Goal: Task Accomplishment & Management: Manage account settings

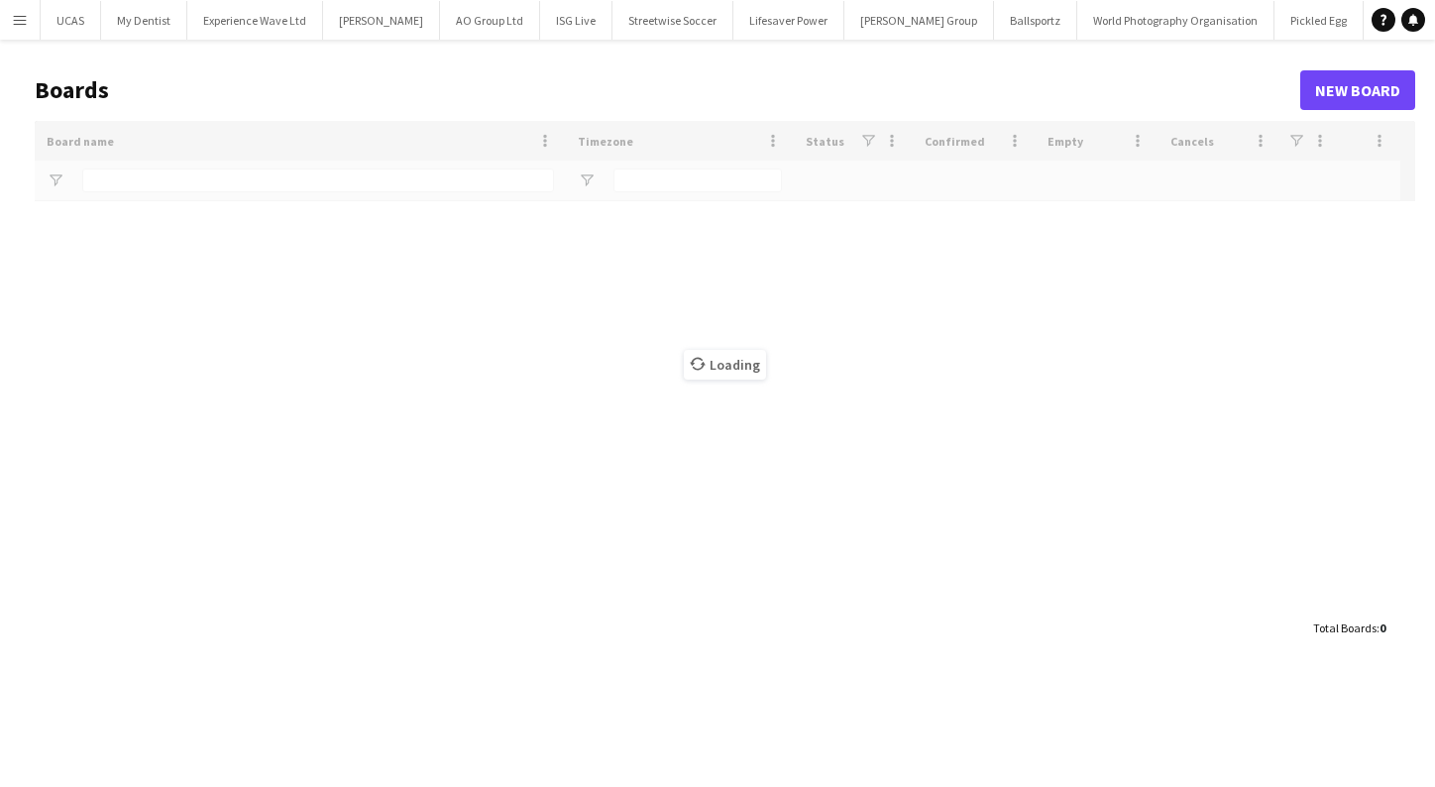
type input "*******"
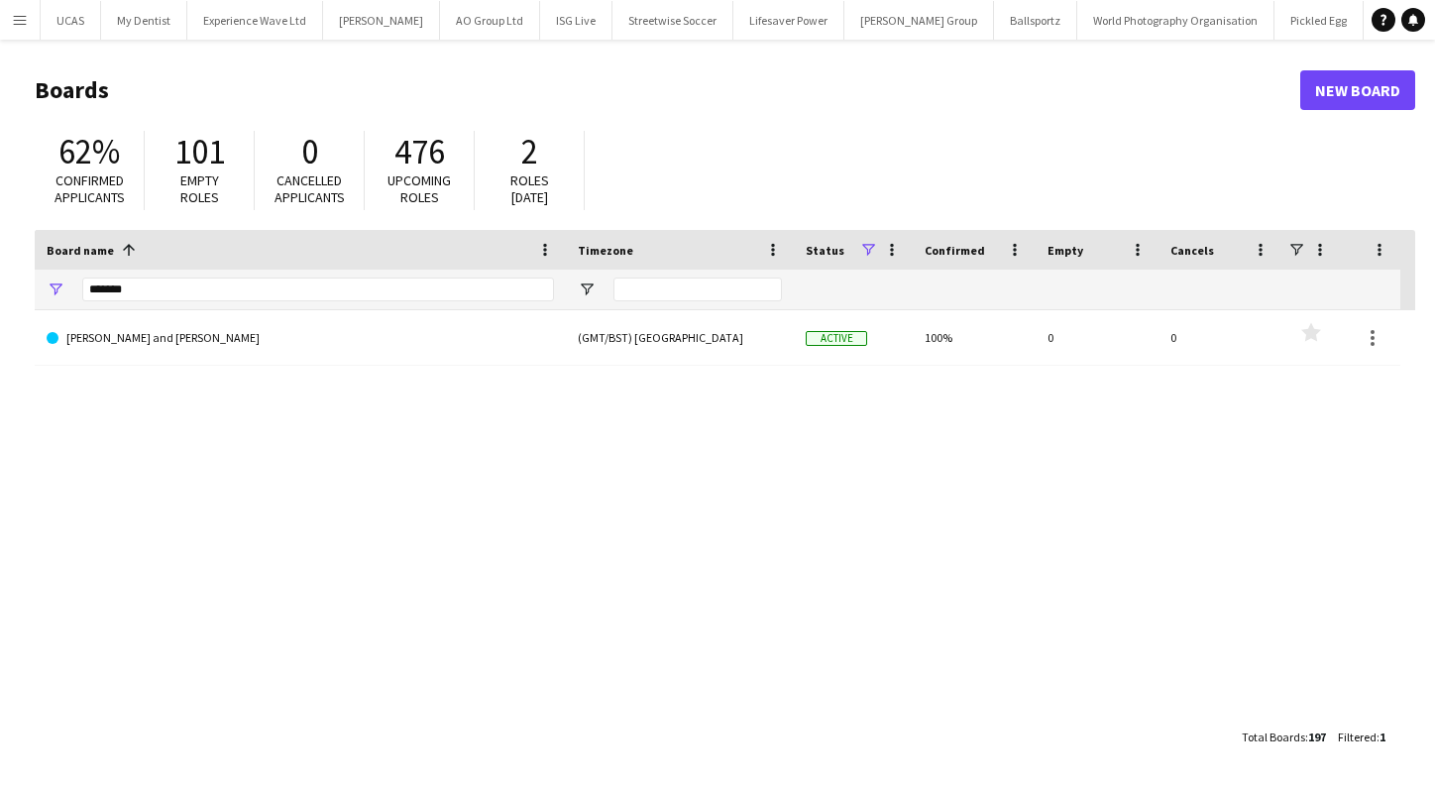
click at [18, 20] on app-icon "Menu" at bounding box center [20, 20] width 16 height 16
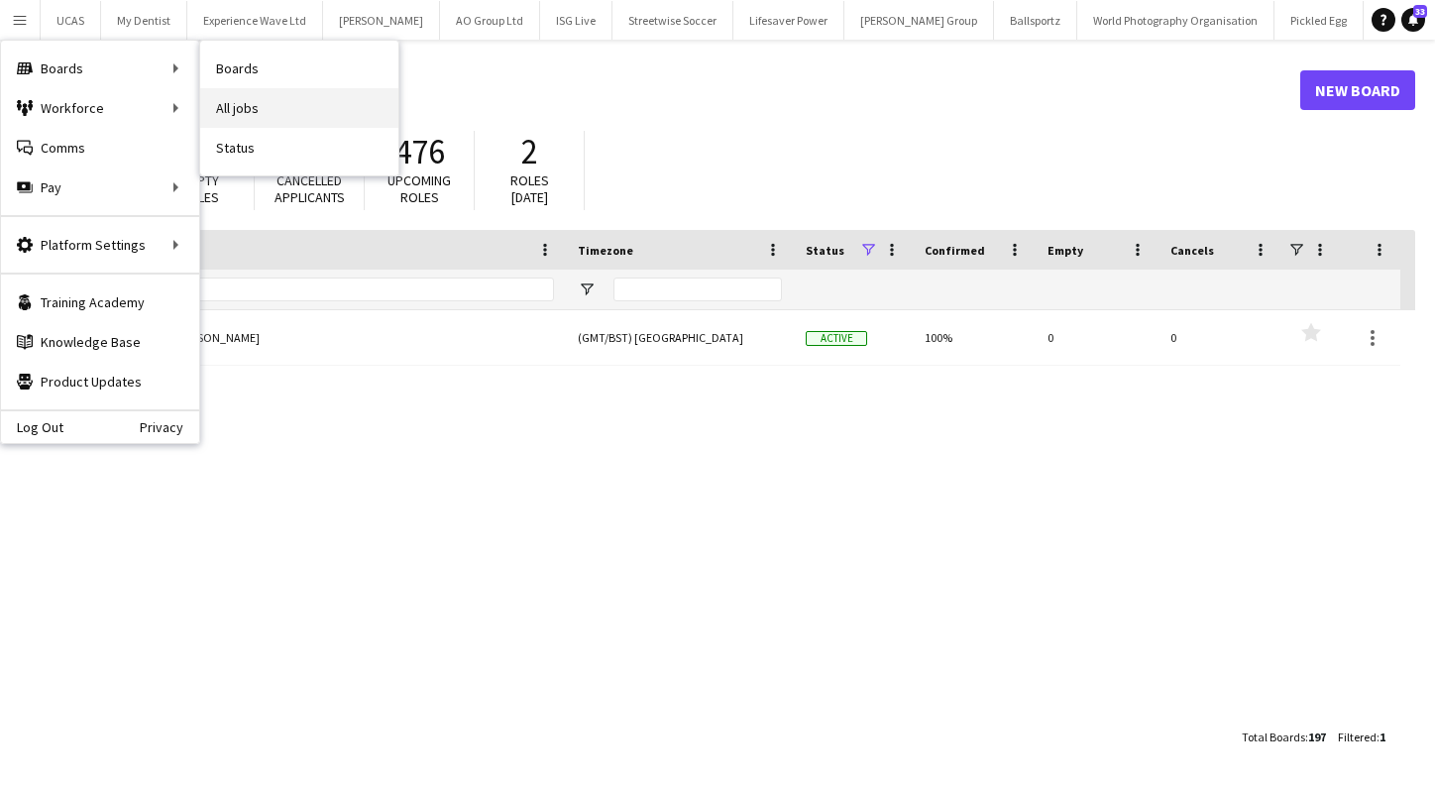
click at [258, 103] on link "All jobs" at bounding box center [299, 108] width 198 height 40
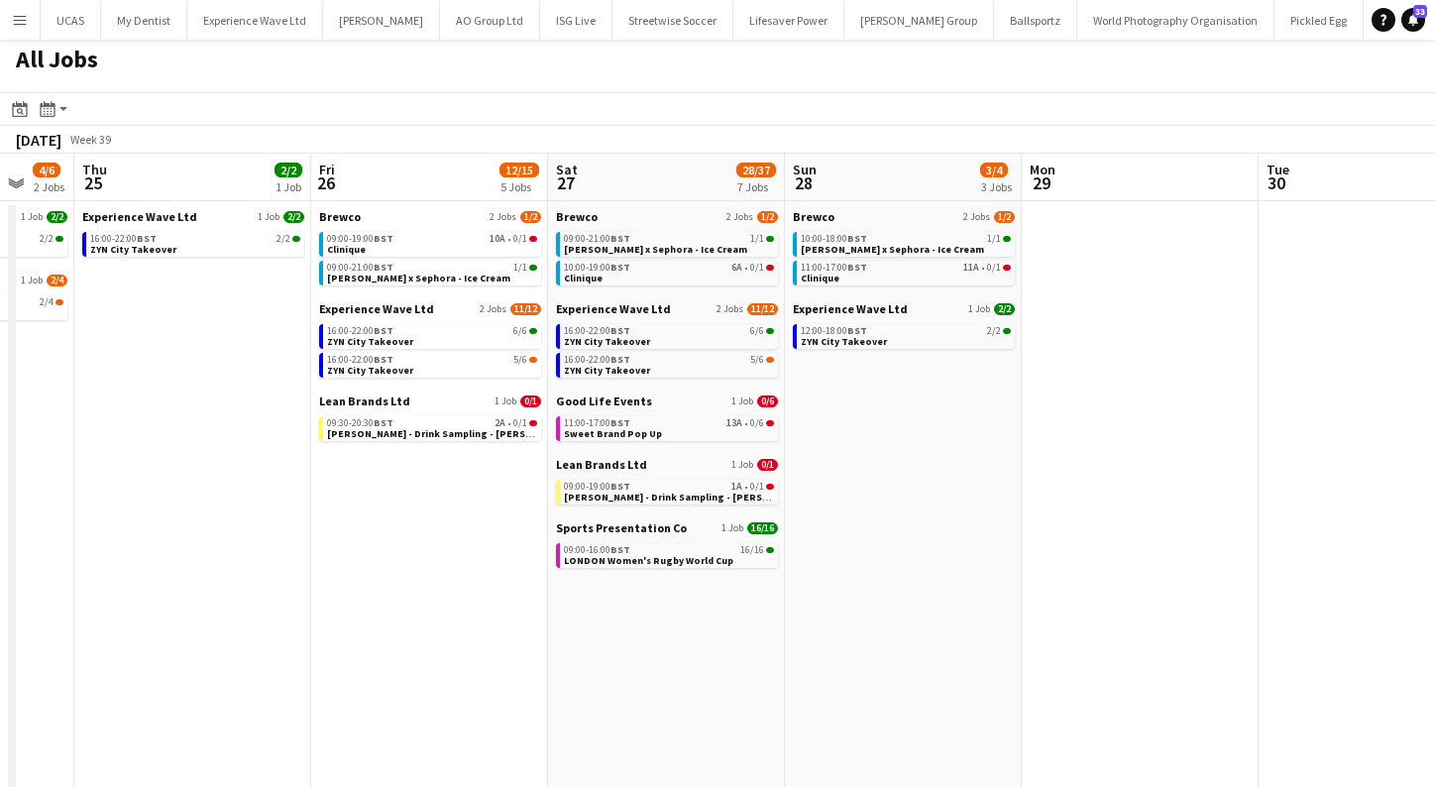
scroll to position [5, 0]
click at [639, 427] on span "Sweet Brand Pop Up" at bounding box center [613, 433] width 98 height 13
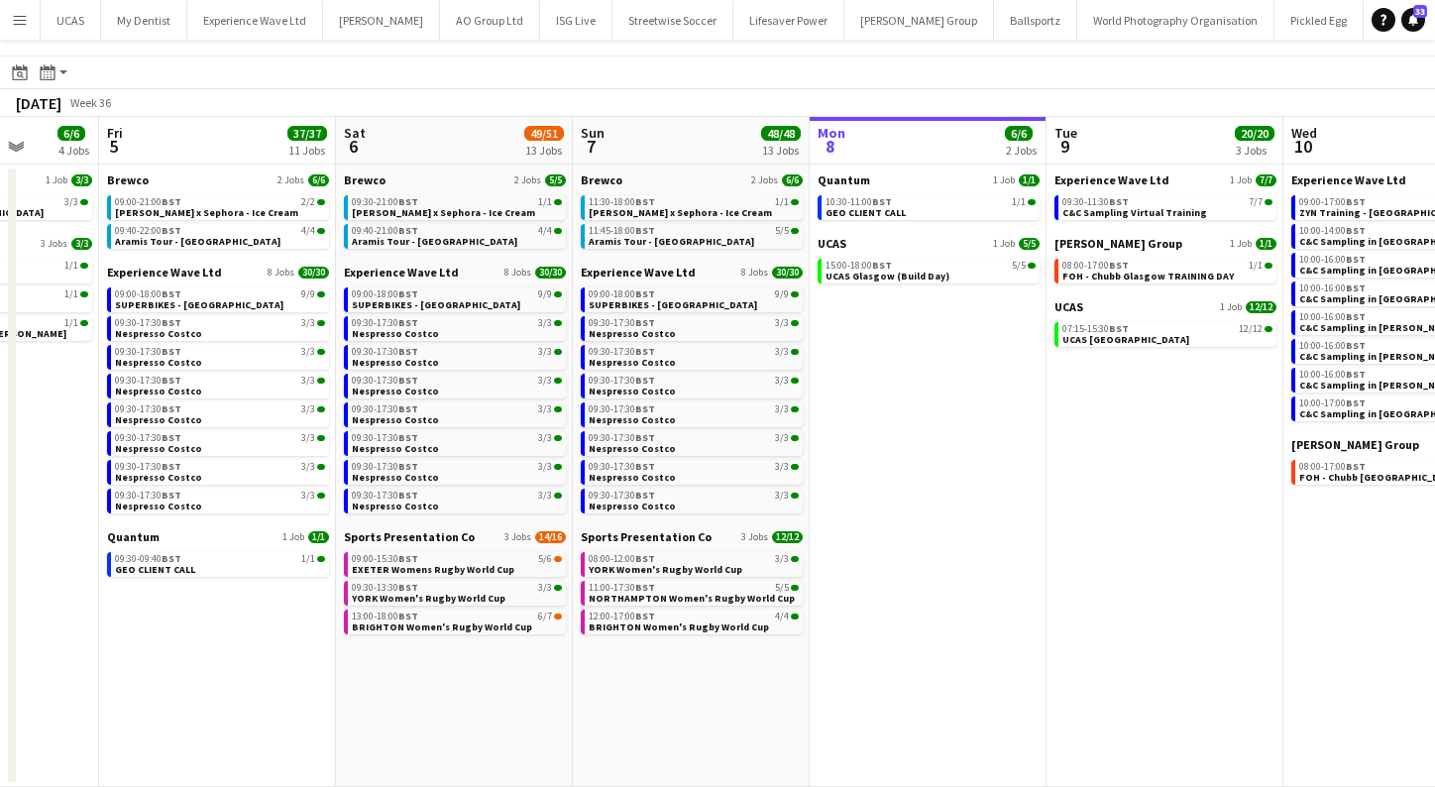
scroll to position [0, 606]
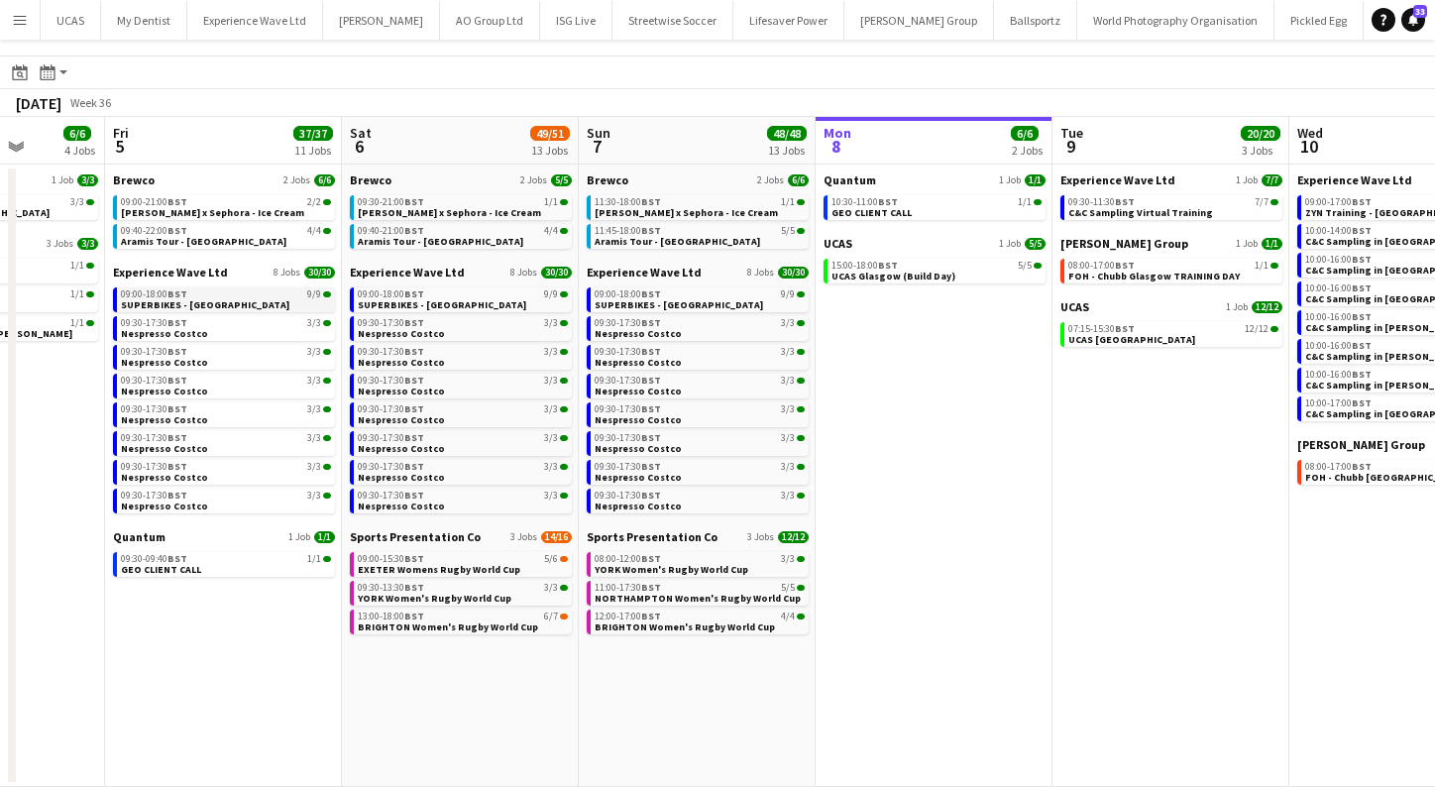
click at [305, 307] on link "09:00-18:00 BST 9/9 SUPERBIKES - Donington Park" at bounding box center [226, 298] width 210 height 23
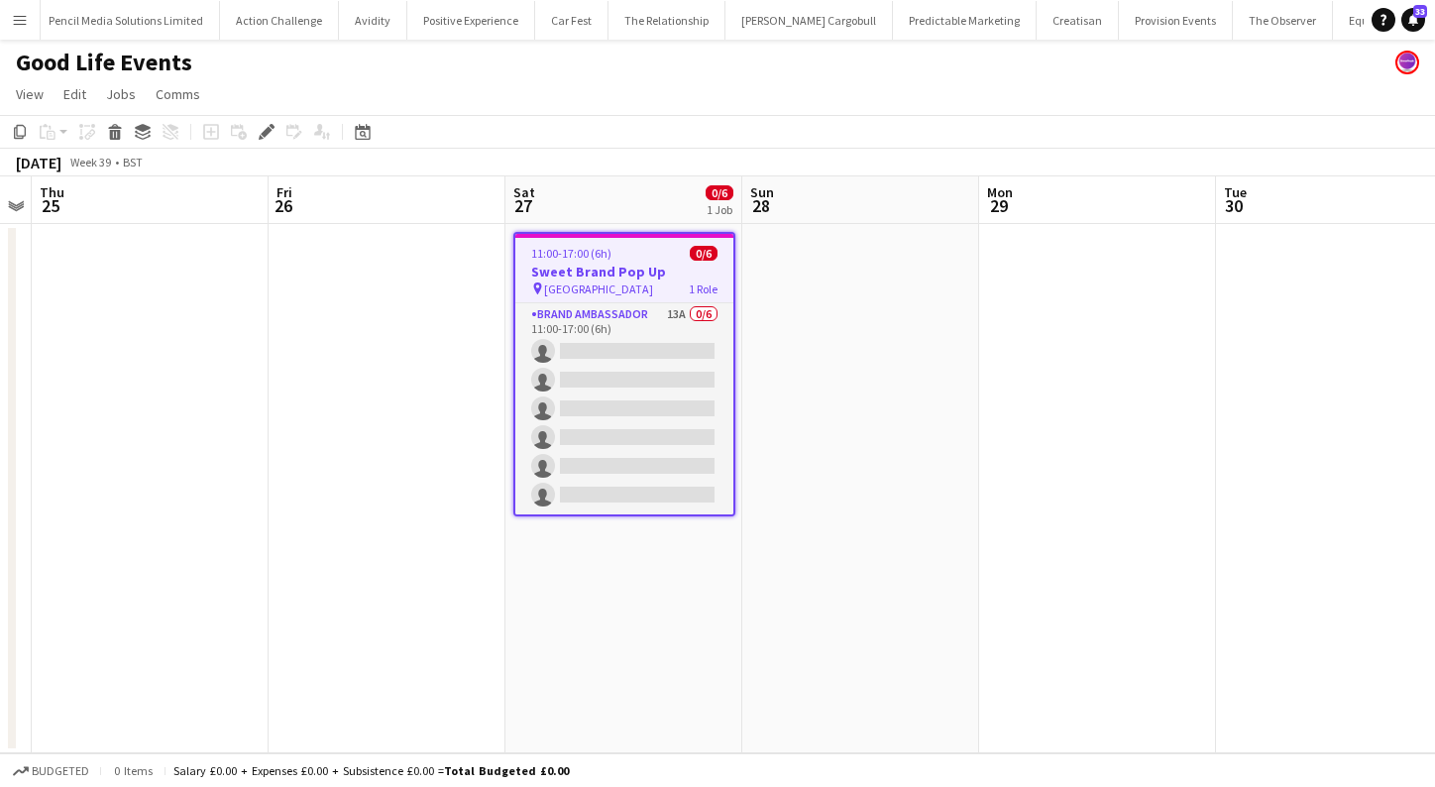
click at [671, 277] on h3 "Sweet Brand Pop Up" at bounding box center [624, 272] width 218 height 18
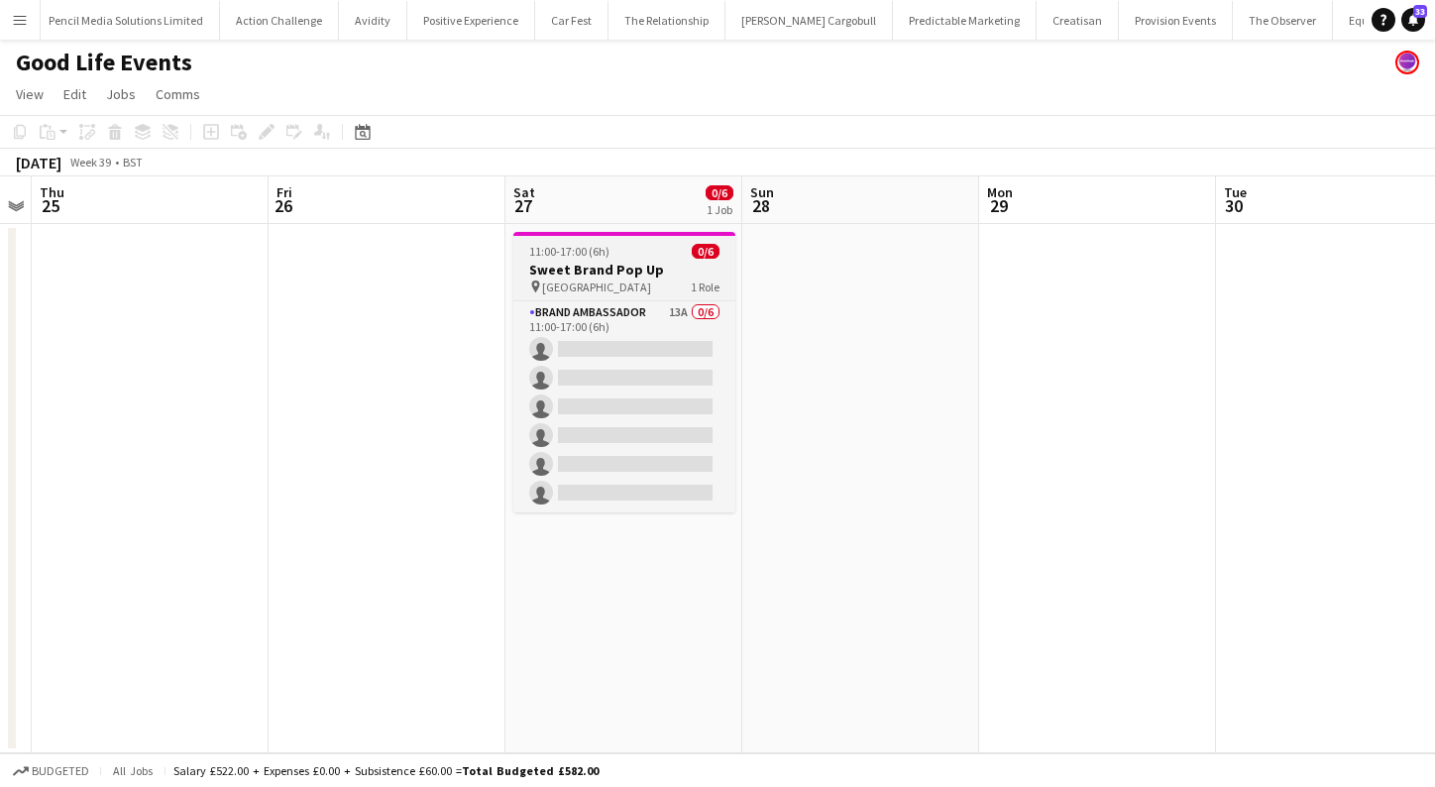
click at [562, 299] on app-job-card "11:00-17:00 (6h) 0/6 Sweet Brand Pop Up pin Exchange Square Manchester 1 Role B…" at bounding box center [624, 372] width 222 height 280
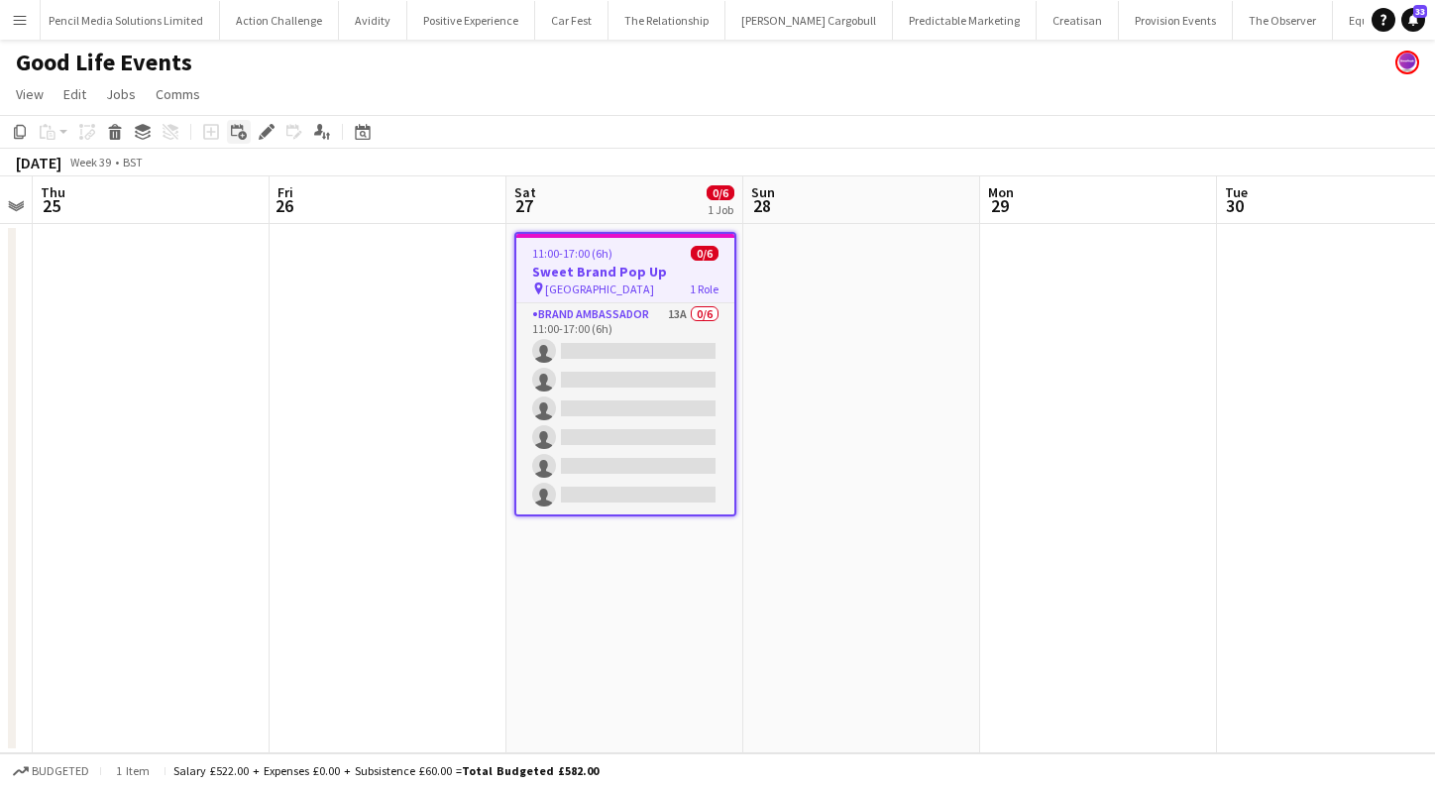
click at [240, 130] on icon "Add linked Job" at bounding box center [239, 132] width 16 height 16
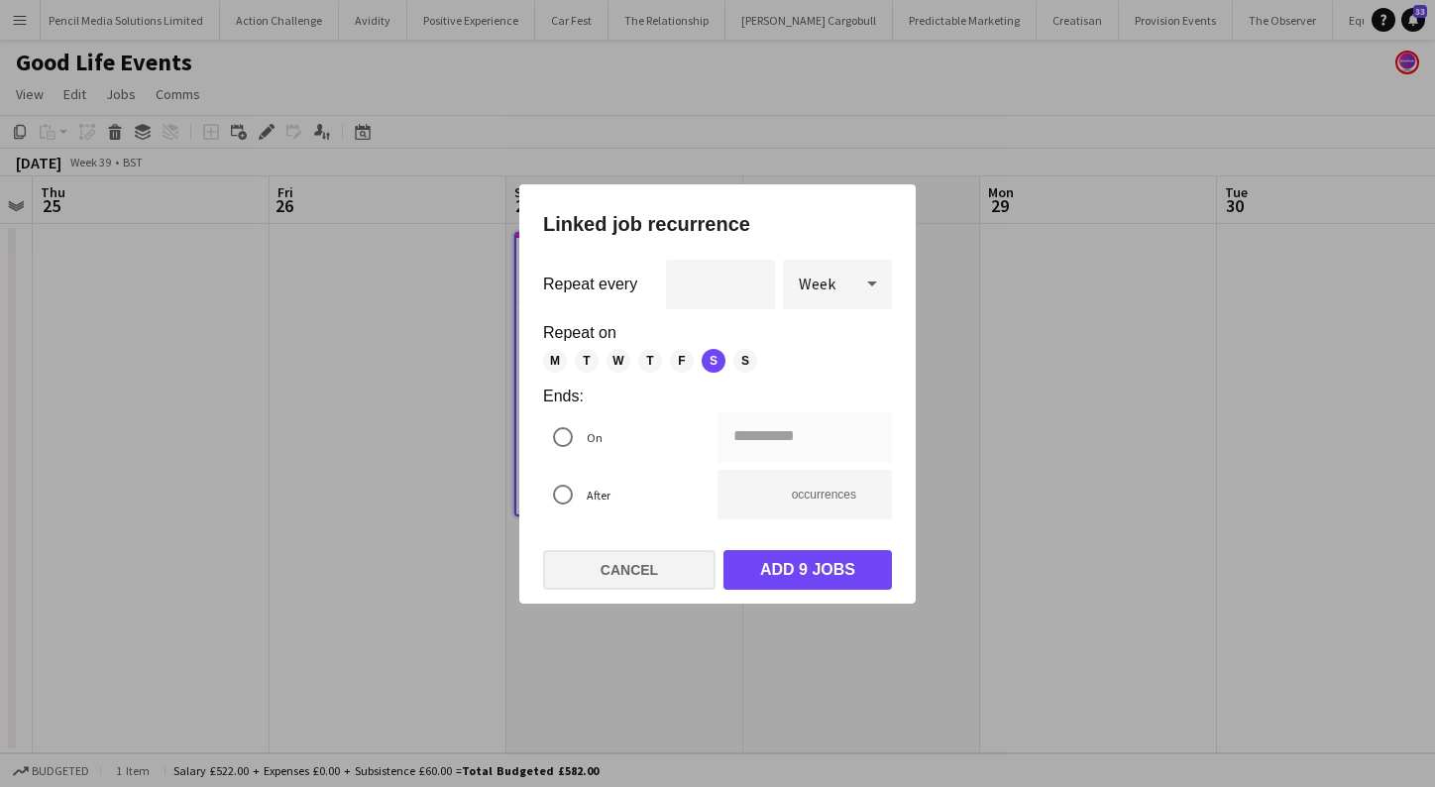
click at [610, 580] on button "Cancel" at bounding box center [629, 570] width 172 height 40
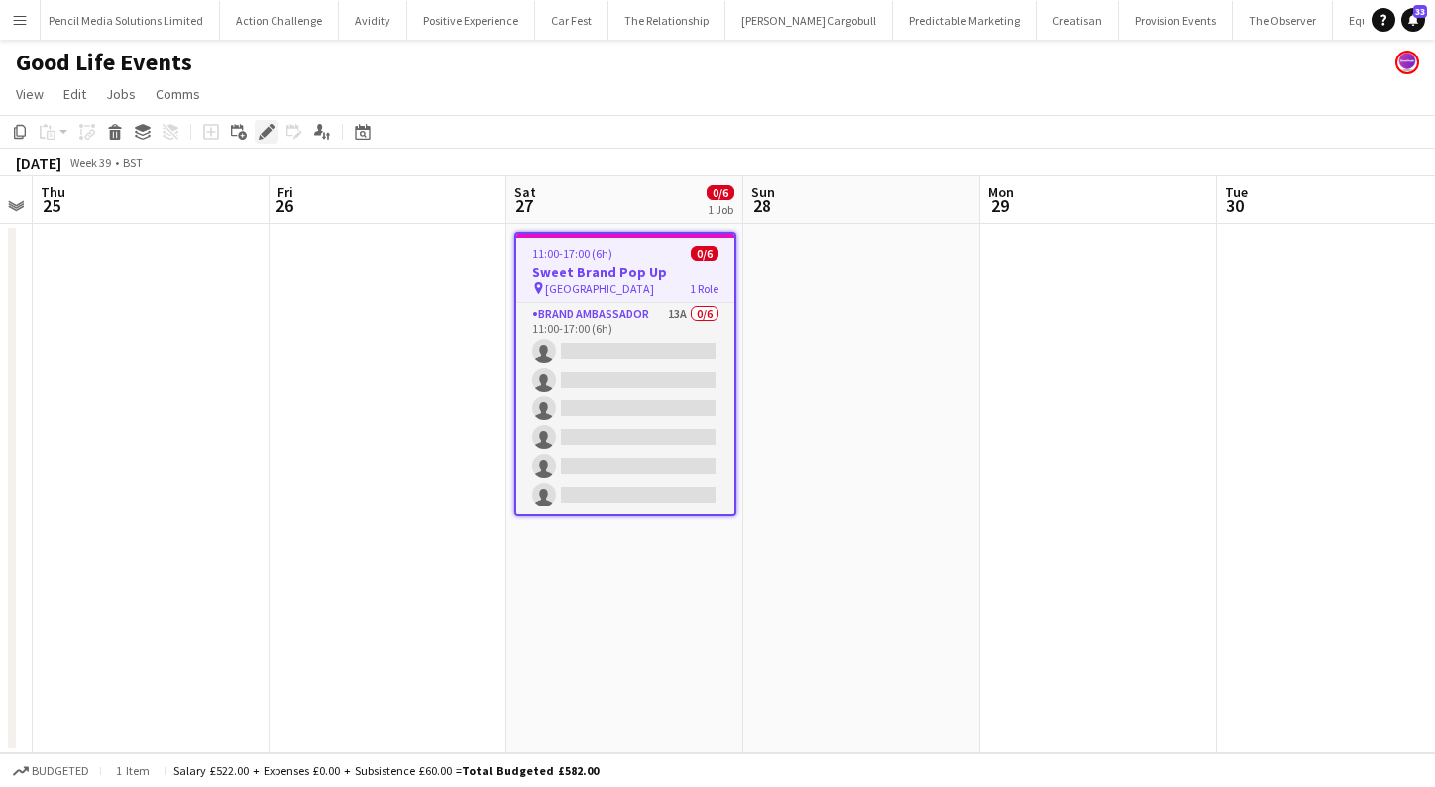
click at [264, 128] on icon "Edit" at bounding box center [267, 132] width 16 height 16
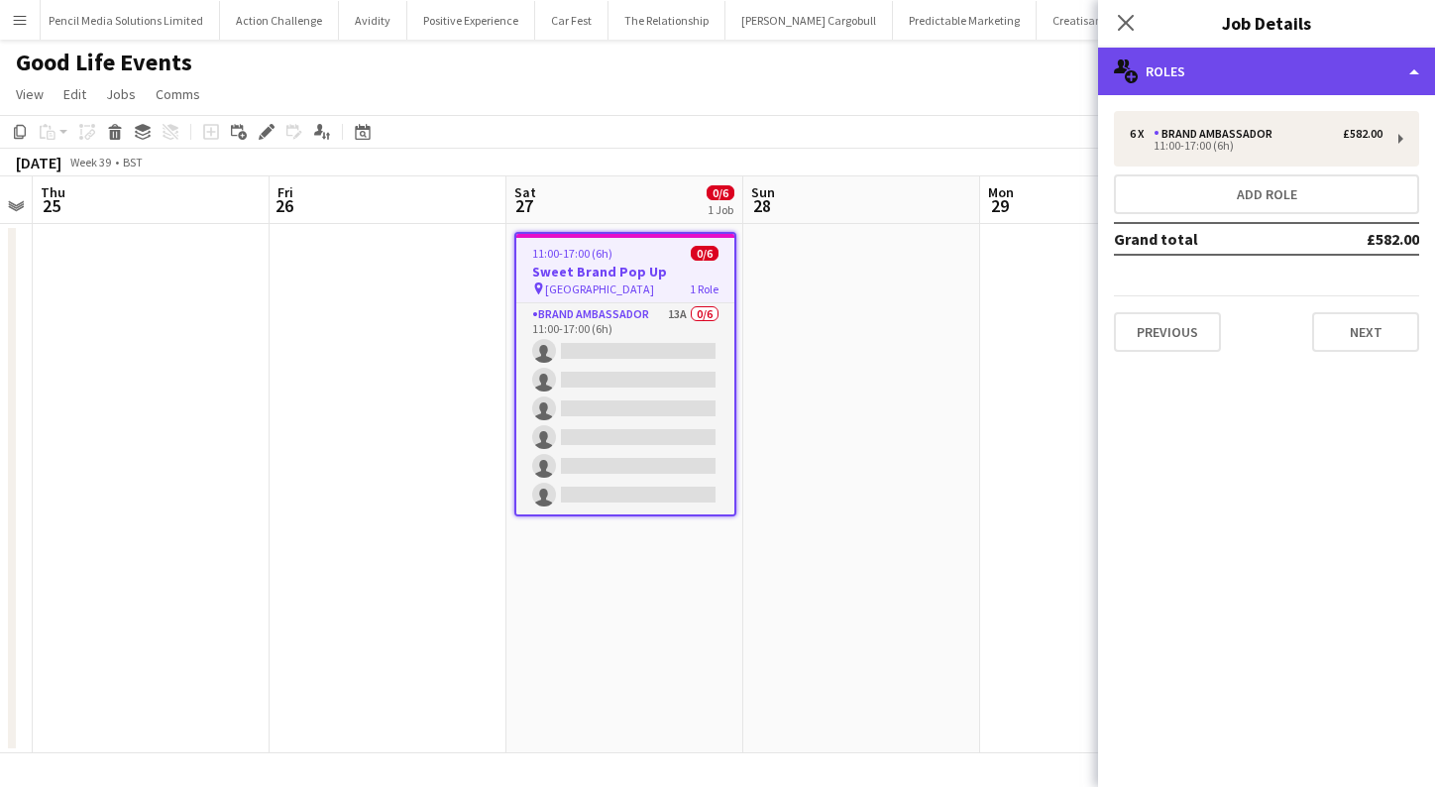
click at [1405, 73] on div "multiple-users-add Roles" at bounding box center [1266, 72] width 337 height 48
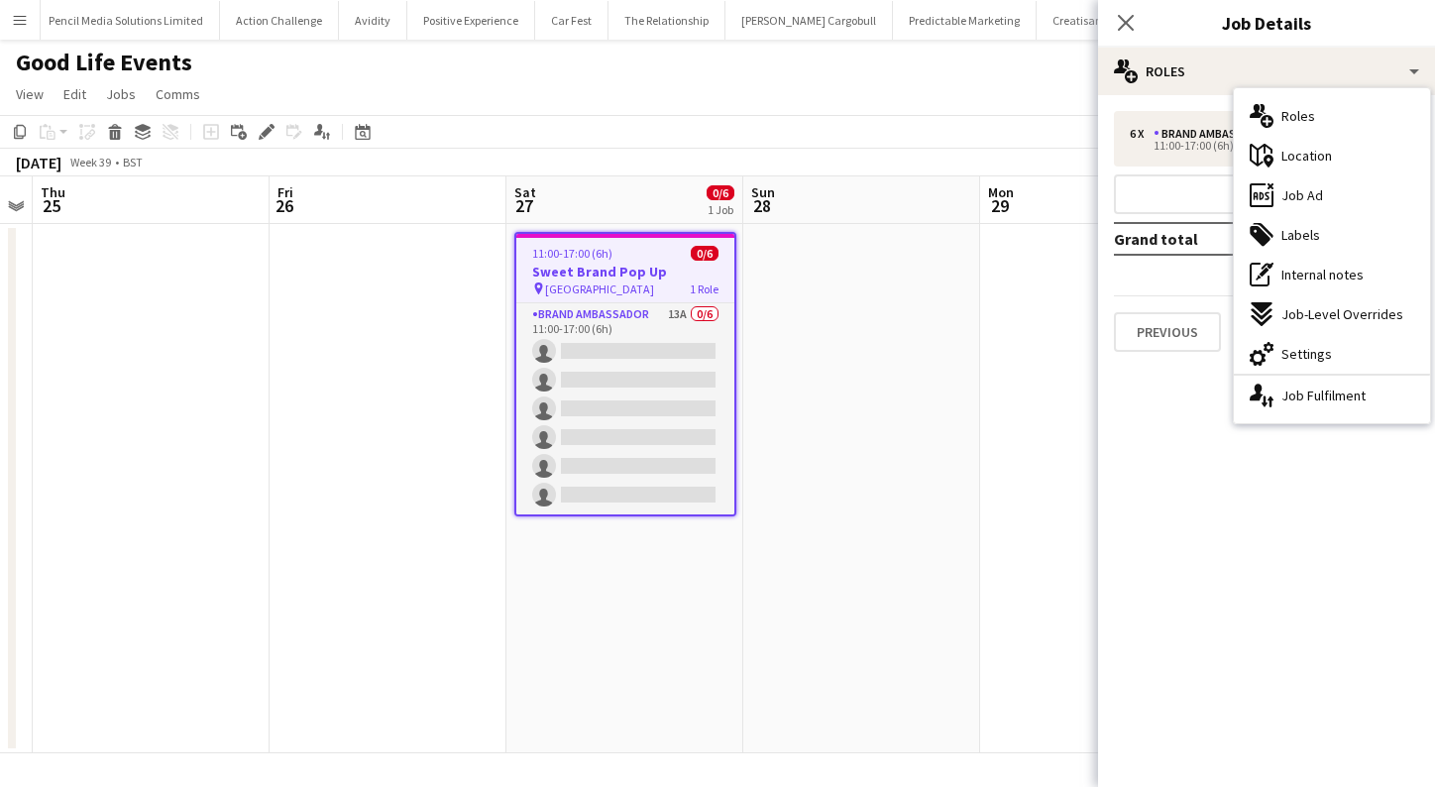
click at [900, 363] on app-date-cell at bounding box center [861, 488] width 237 height 529
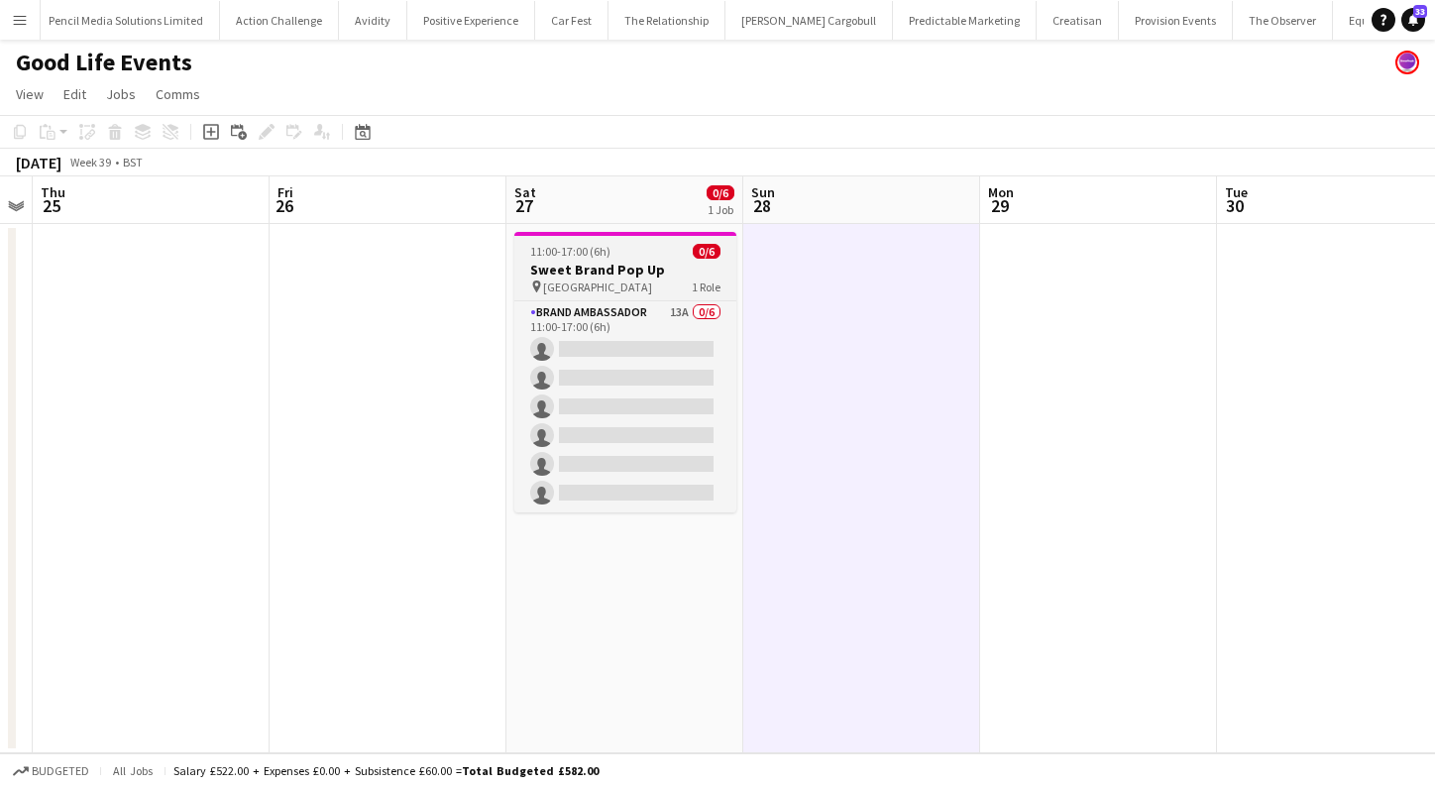
click at [586, 277] on h3 "Sweet Brand Pop Up" at bounding box center [625, 270] width 222 height 18
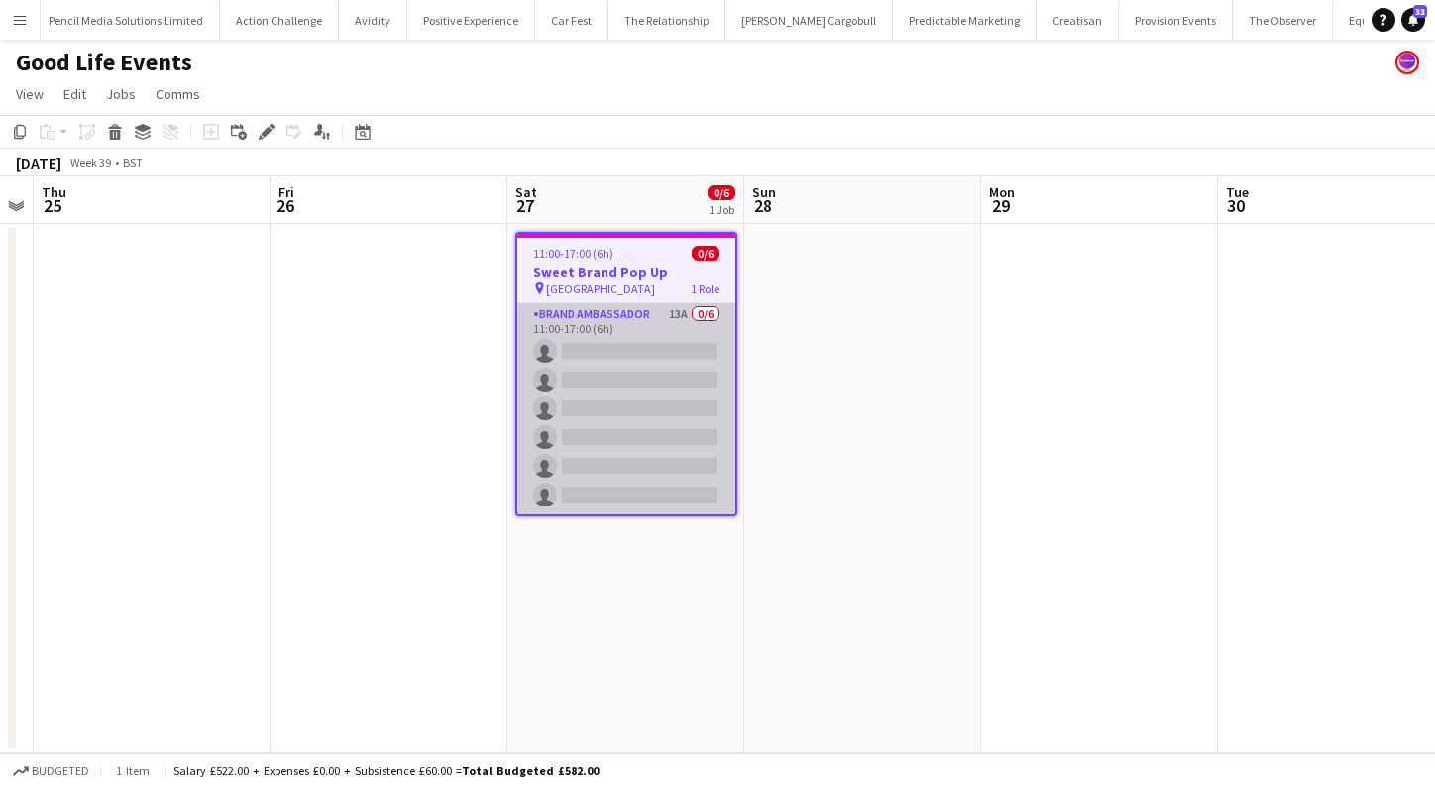
click at [610, 334] on app-card-role "Brand Ambassador 13A 0/6 11:00-17:00 (6h) single-neutral-actions single-neutral…" at bounding box center [626, 408] width 218 height 211
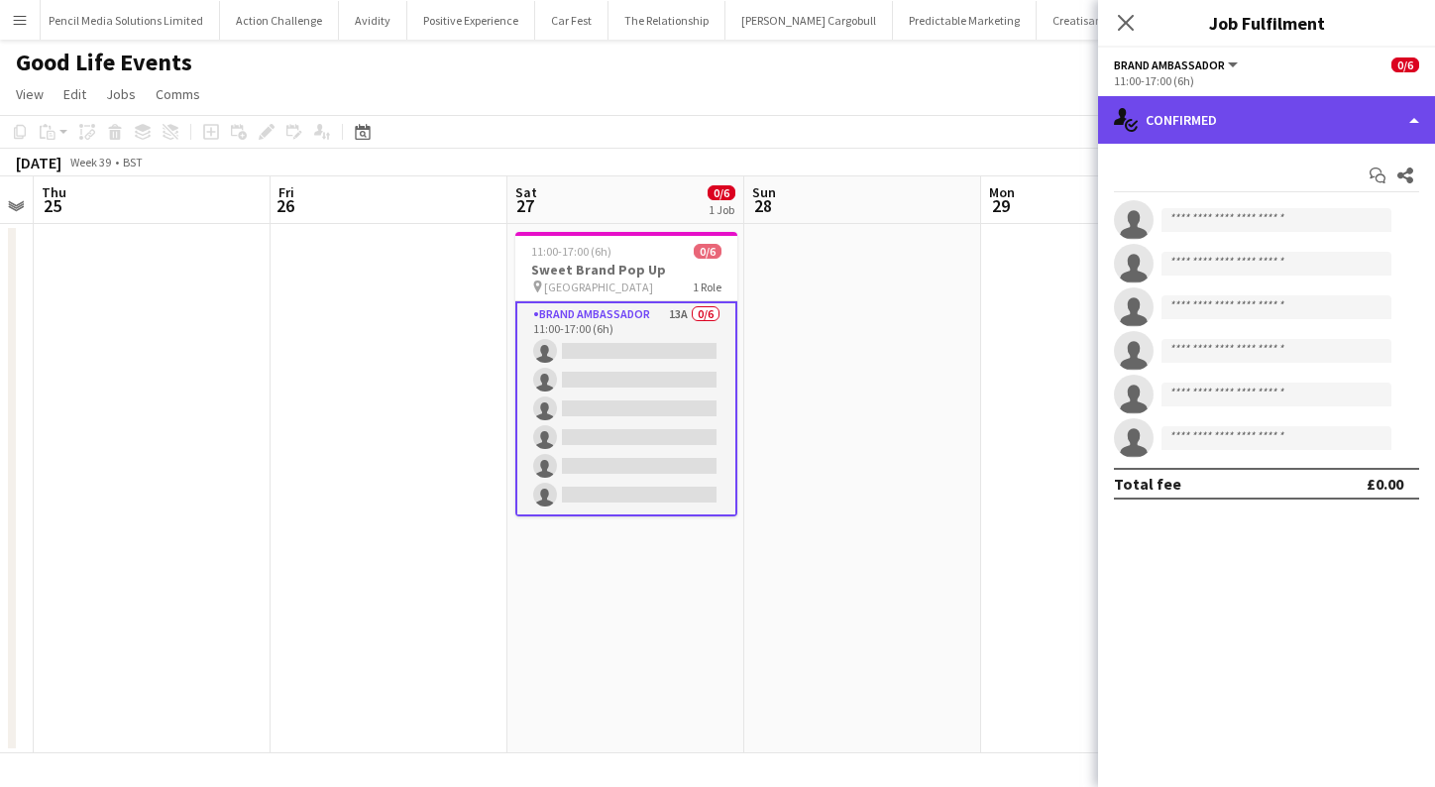
click at [1397, 129] on div "single-neutral-actions-check-2 Confirmed" at bounding box center [1266, 120] width 337 height 48
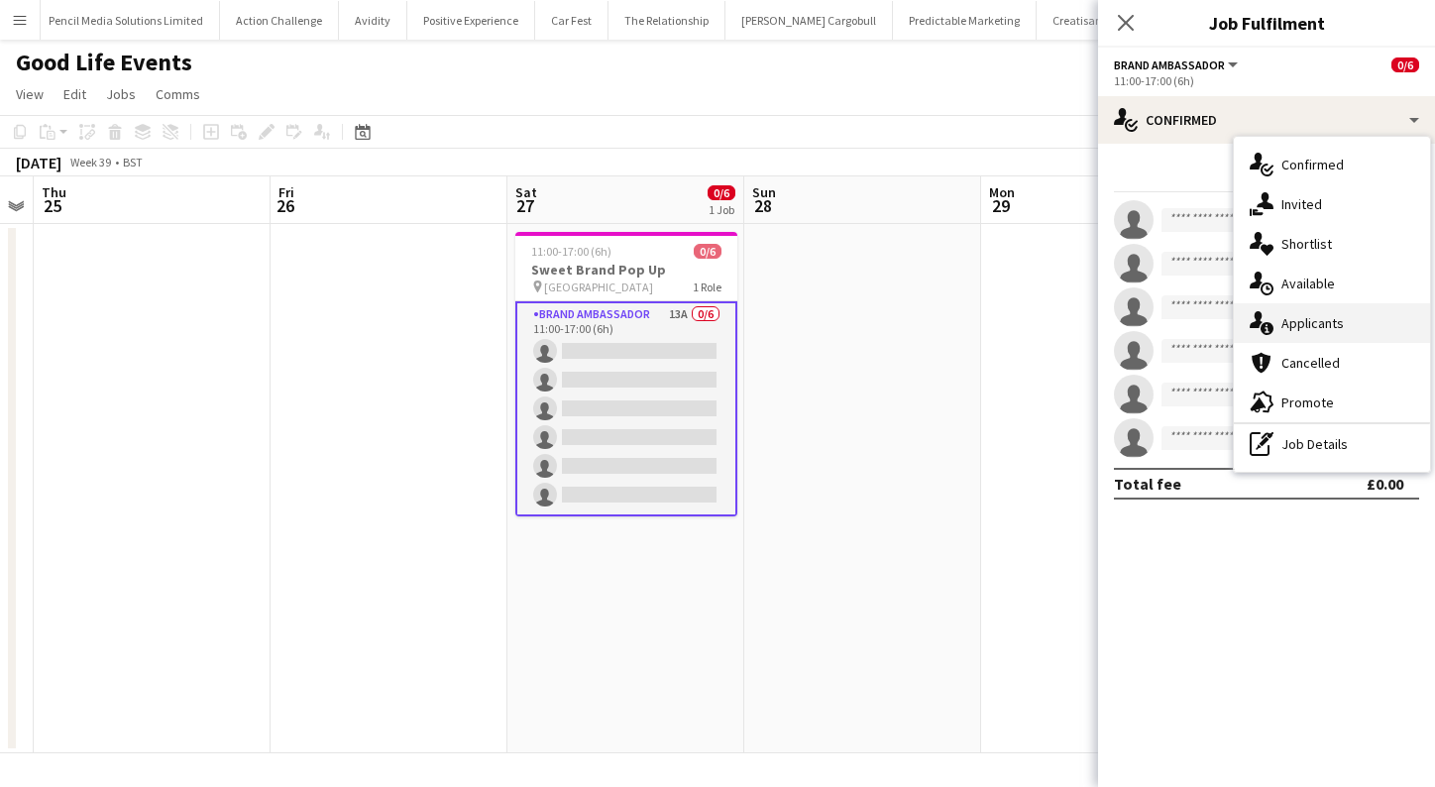
click at [1323, 328] on span "Applicants" at bounding box center [1312, 323] width 62 height 18
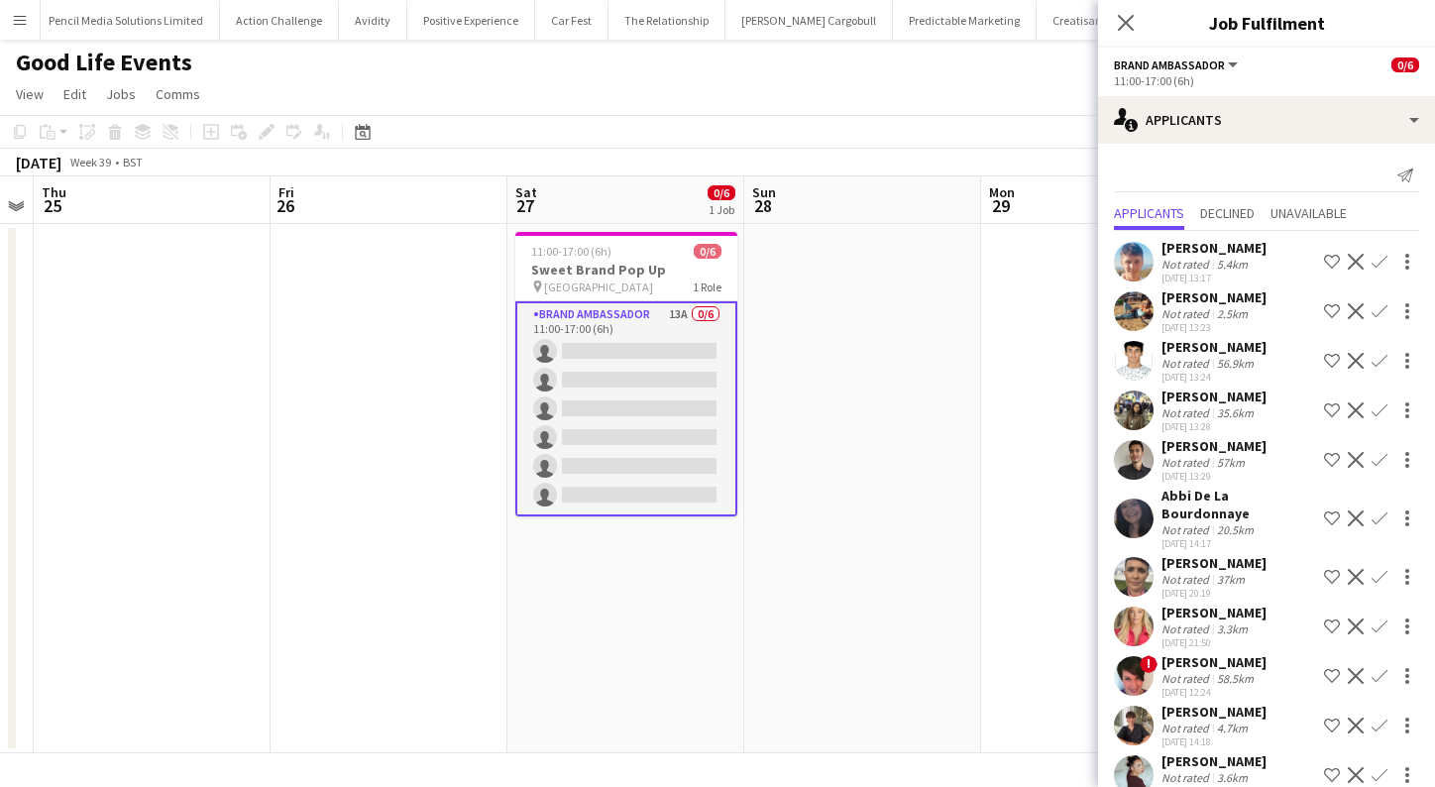
scroll to position [0, 0]
click at [858, 253] on app-date-cell at bounding box center [862, 488] width 237 height 529
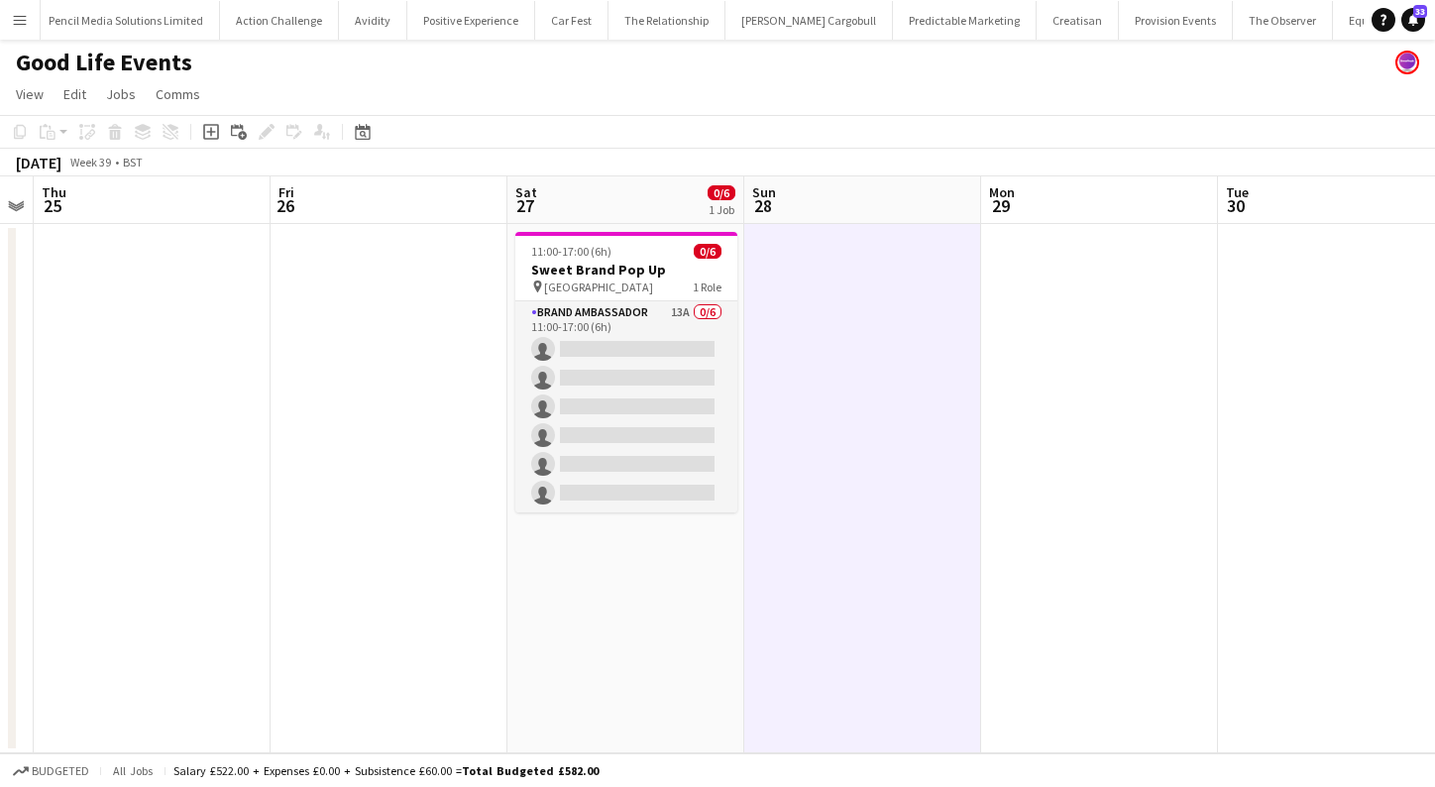
click at [18, 21] on app-icon "Menu" at bounding box center [20, 20] width 16 height 16
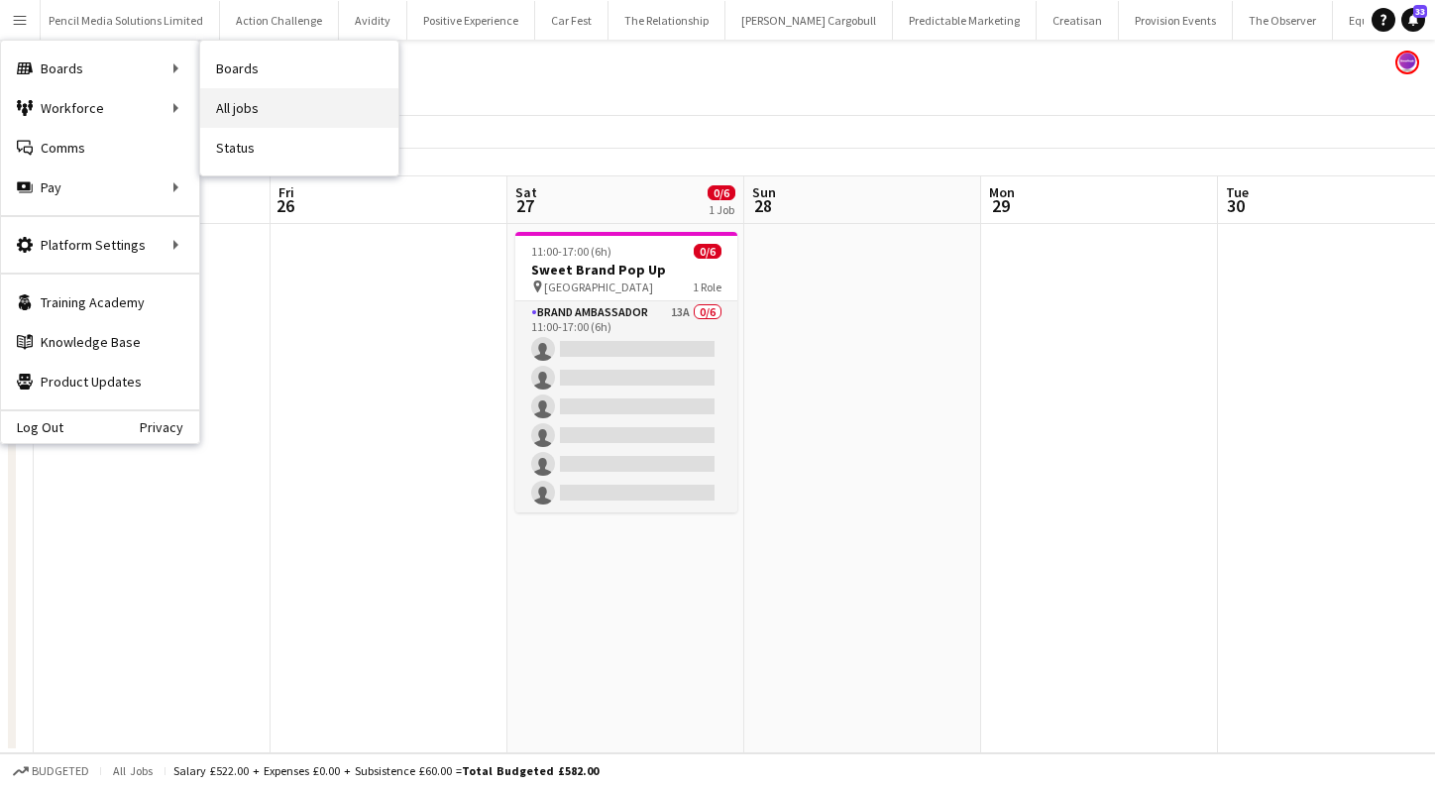
click at [283, 102] on link "All jobs" at bounding box center [299, 108] width 198 height 40
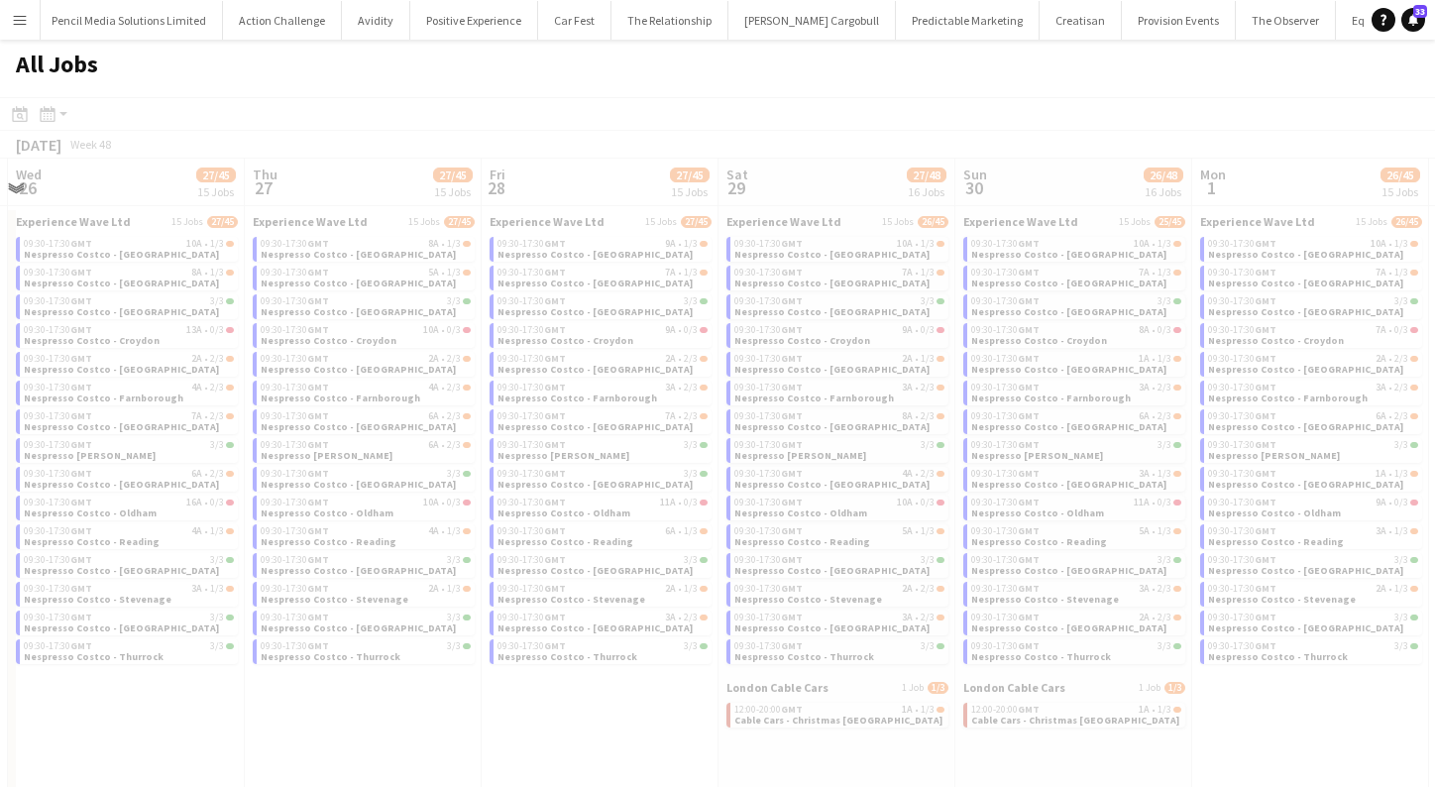
scroll to position [0, 809]
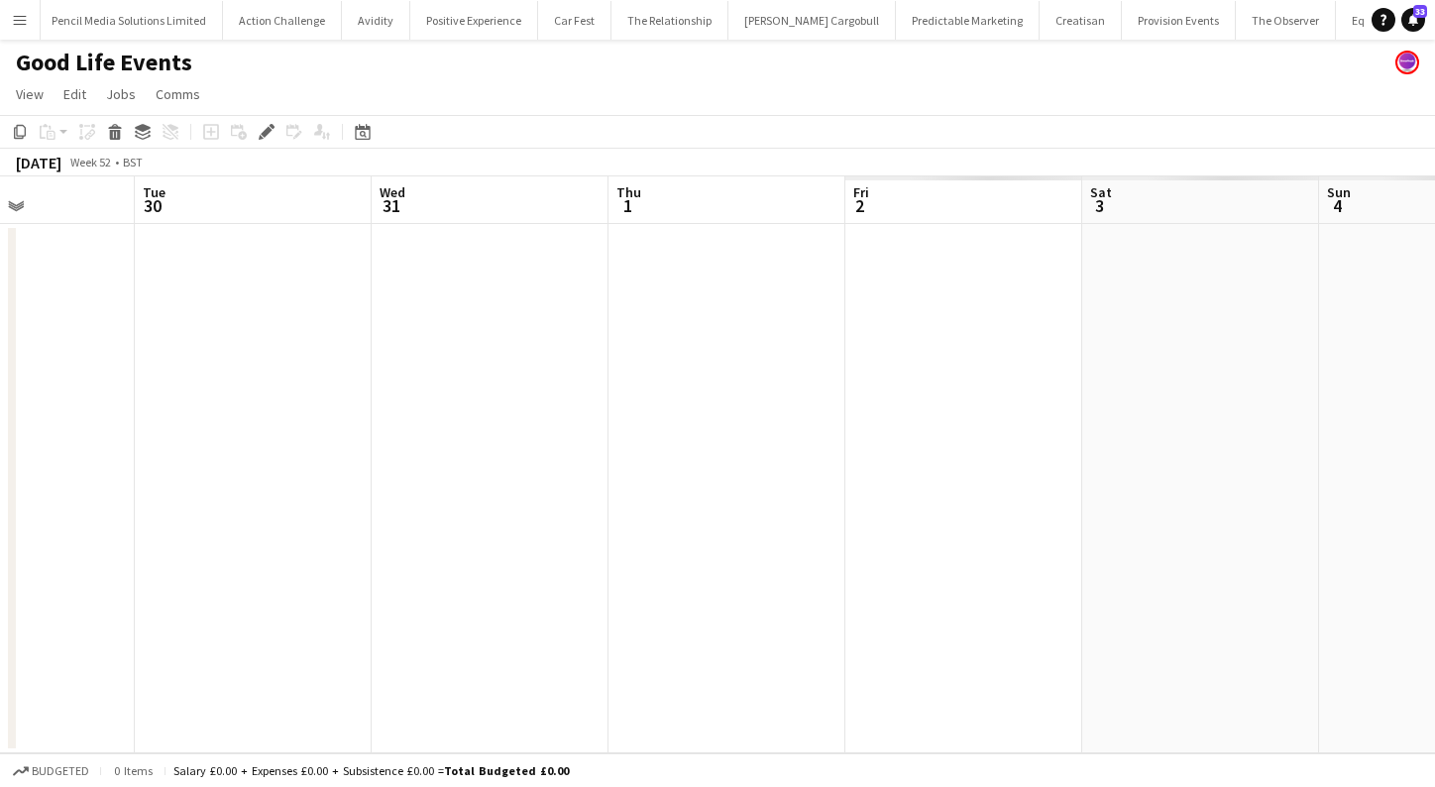
scroll to position [0, 826]
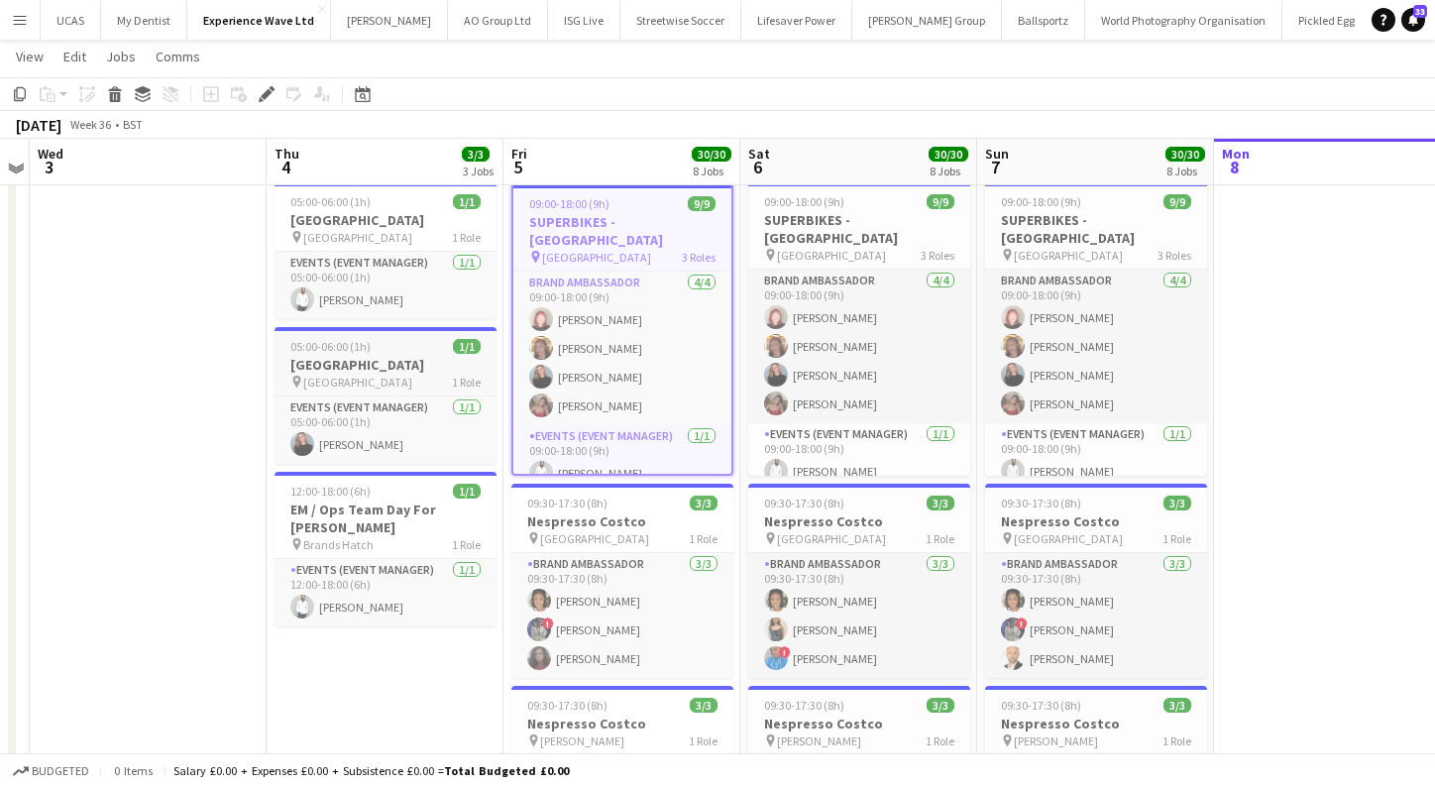
scroll to position [47, 0]
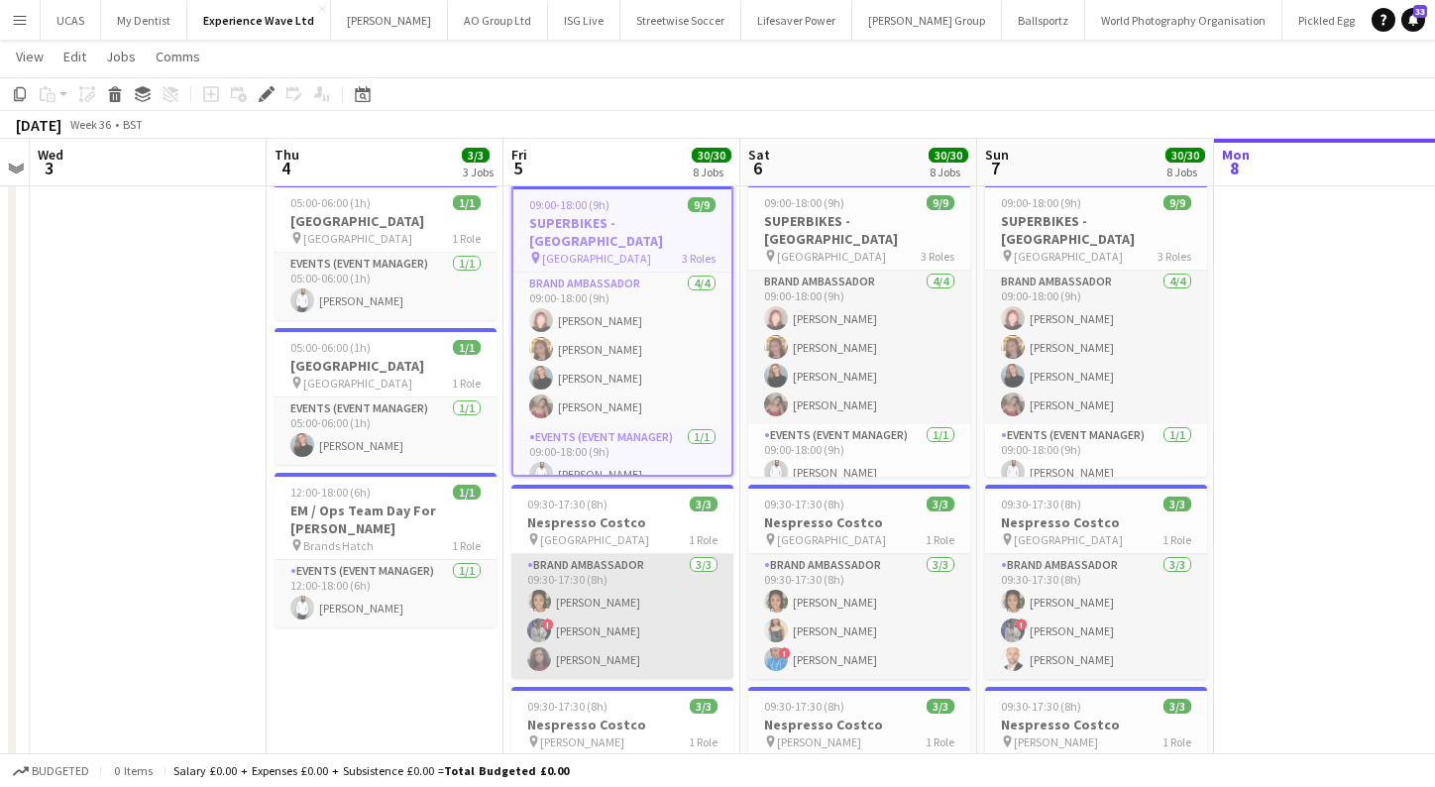
click at [608, 593] on app-card-role "Brand Ambassador [DATE] 09:30-17:30 (8h) [PERSON_NAME] ! [PERSON_NAME] [PERSON_…" at bounding box center [622, 616] width 222 height 125
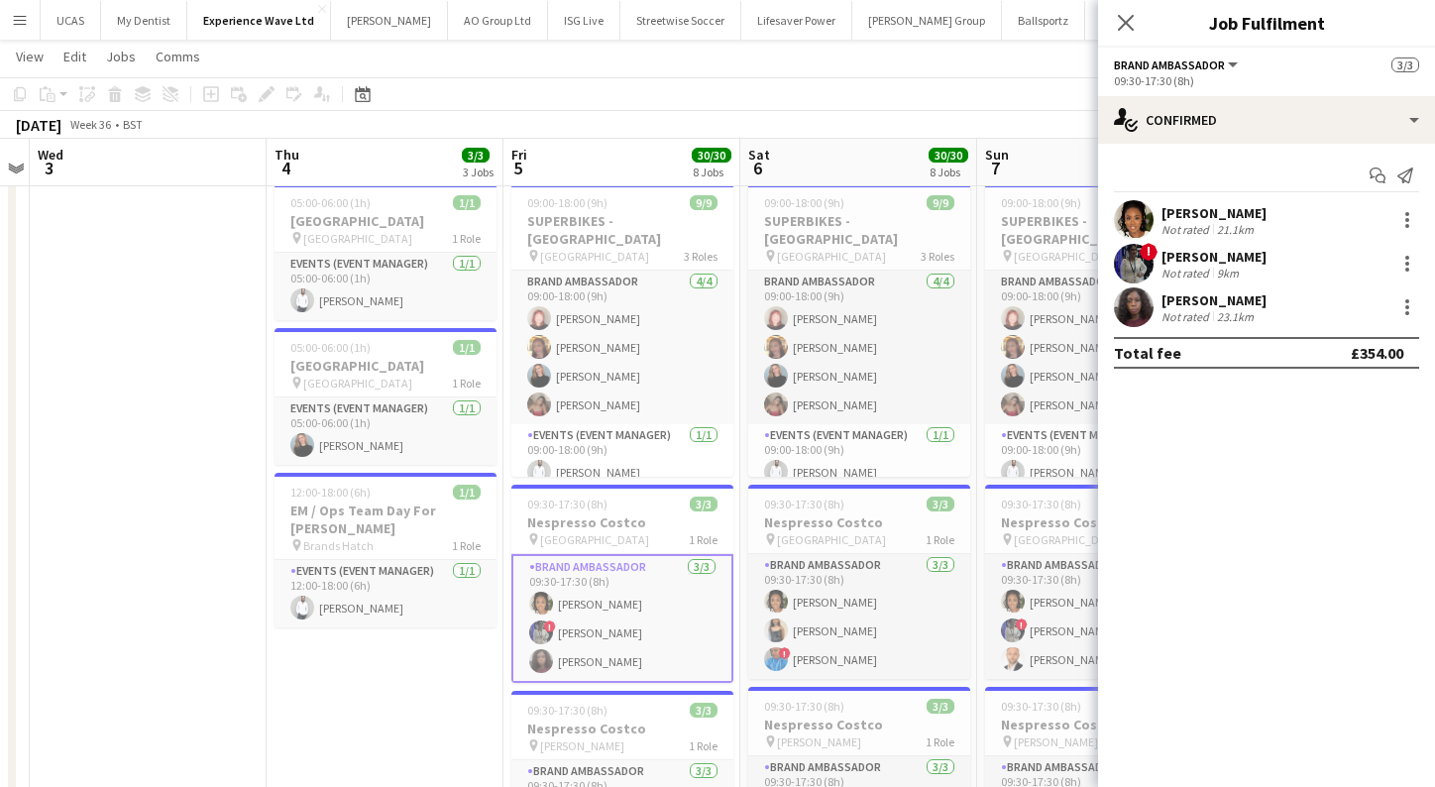
click at [1133, 302] on app-user-avatar at bounding box center [1134, 307] width 40 height 40
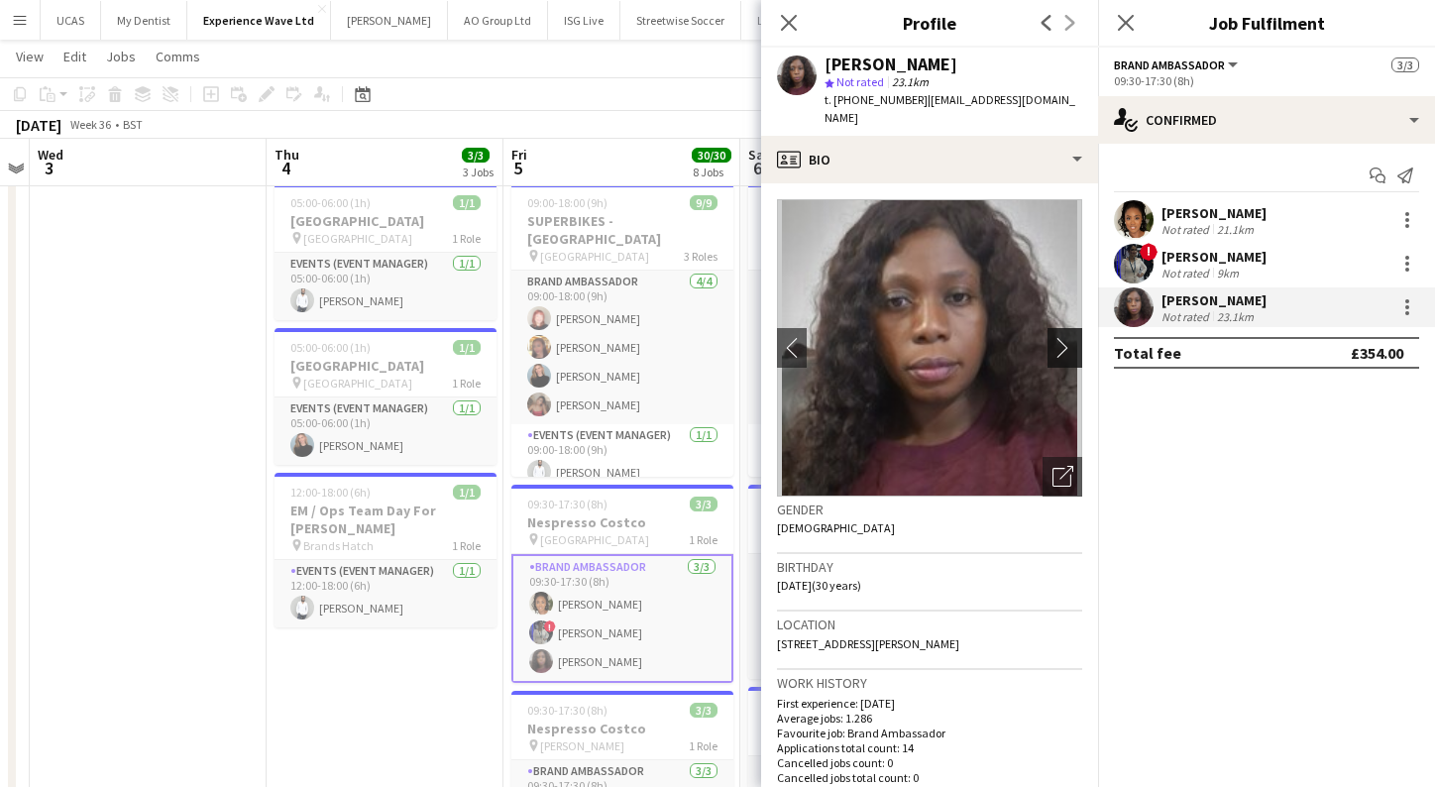
click at [1052, 328] on button "chevron-right" at bounding box center [1068, 348] width 40 height 40
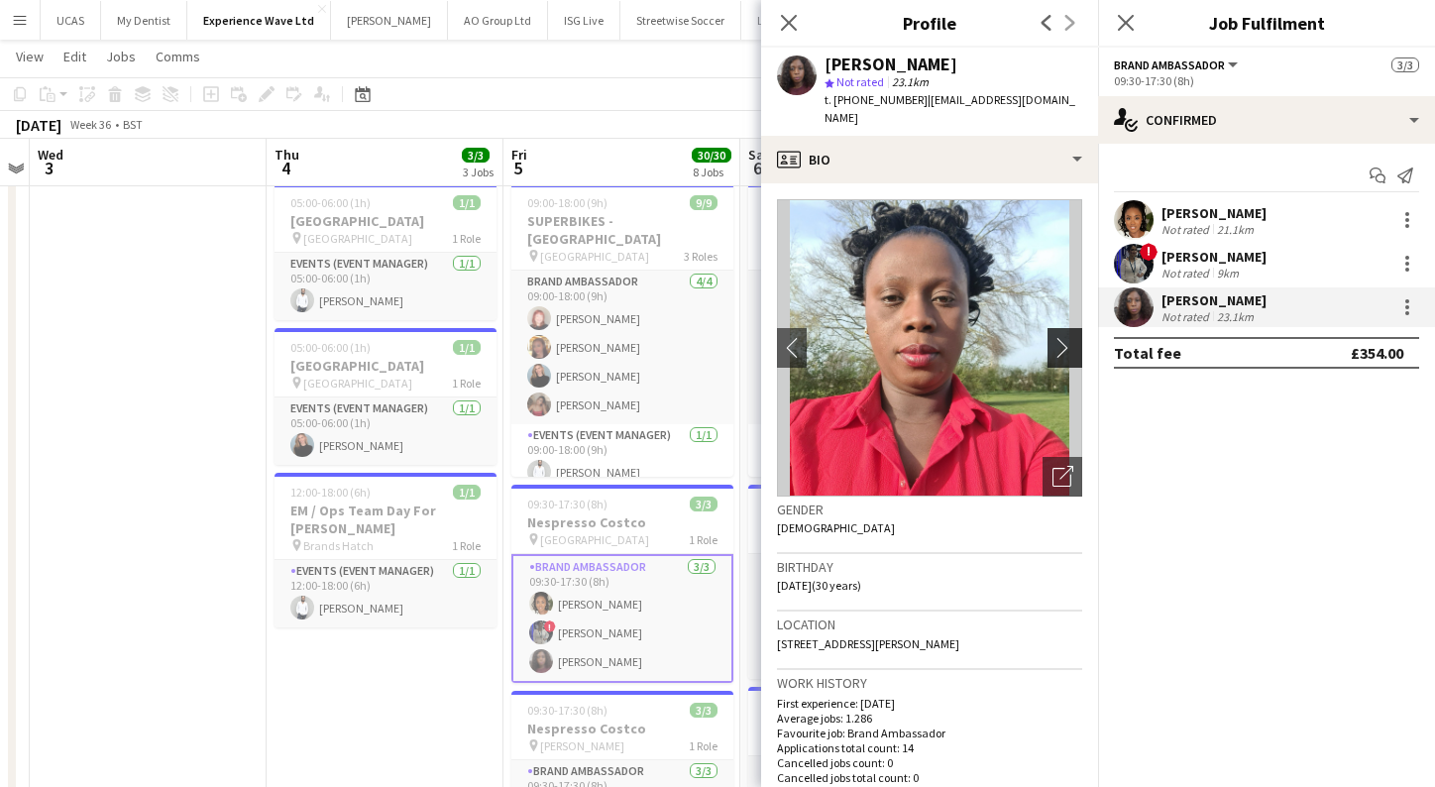
click at [1062, 337] on app-icon "chevron-right" at bounding box center [1068, 347] width 31 height 21
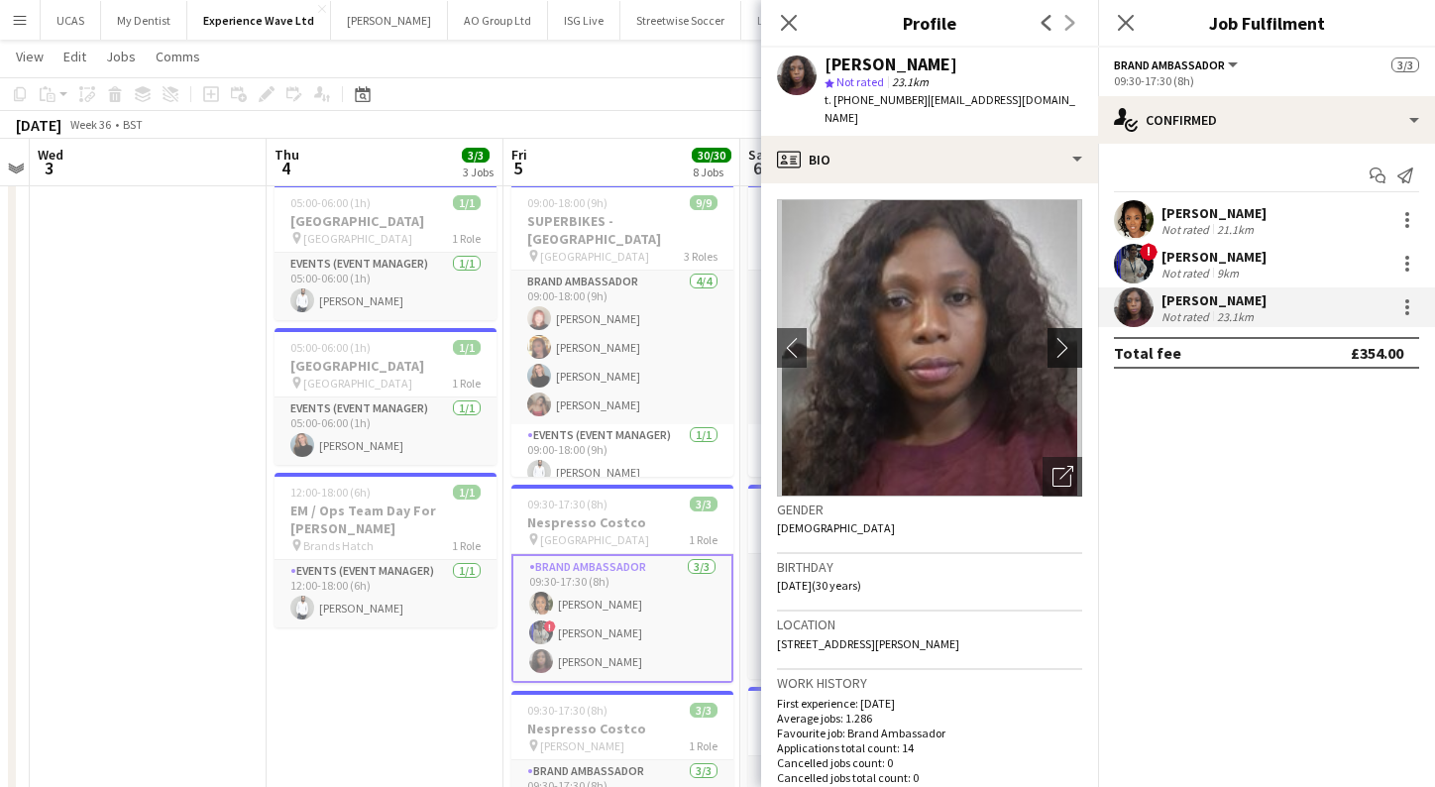
click at [1063, 337] on app-icon "chevron-right" at bounding box center [1068, 347] width 31 height 21
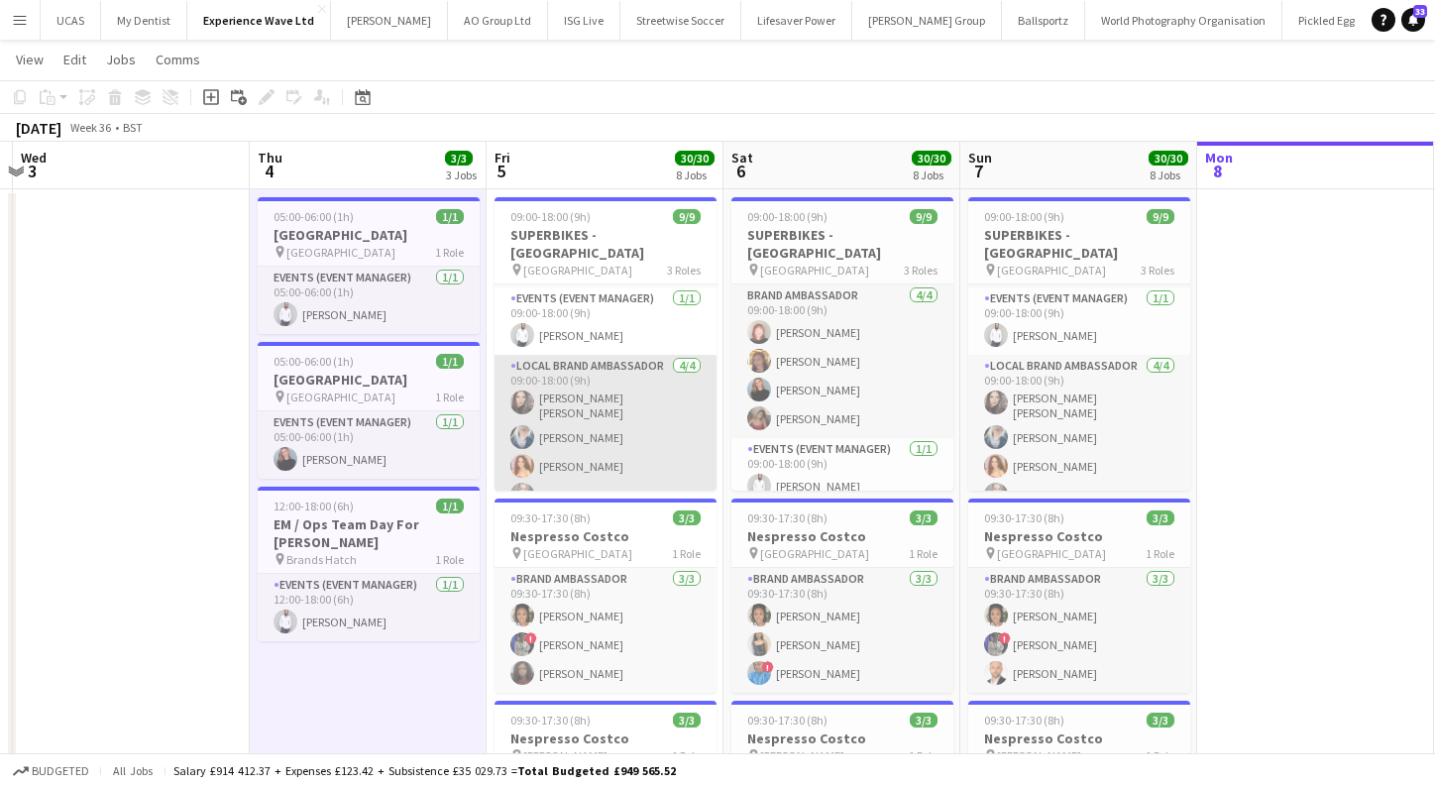
scroll to position [39, 0]
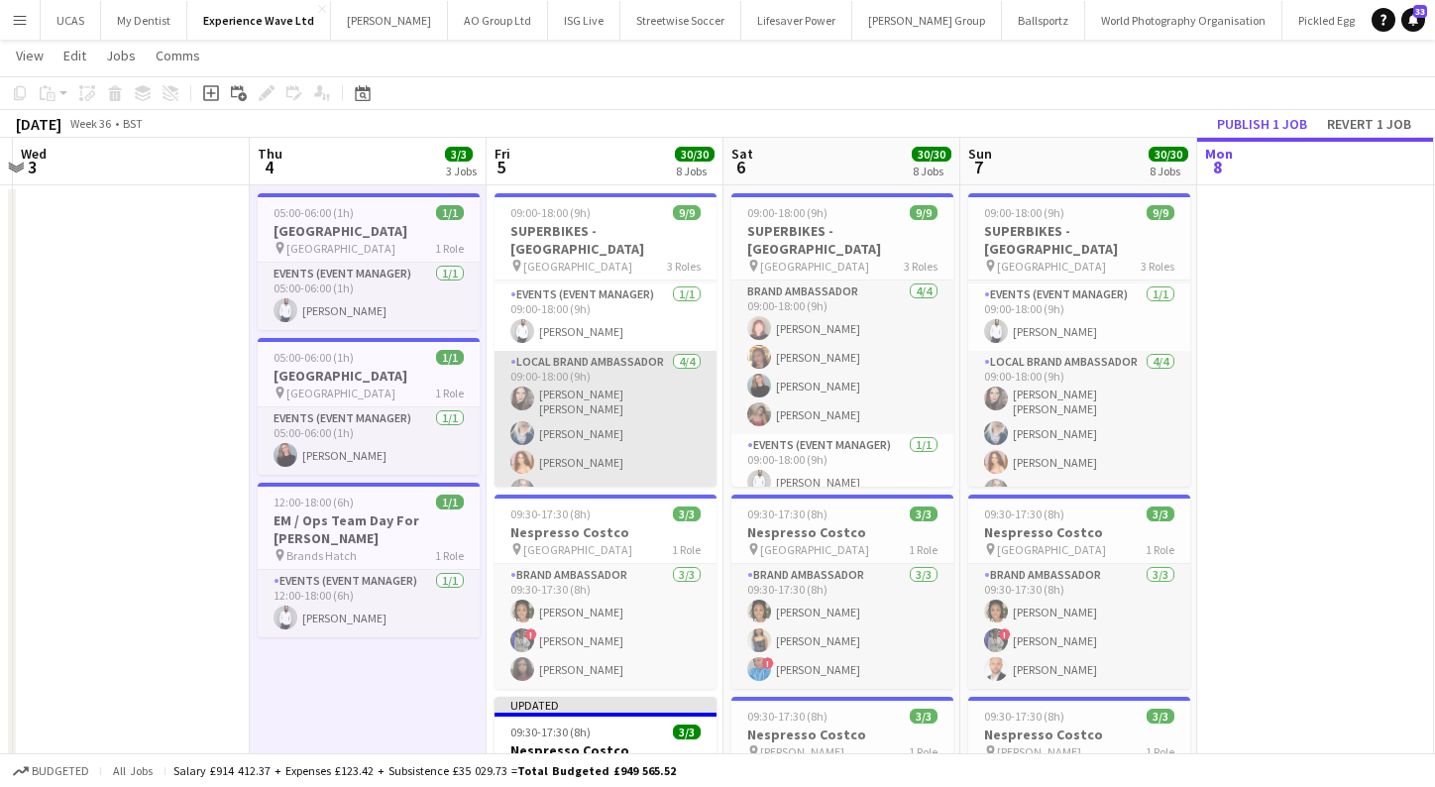
click at [601, 416] on app-card-role "Local Brand Ambassador 4/4 09:00-18:00 (9h) Sarah Josephine Hartley Gemma Owen-…" at bounding box center [606, 431] width 222 height 160
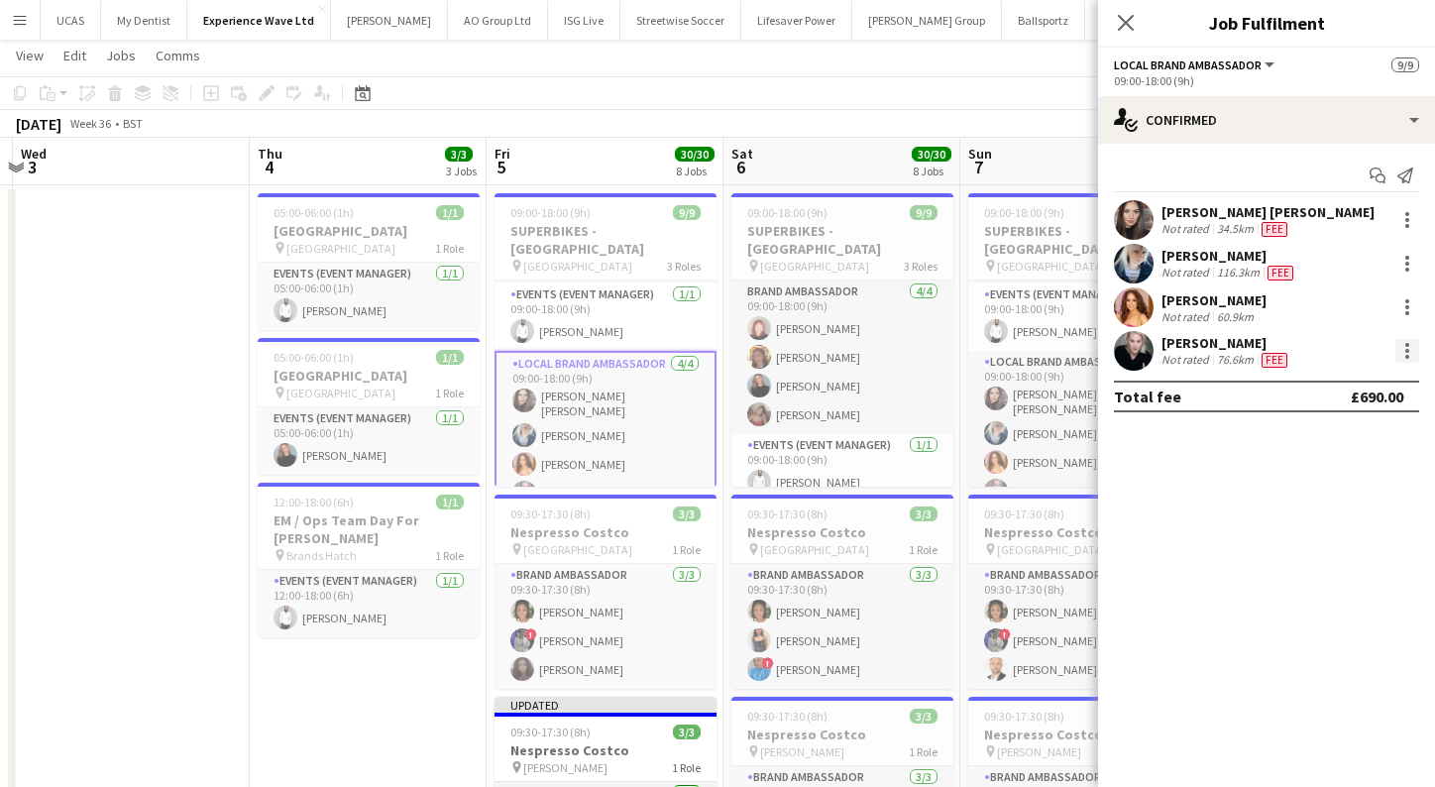
click at [1405, 351] on div at bounding box center [1407, 351] width 4 height 4
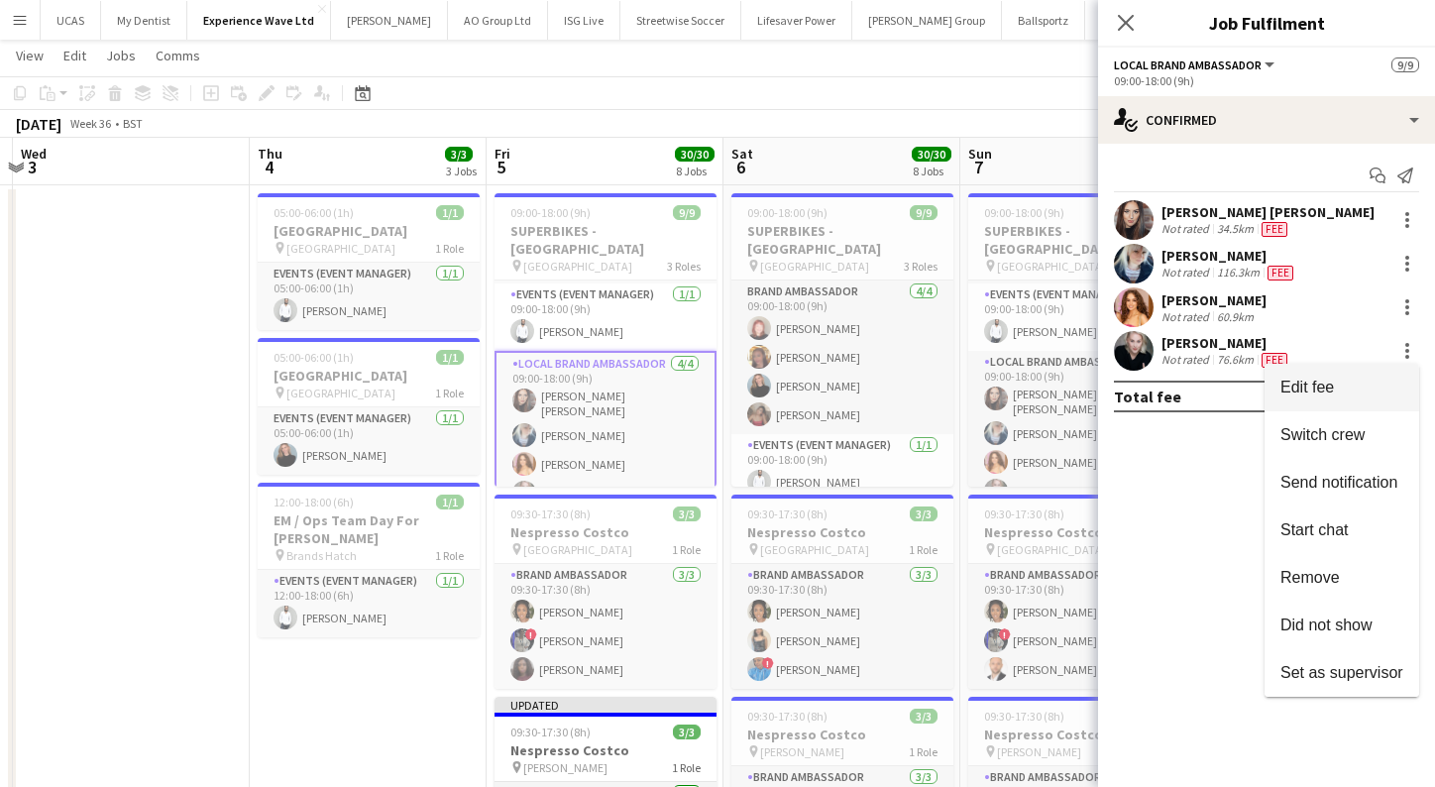
click at [1298, 399] on button "Edit fee" at bounding box center [1342, 388] width 155 height 48
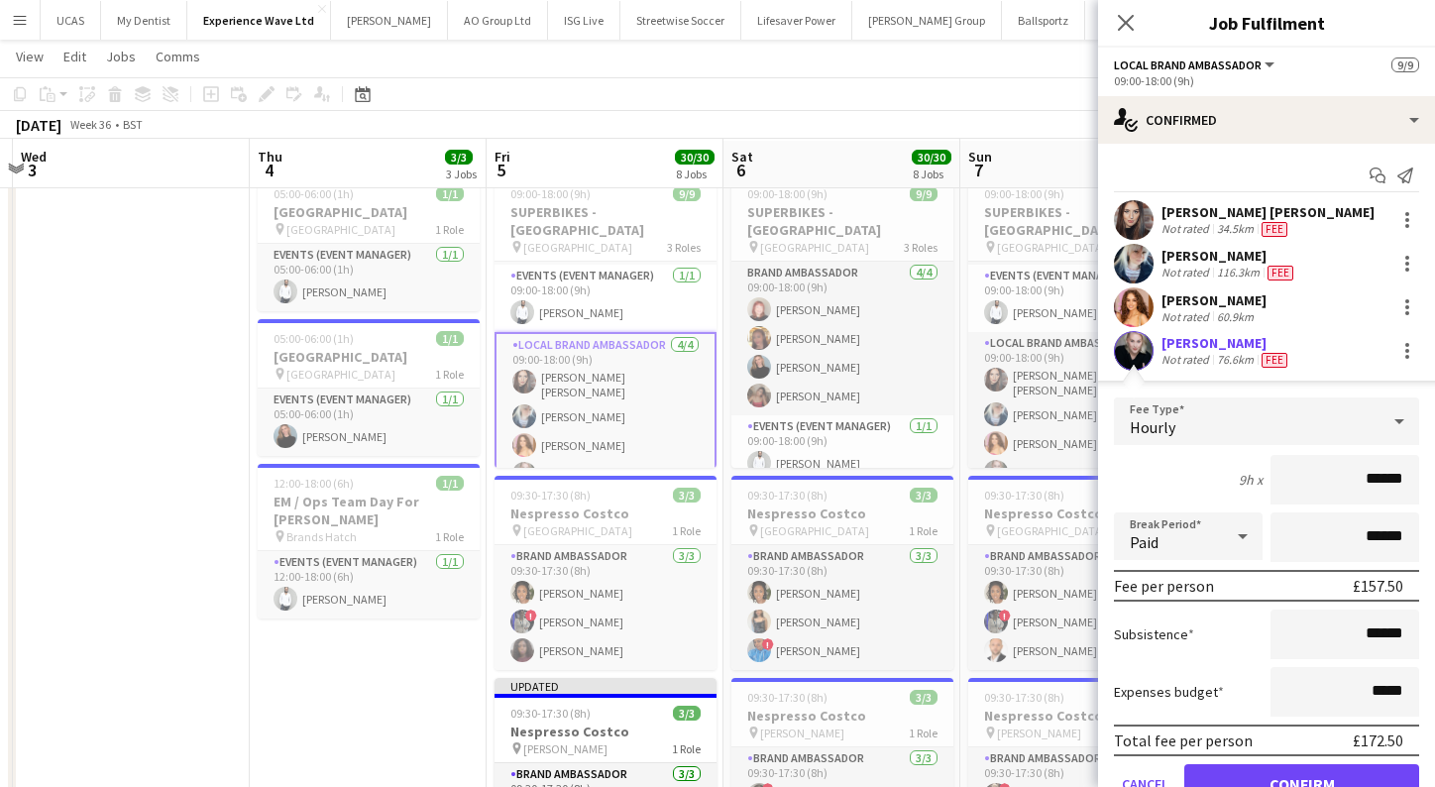
scroll to position [57, 0]
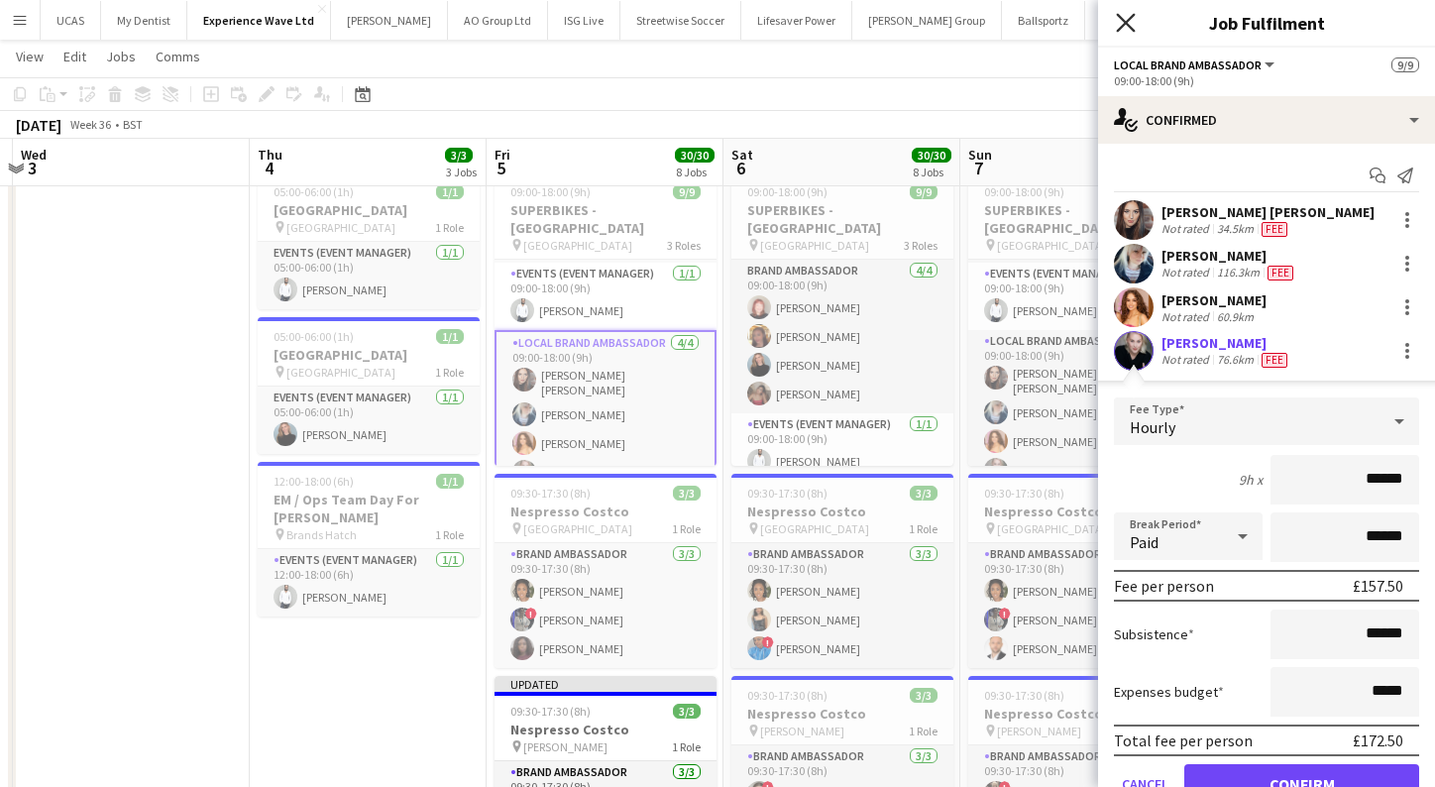
click at [1130, 22] on icon "Close pop-in" at bounding box center [1125, 22] width 19 height 19
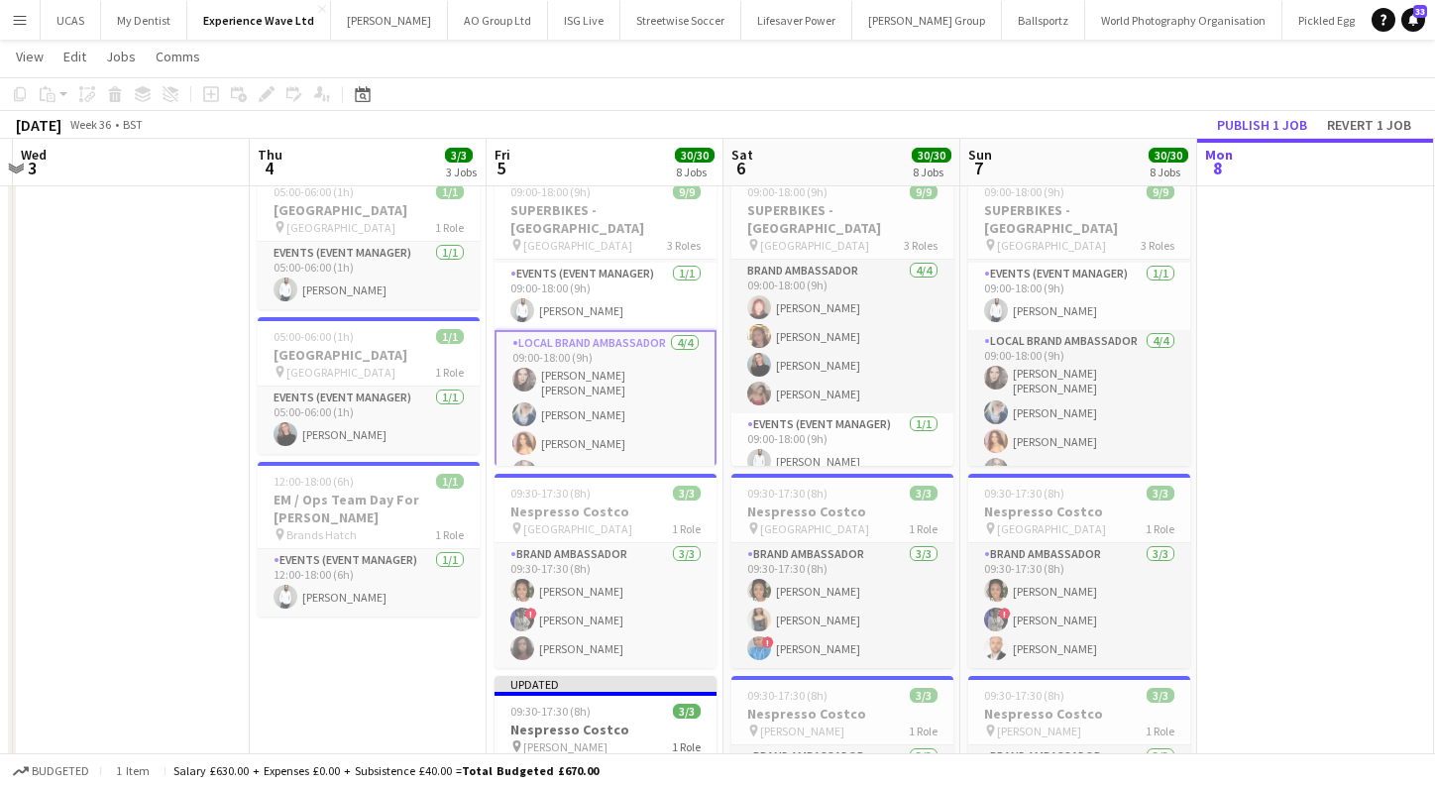
click at [1067, 105] on app-toolbar "Copy Paste Paste Command V Paste with crew Command Shift V Paste linked Job Del…" at bounding box center [717, 94] width 1435 height 34
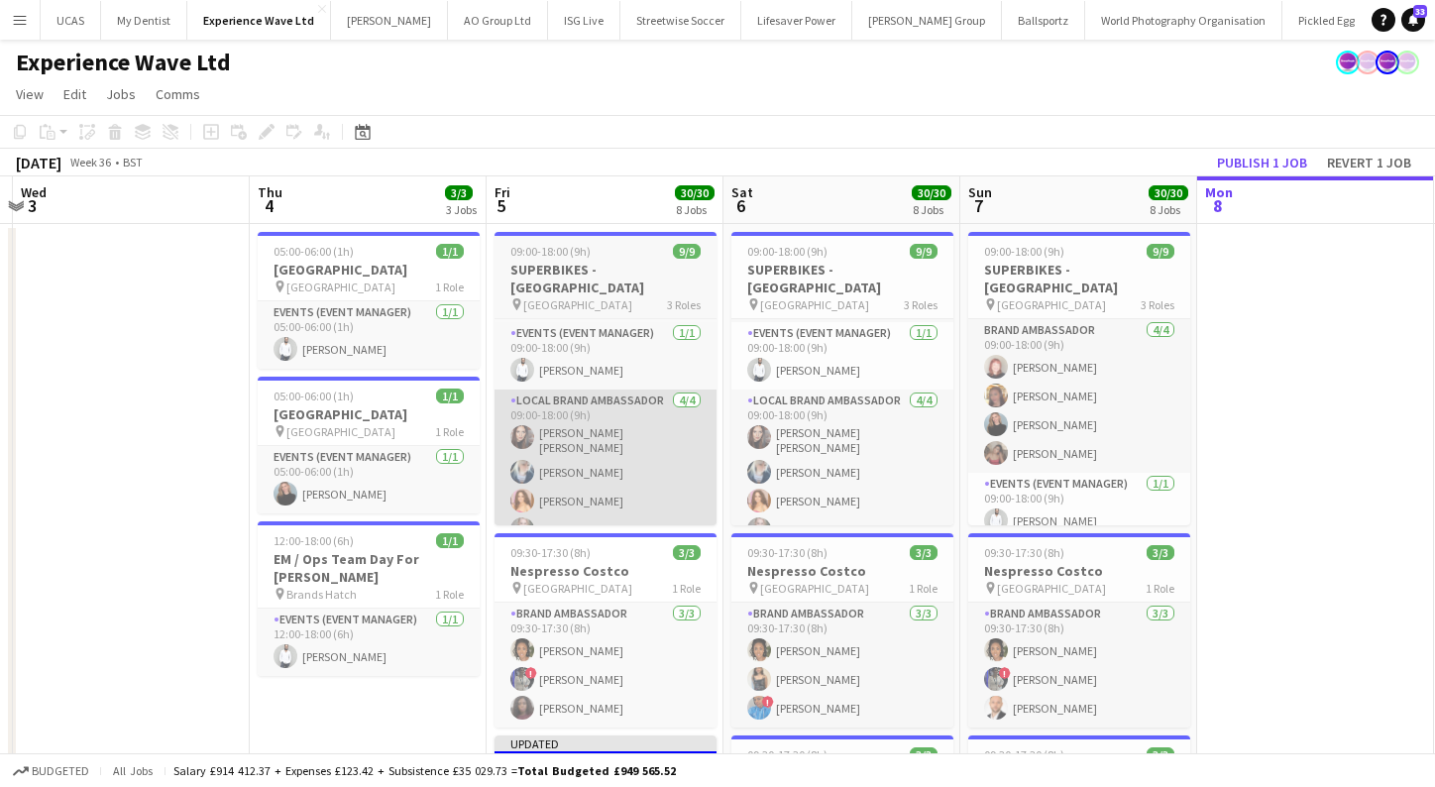
scroll to position [0, 0]
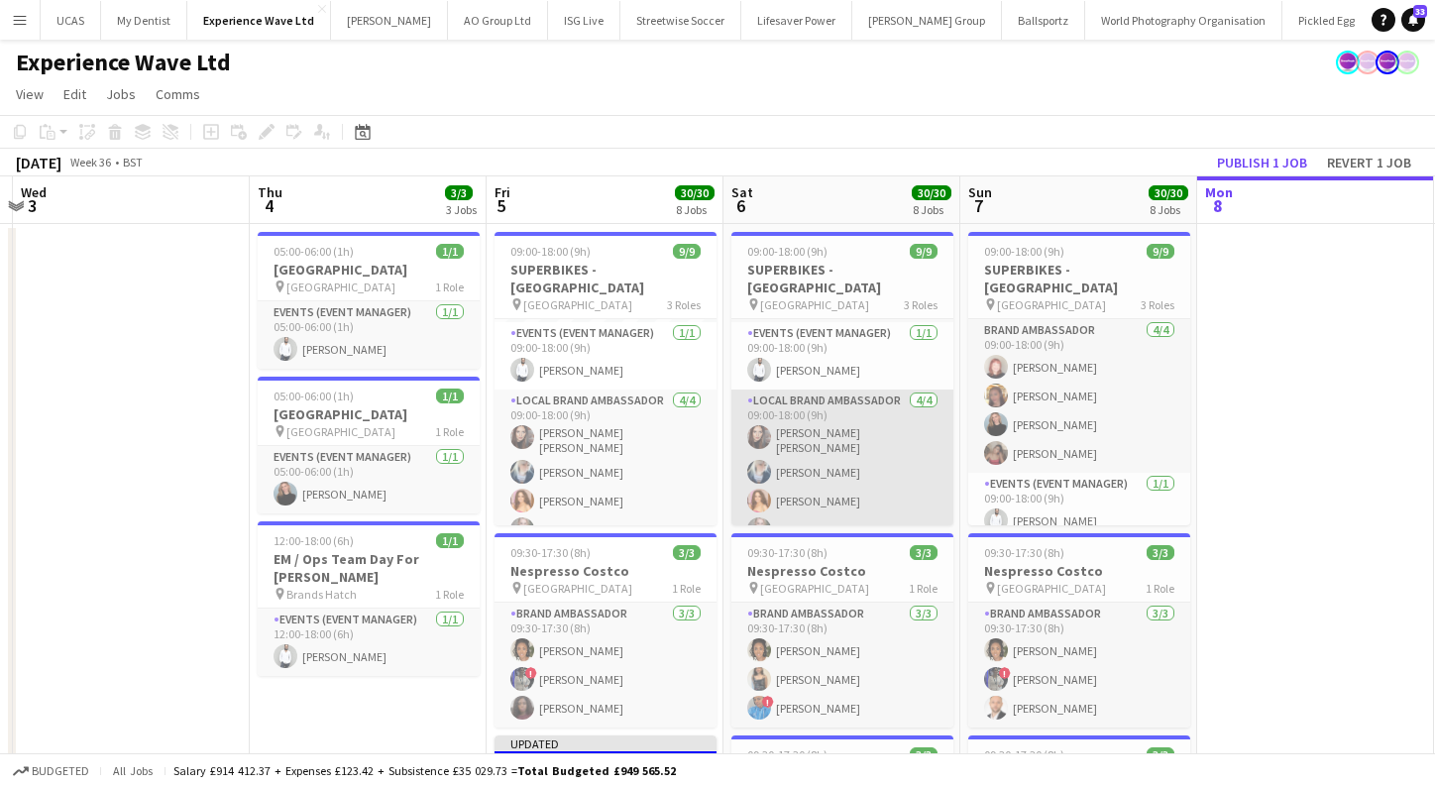
click at [788, 467] on app-card-role "Local Brand Ambassador 4/4 09:00-18:00 (9h) Sarah Josephine Hartley Gemma Owen-…" at bounding box center [842, 469] width 222 height 160
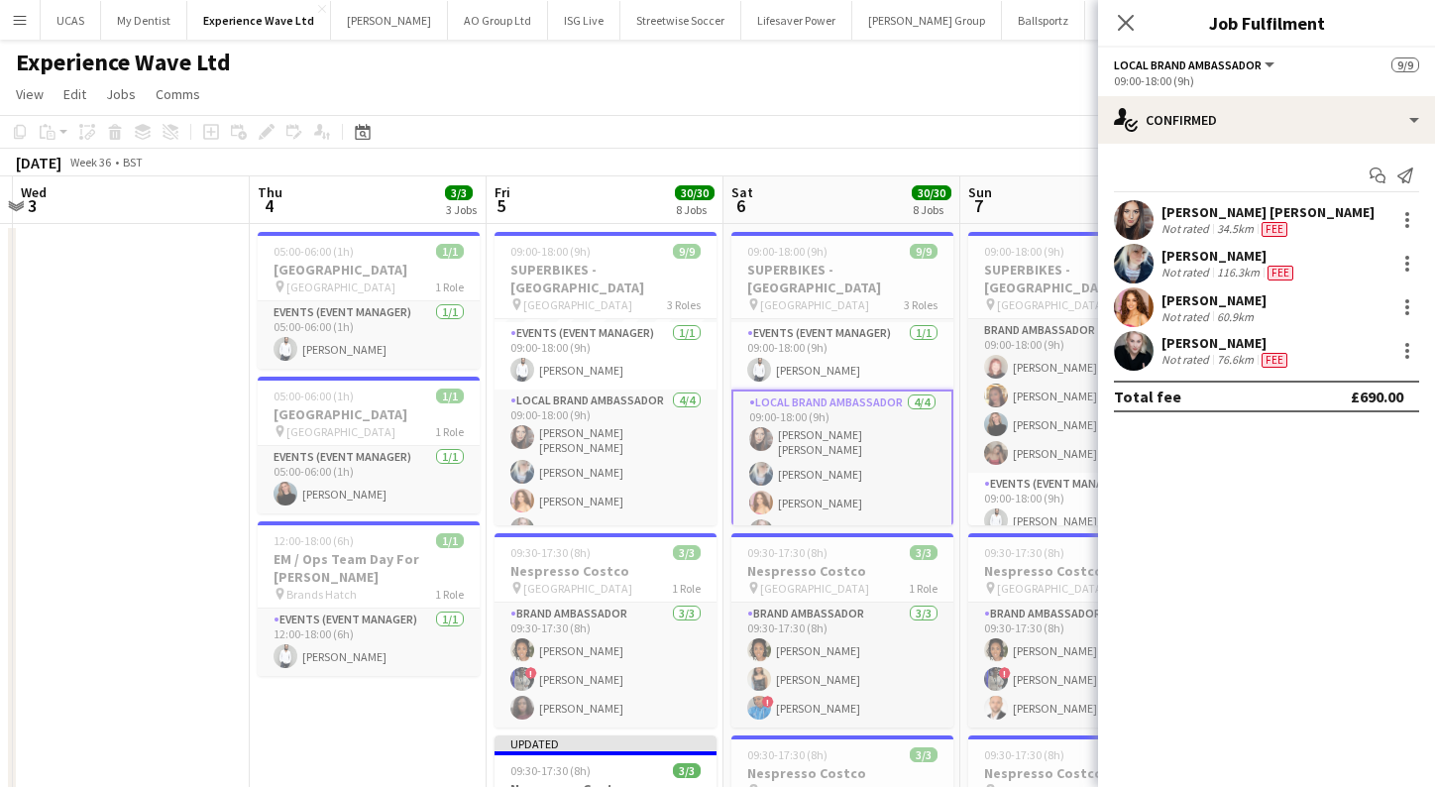
click at [753, 105] on app-page-menu "View Day view expanded Day view collapsed Month view Date picker Jump to today …" at bounding box center [717, 96] width 1435 height 38
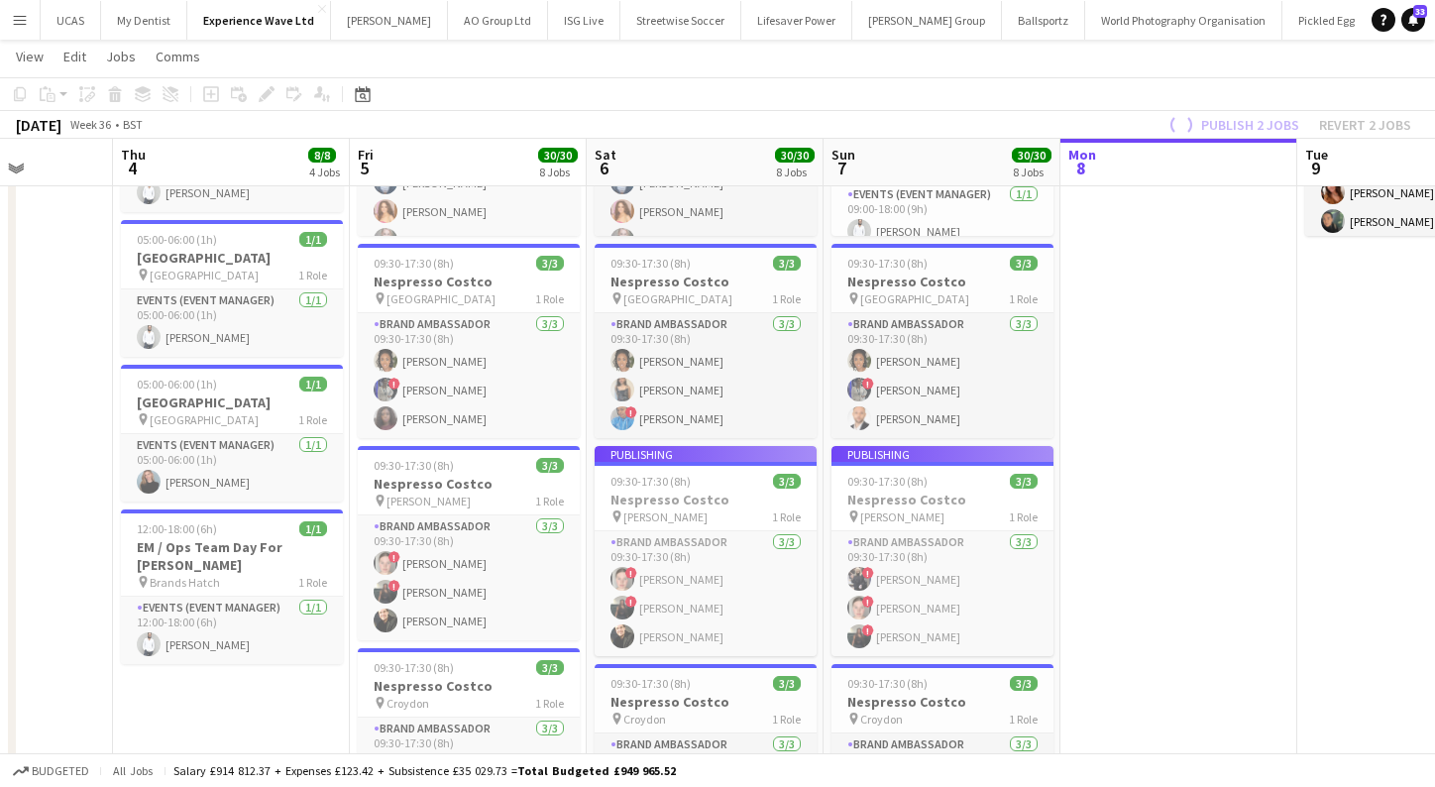
scroll to position [0, 582]
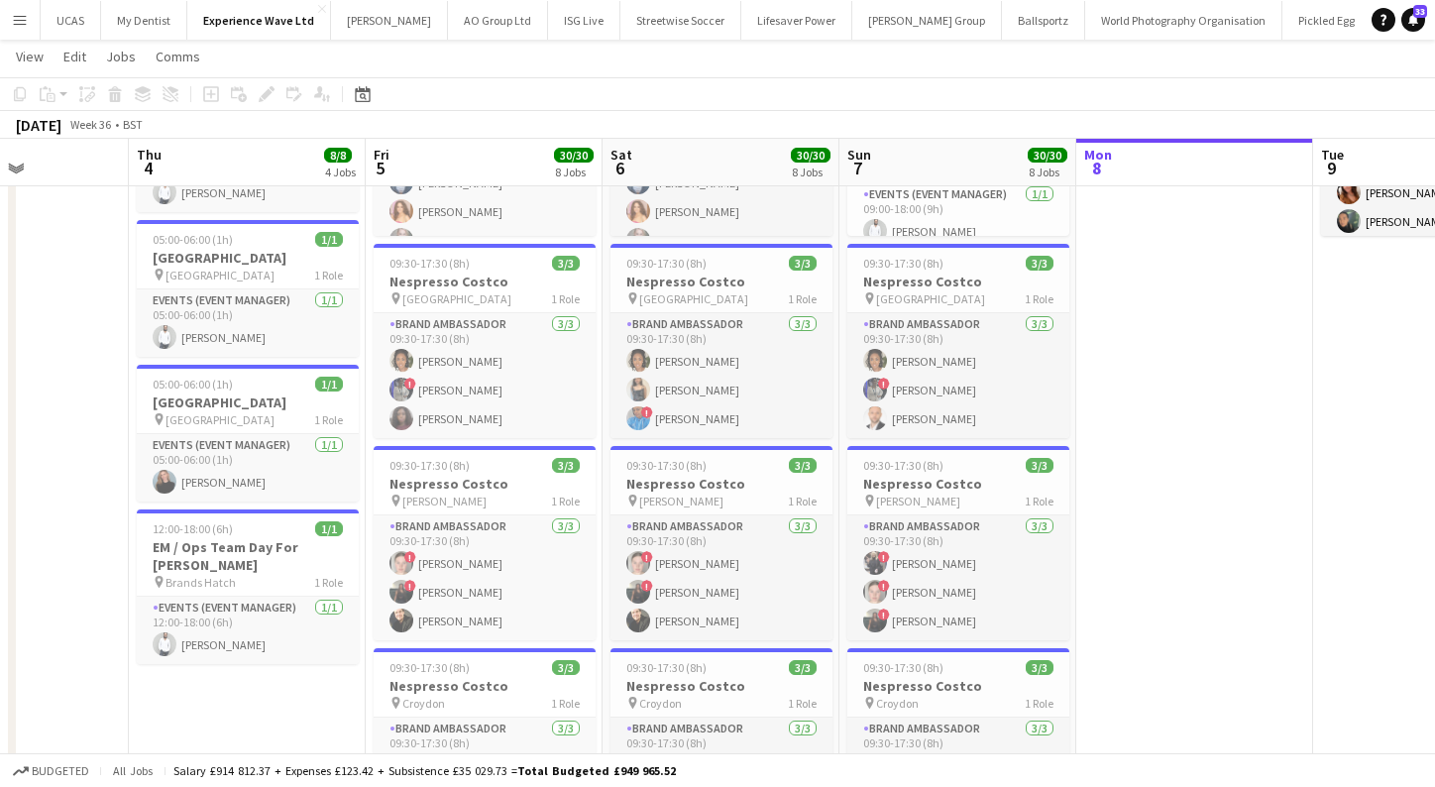
click at [21, 17] on app-icon "Menu" at bounding box center [20, 20] width 16 height 16
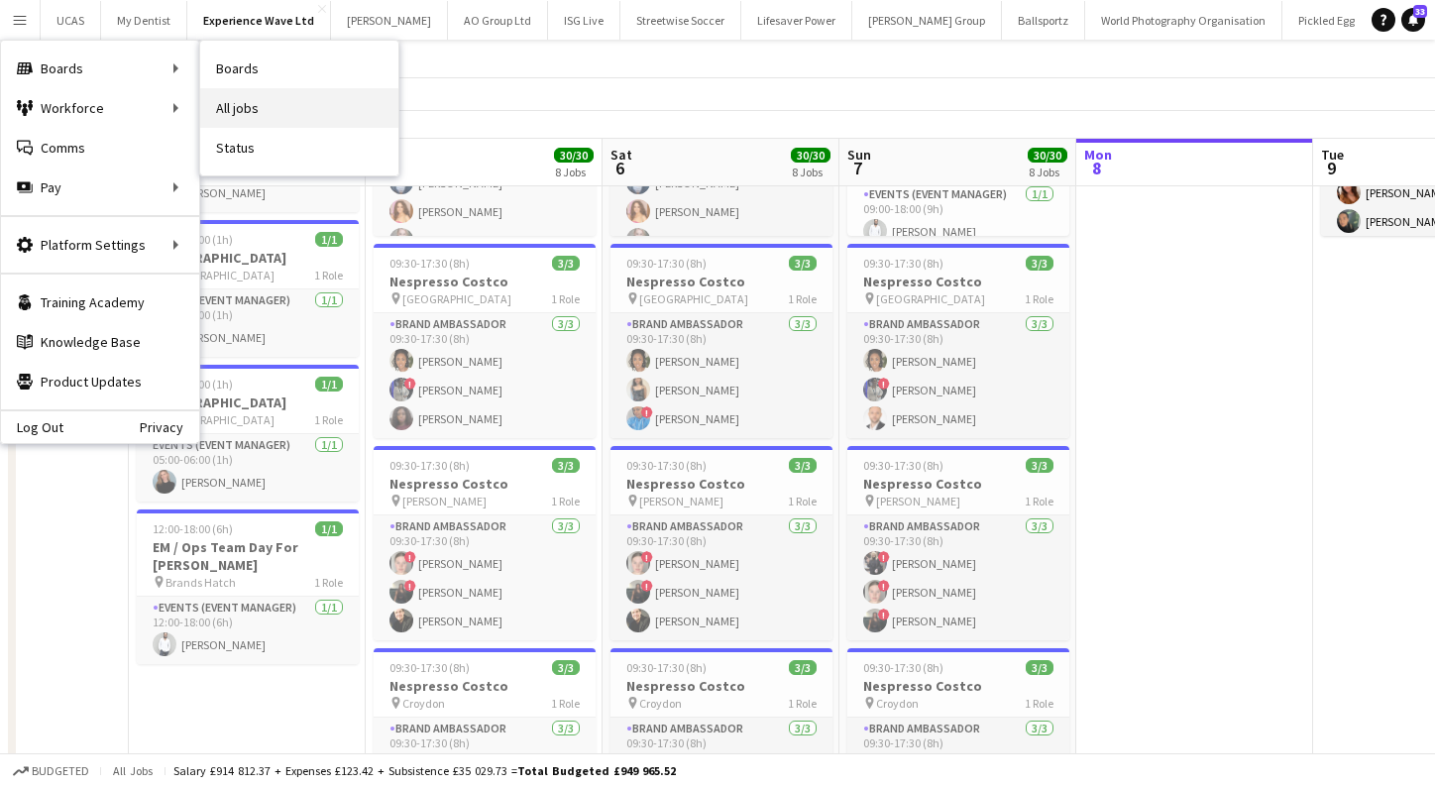
click at [260, 108] on link "All jobs" at bounding box center [299, 108] width 198 height 40
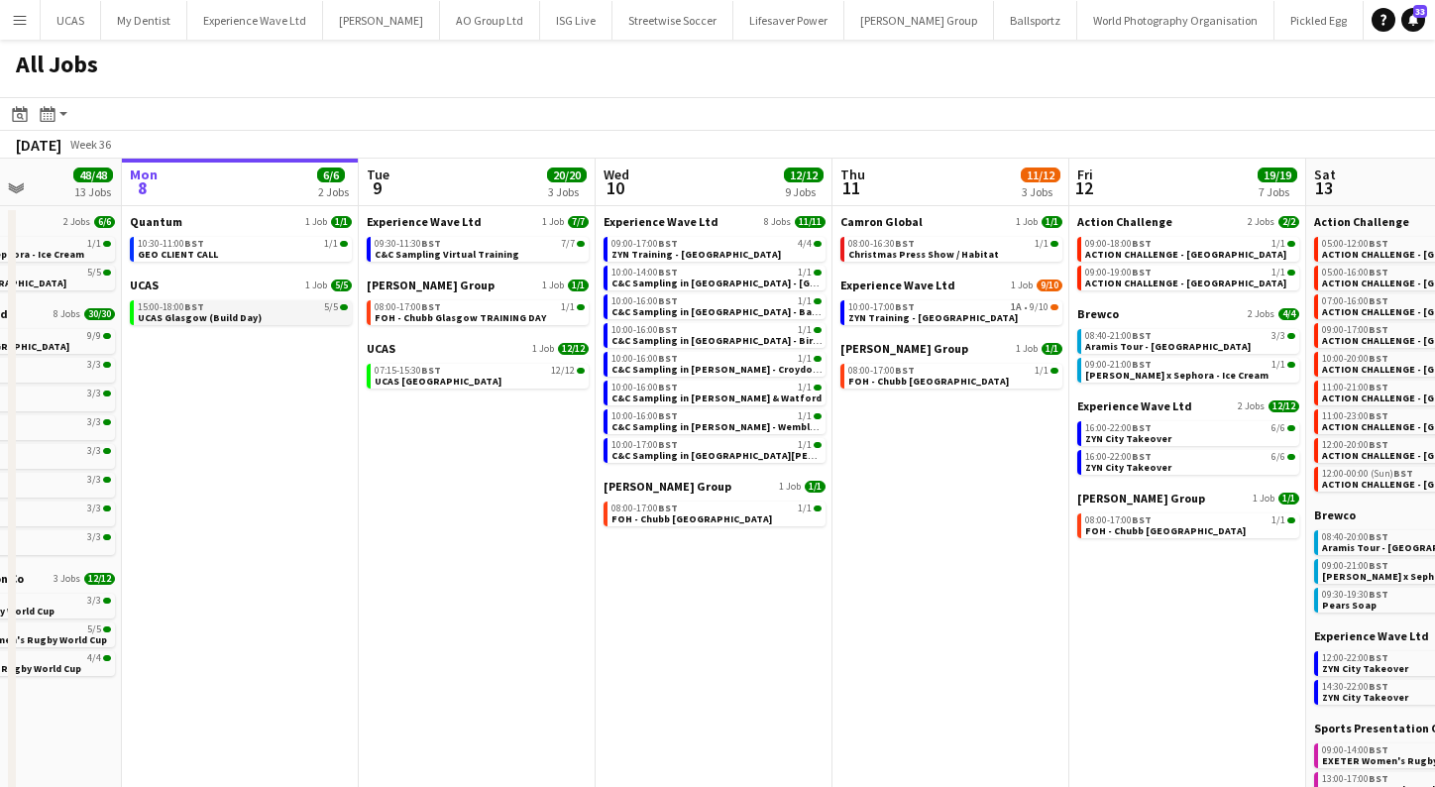
scroll to position [0, 593]
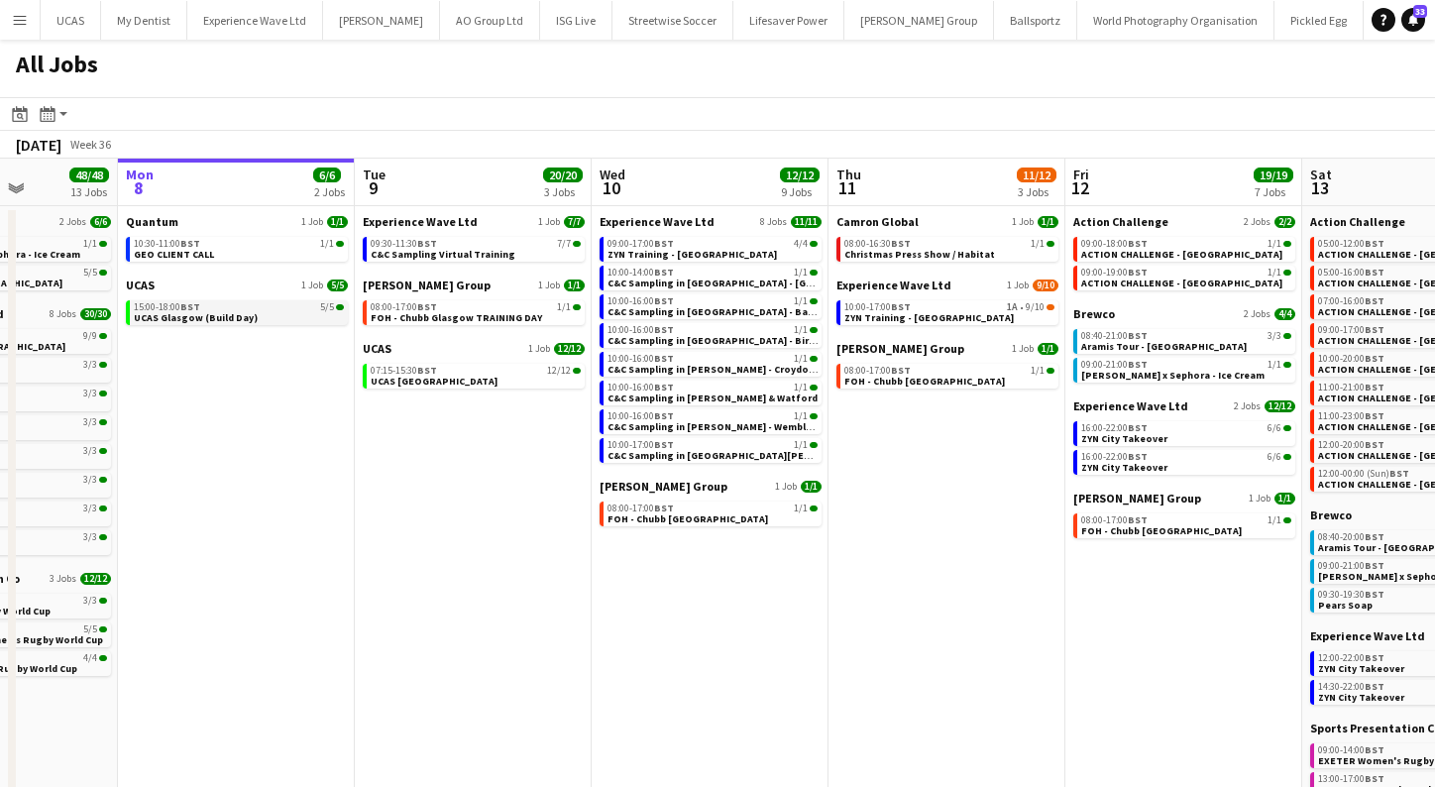
click at [313, 307] on div "15:00-18:00 BST 5/5" at bounding box center [239, 307] width 210 height 10
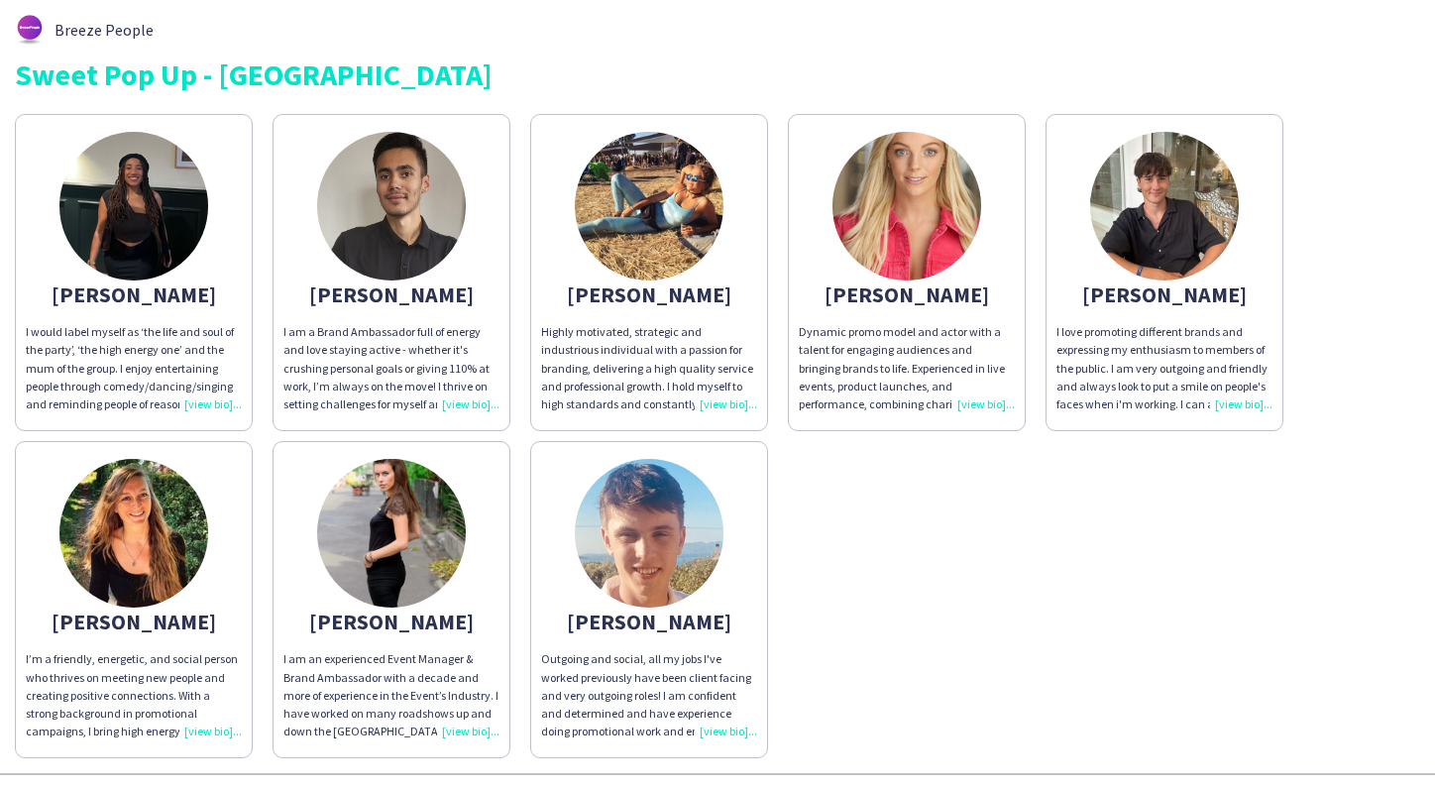
click at [139, 198] on img at bounding box center [133, 206] width 149 height 149
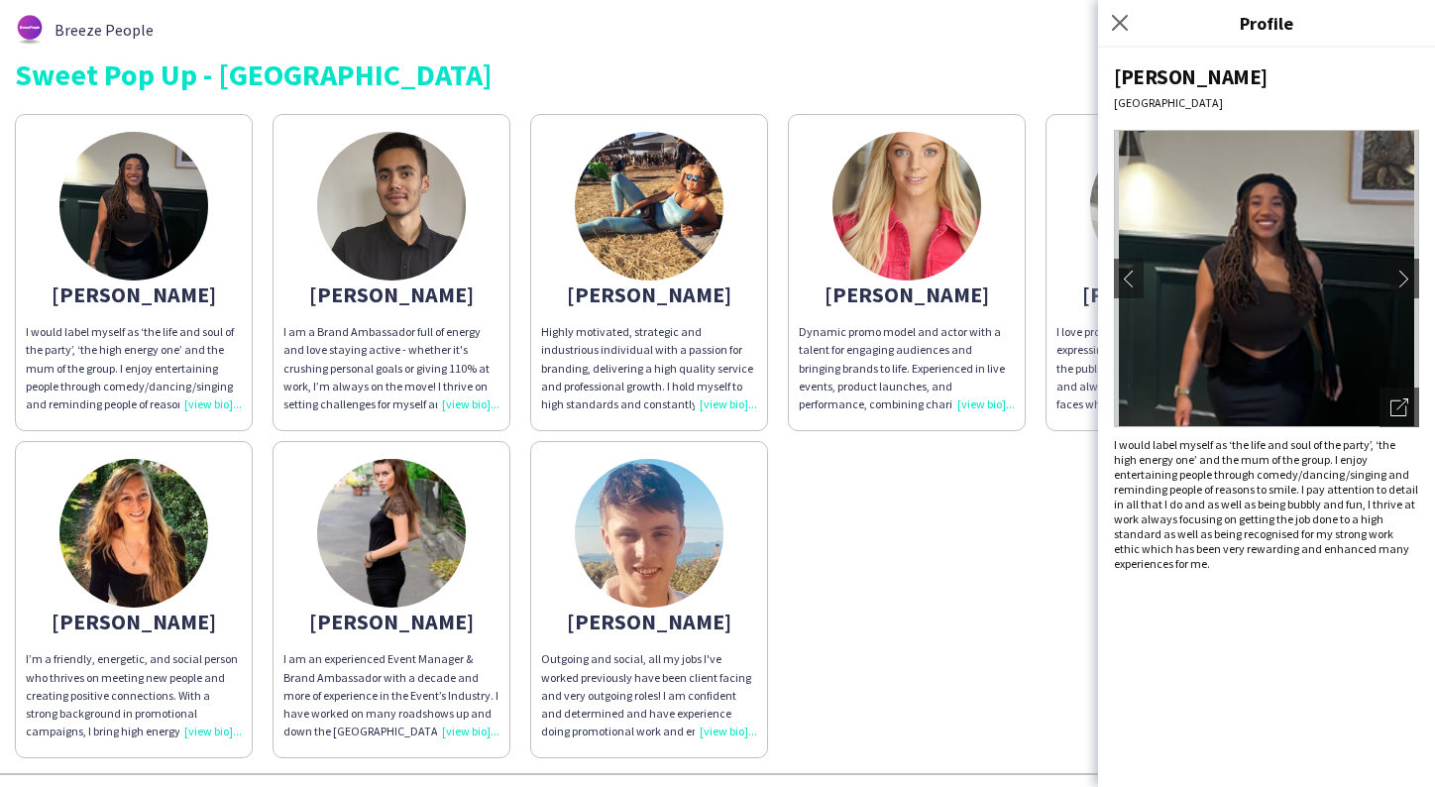
click at [391, 163] on img at bounding box center [391, 206] width 149 height 149
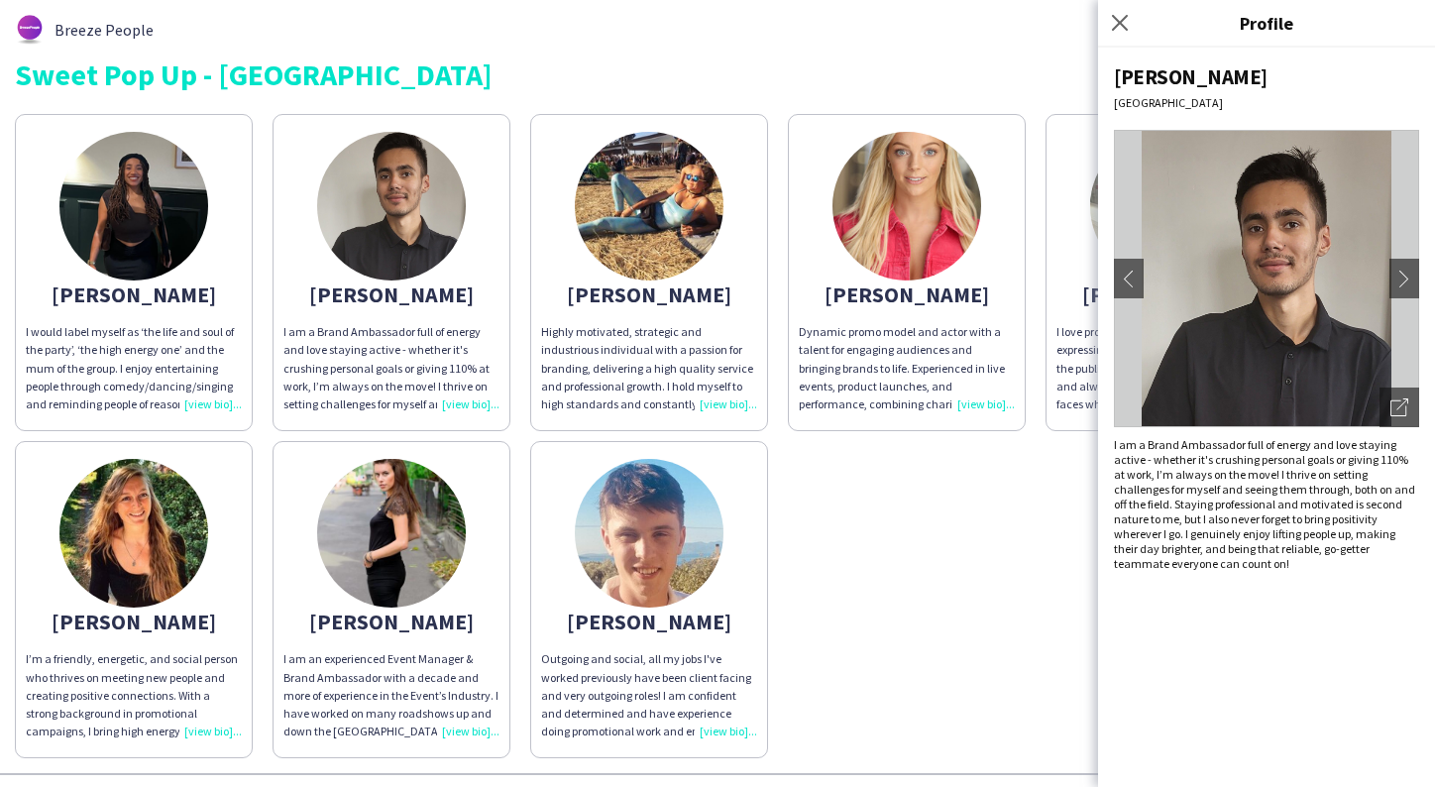
click at [832, 531] on div "Aaliyah I would label myself as ‘the life and soul of the party’, ‘the high ene…" at bounding box center [717, 431] width 1405 height 654
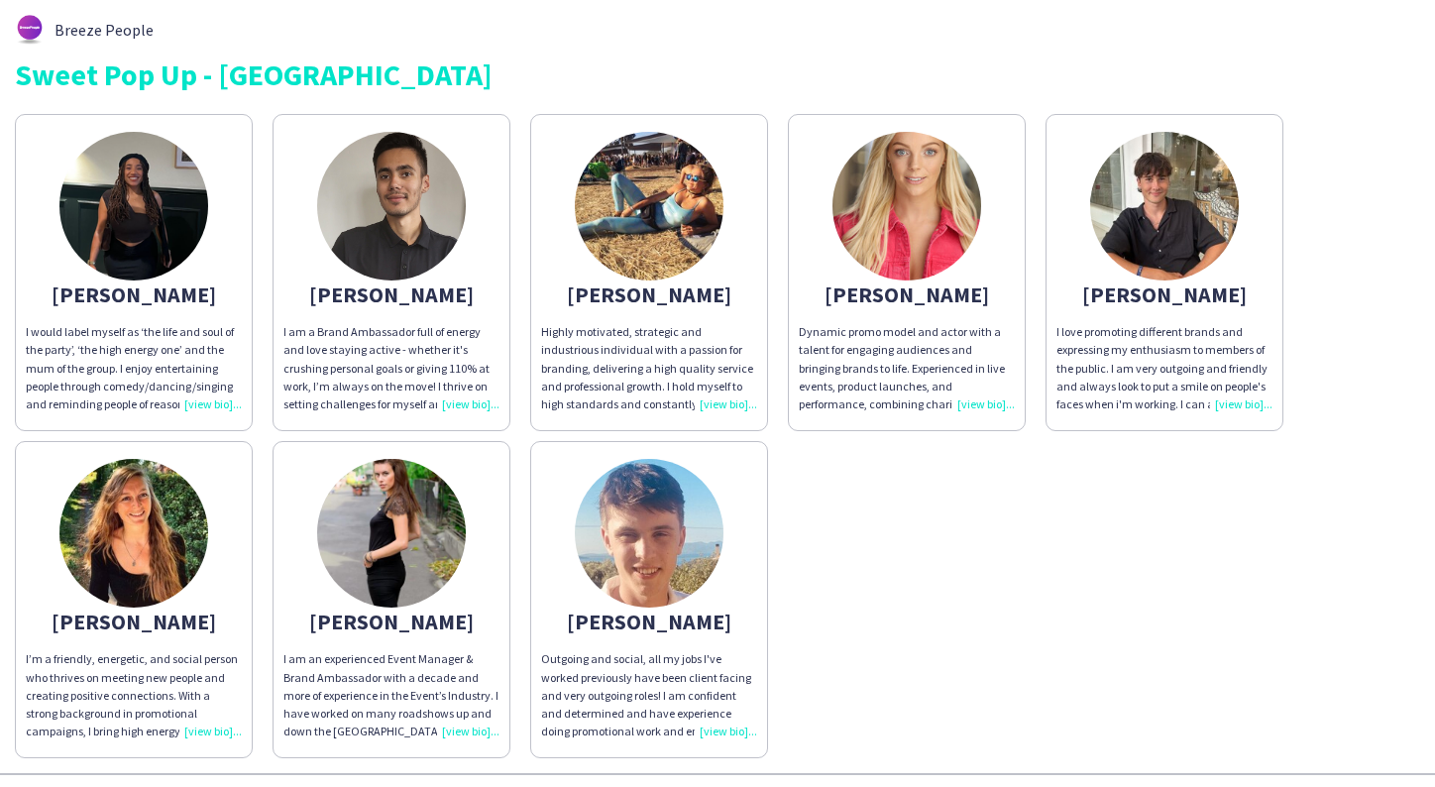
click at [907, 221] on img at bounding box center [906, 206] width 149 height 149
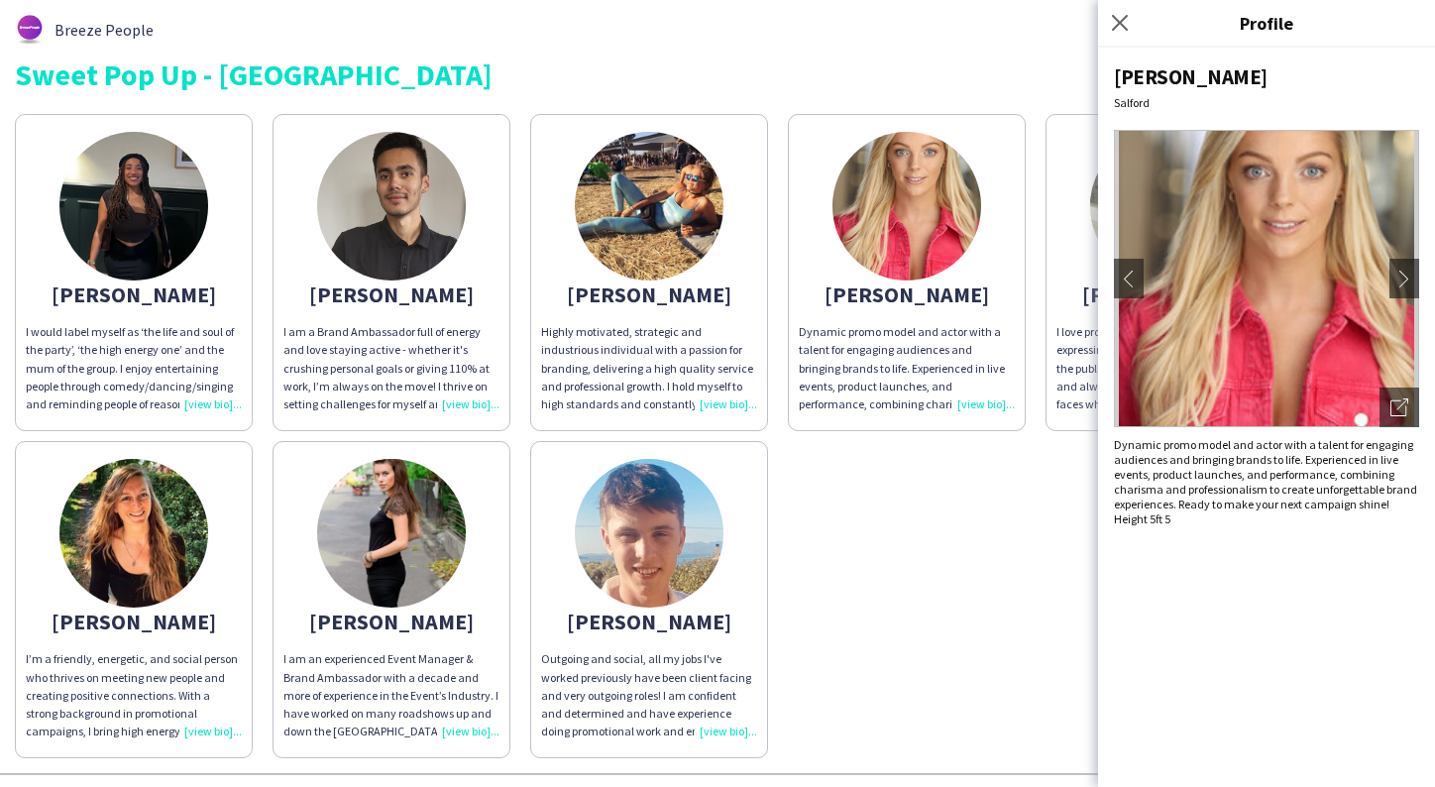
click at [905, 568] on div "Aaliyah I would label myself as ‘the life and soul of the party’, ‘the high ene…" at bounding box center [717, 431] width 1405 height 654
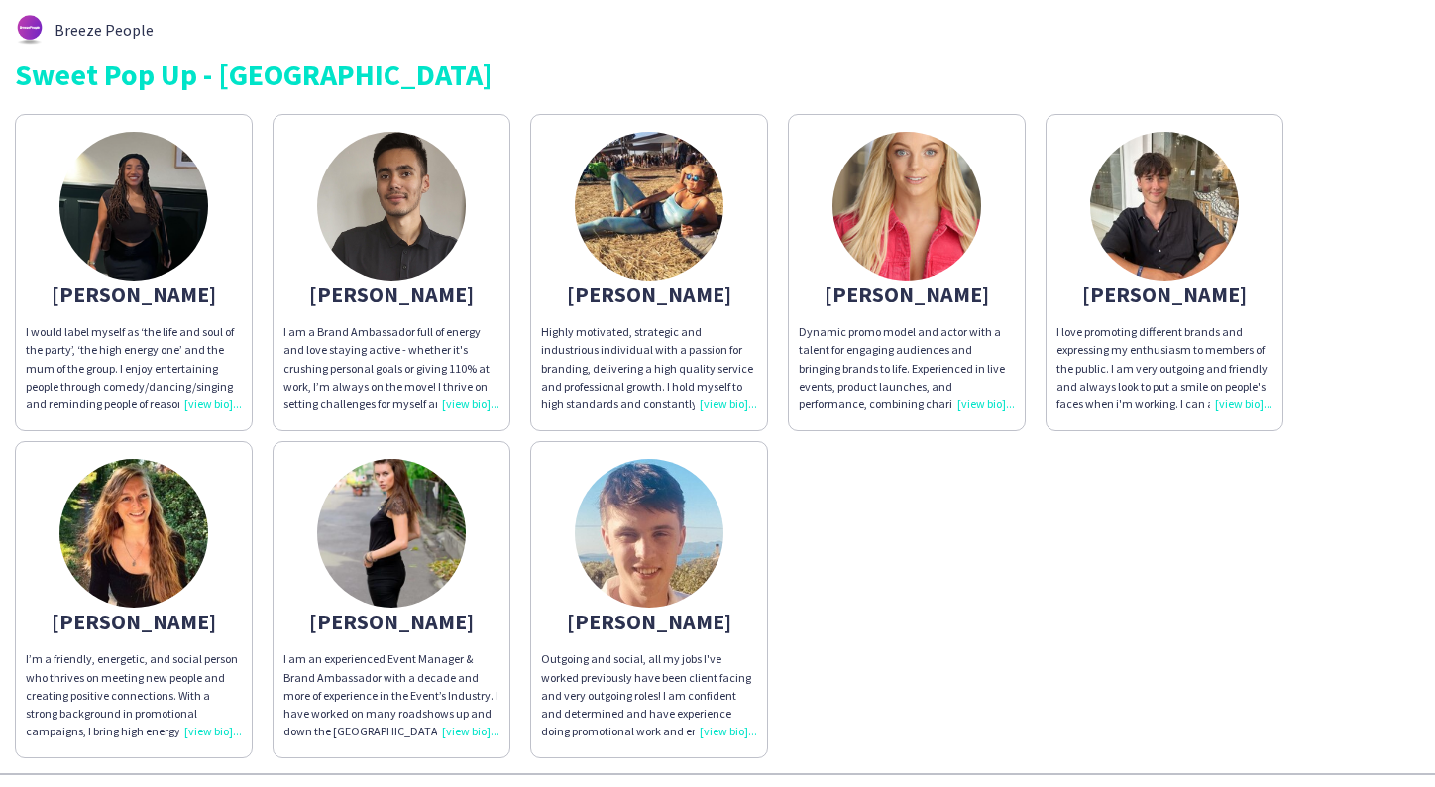
click at [899, 238] on img at bounding box center [906, 206] width 149 height 149
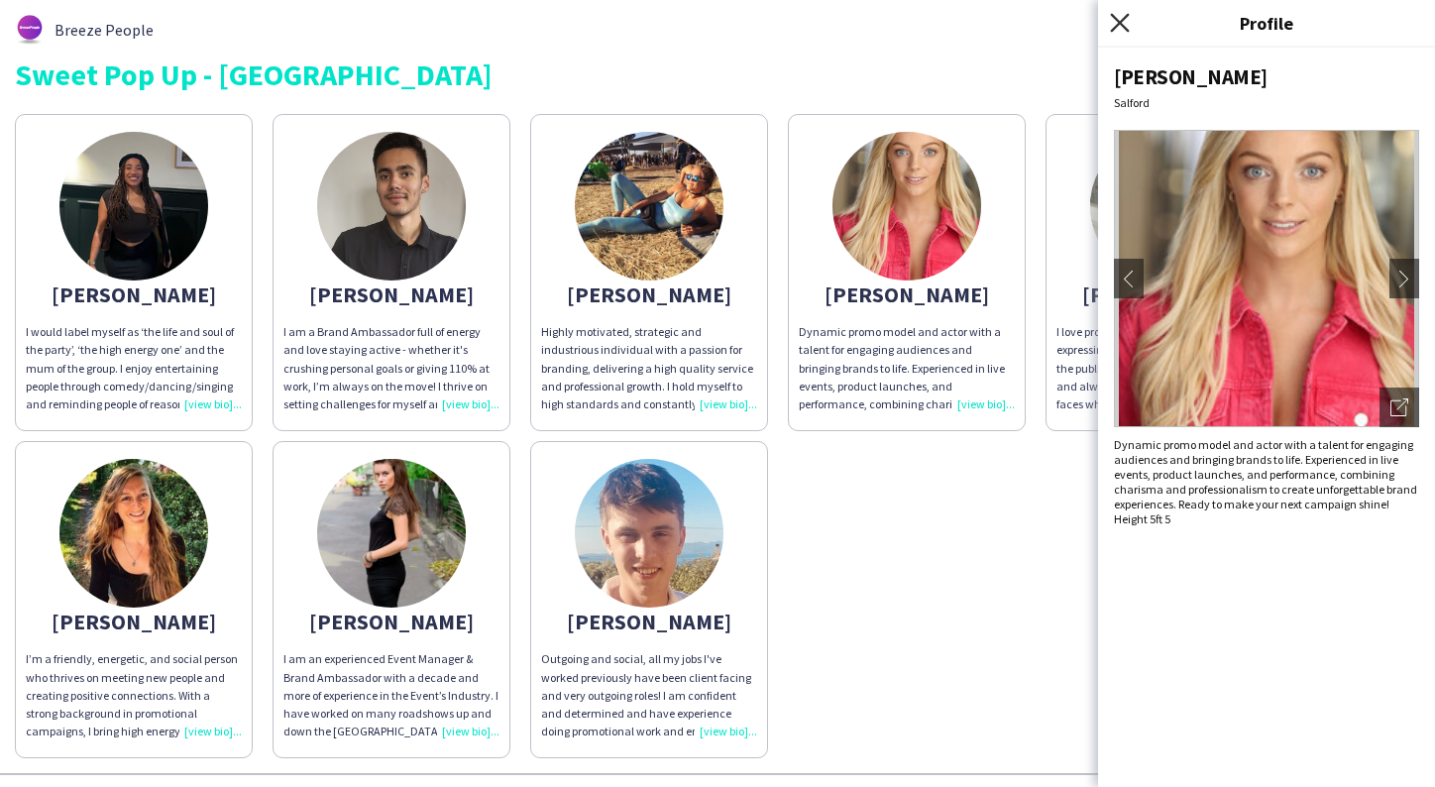
click at [1122, 19] on icon "Close pop-in" at bounding box center [1119, 22] width 19 height 19
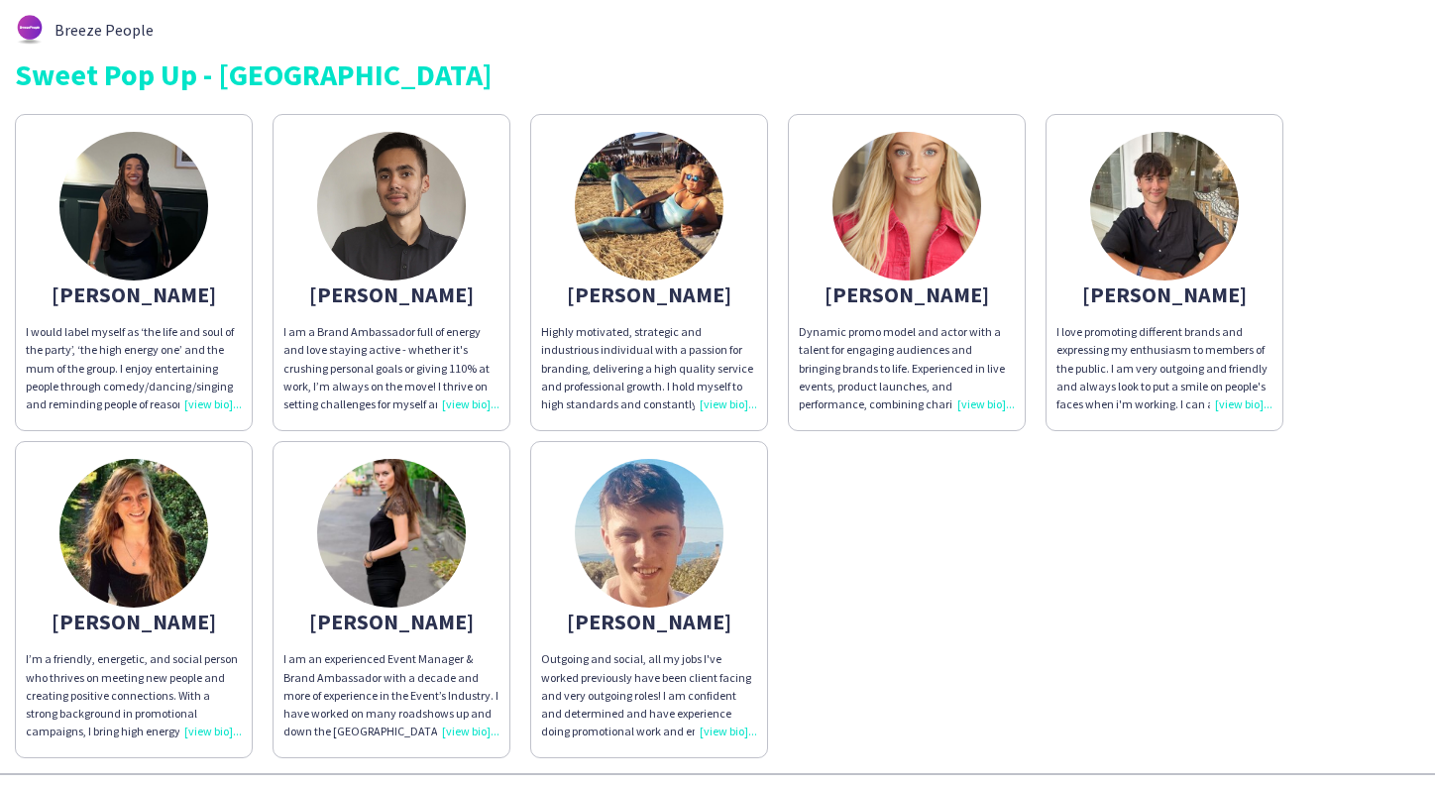
click at [931, 192] on img at bounding box center [906, 206] width 149 height 149
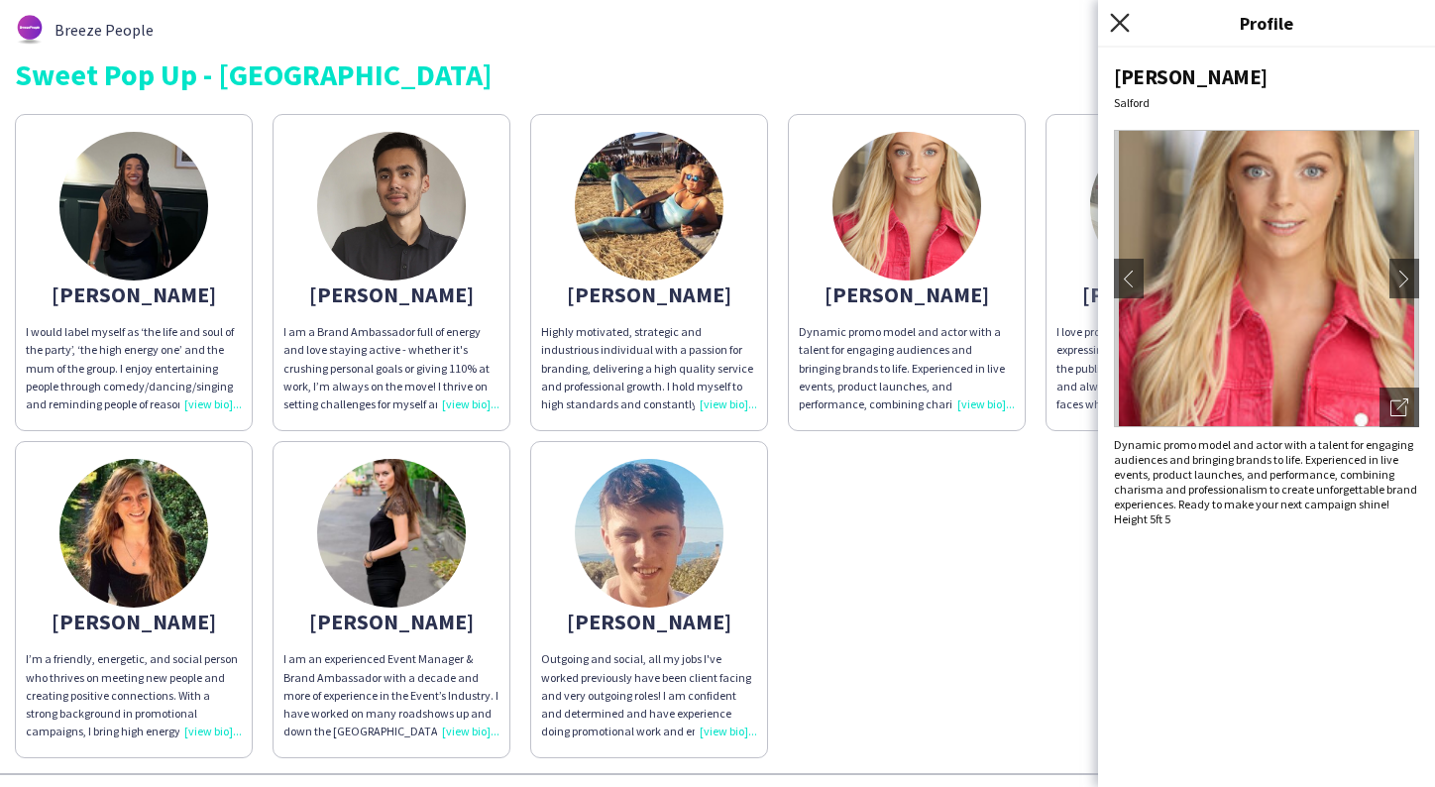
click at [1122, 18] on icon "Close pop-in" at bounding box center [1119, 22] width 19 height 19
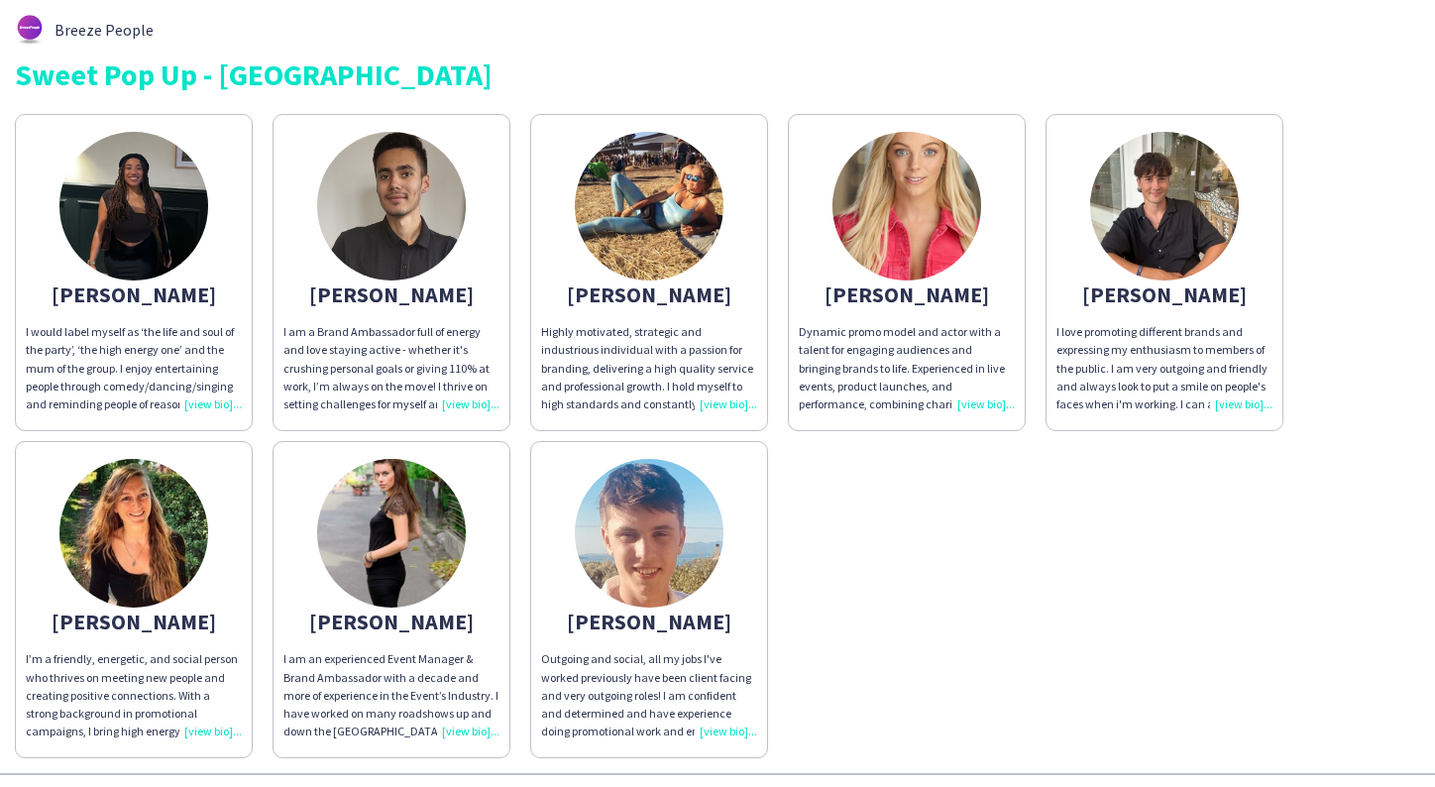
click at [137, 230] on img at bounding box center [133, 206] width 149 height 149
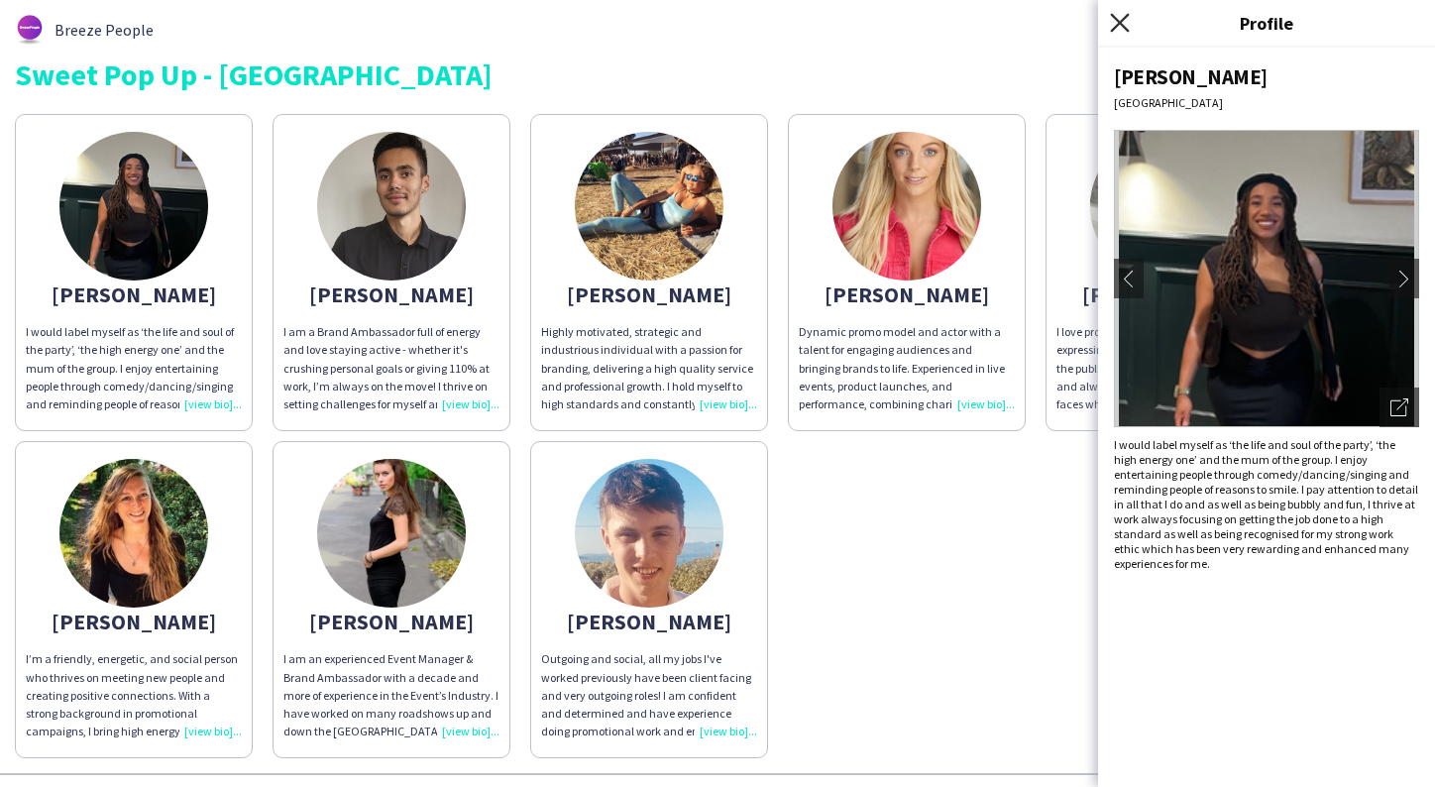
click at [1123, 25] on icon at bounding box center [1119, 22] width 19 height 19
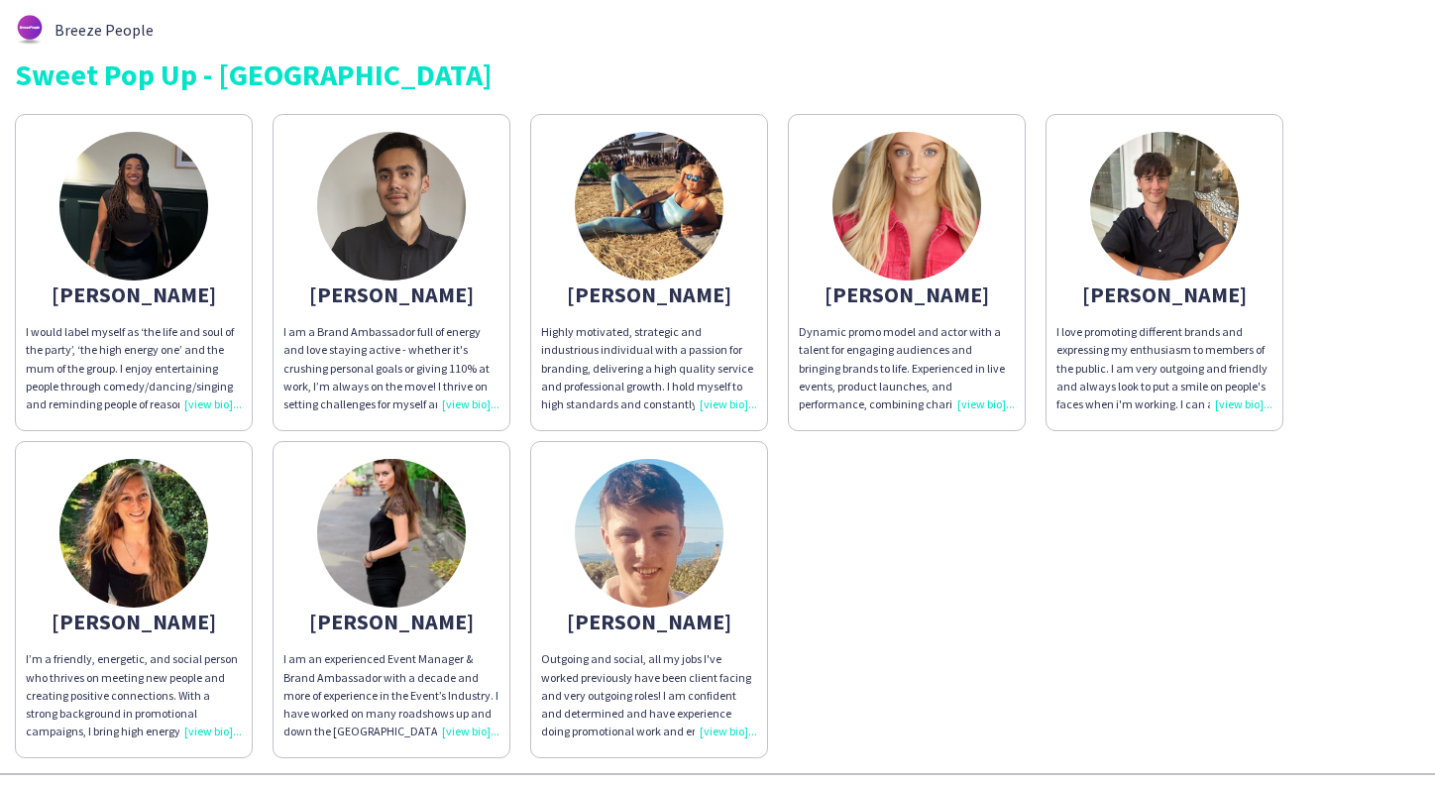
click at [412, 192] on img at bounding box center [391, 206] width 149 height 149
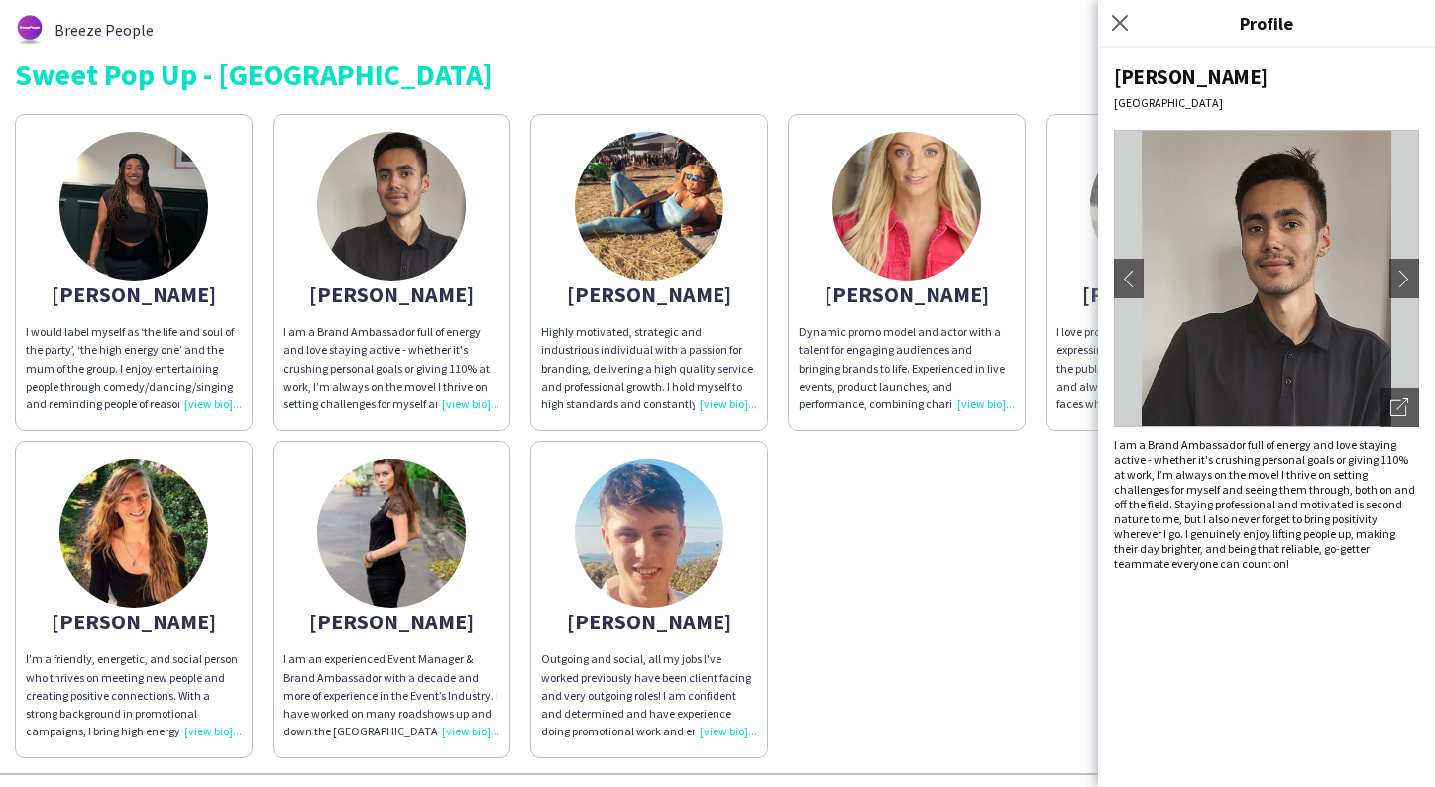
click at [948, 582] on div "Aaliyah I would label myself as ‘the life and soul of the party’, ‘the high ene…" at bounding box center [717, 431] width 1405 height 654
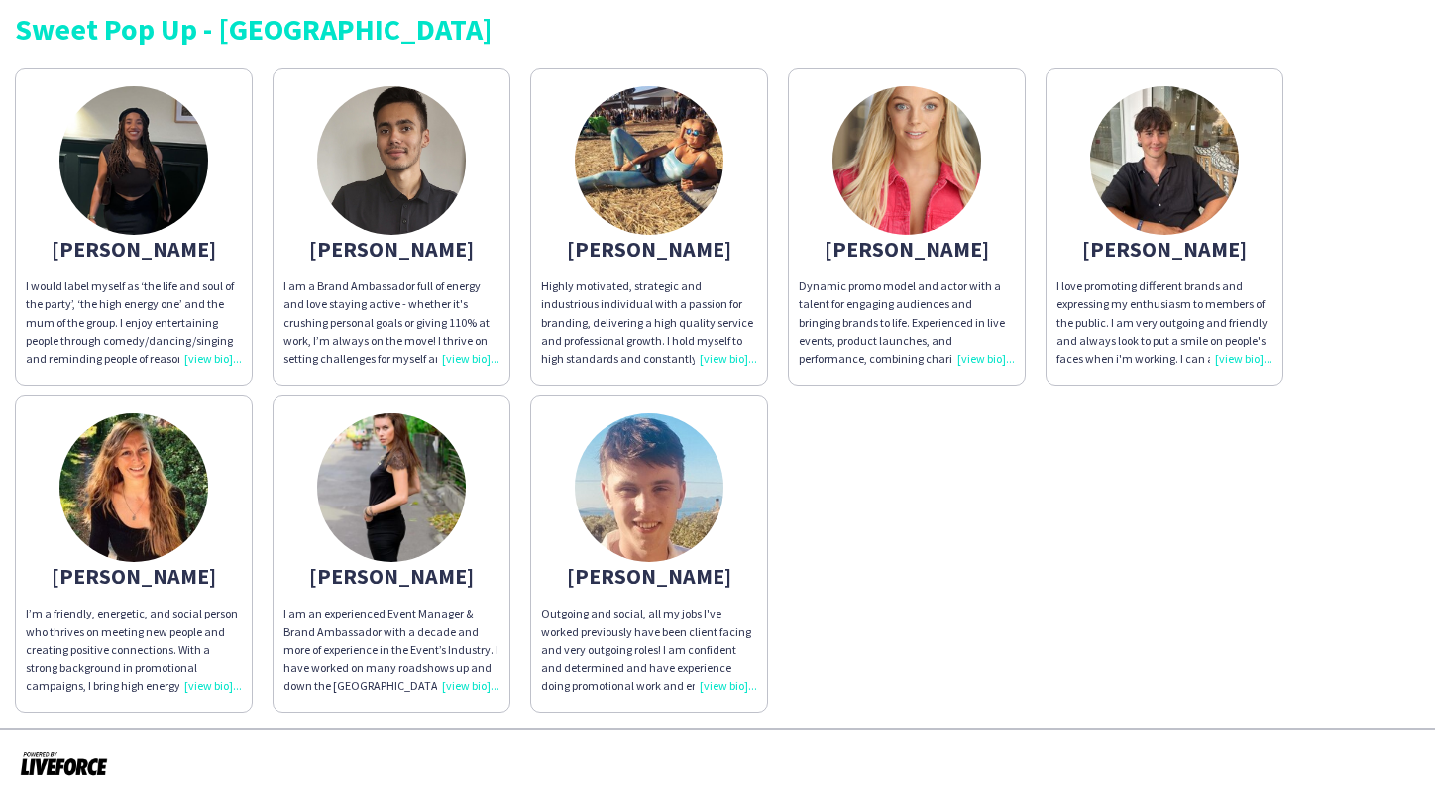
scroll to position [48, 0]
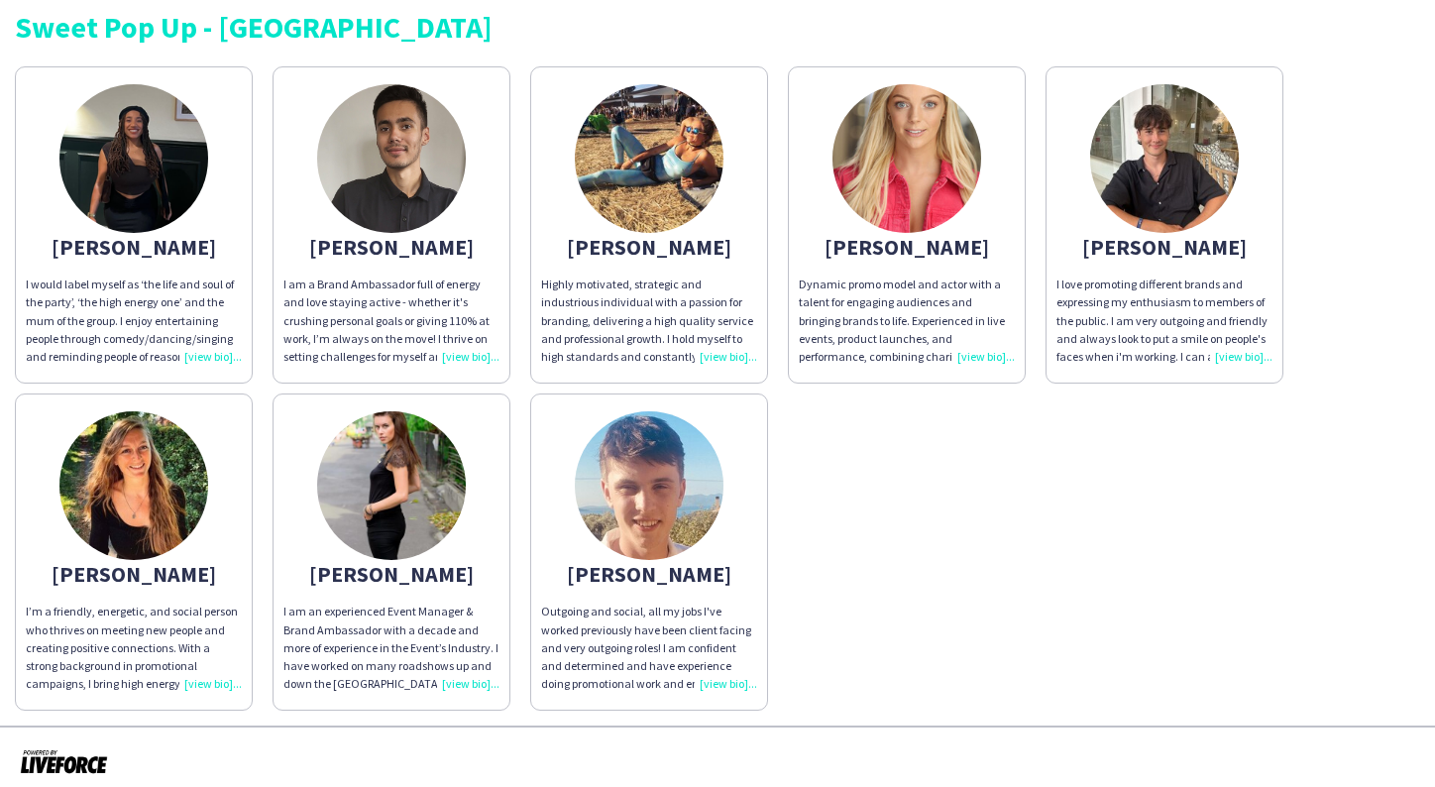
click at [642, 172] on img at bounding box center [649, 158] width 149 height 149
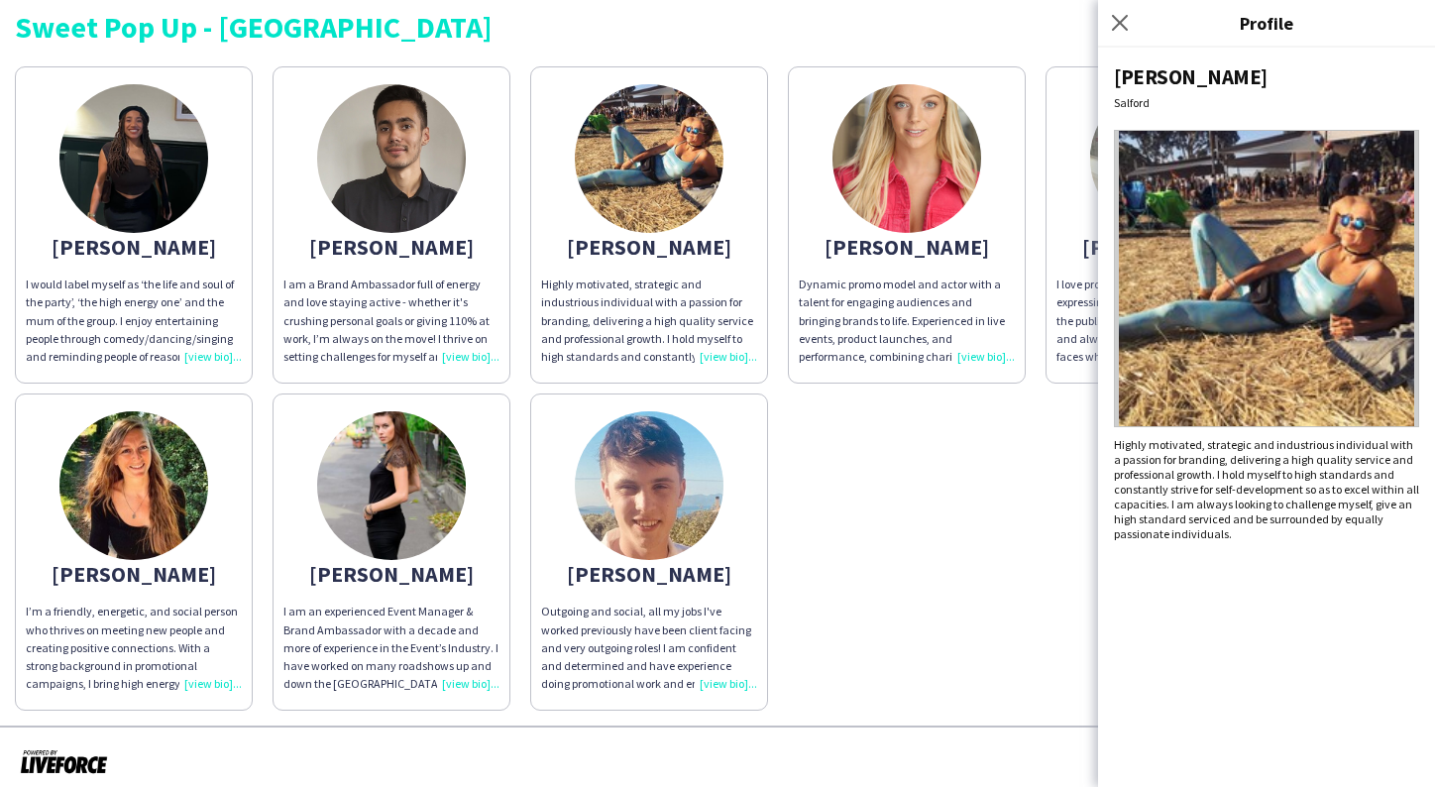
click at [824, 478] on div "Aaliyah I would label myself as ‘the life and soul of the party’, ‘the high ene…" at bounding box center [717, 383] width 1405 height 654
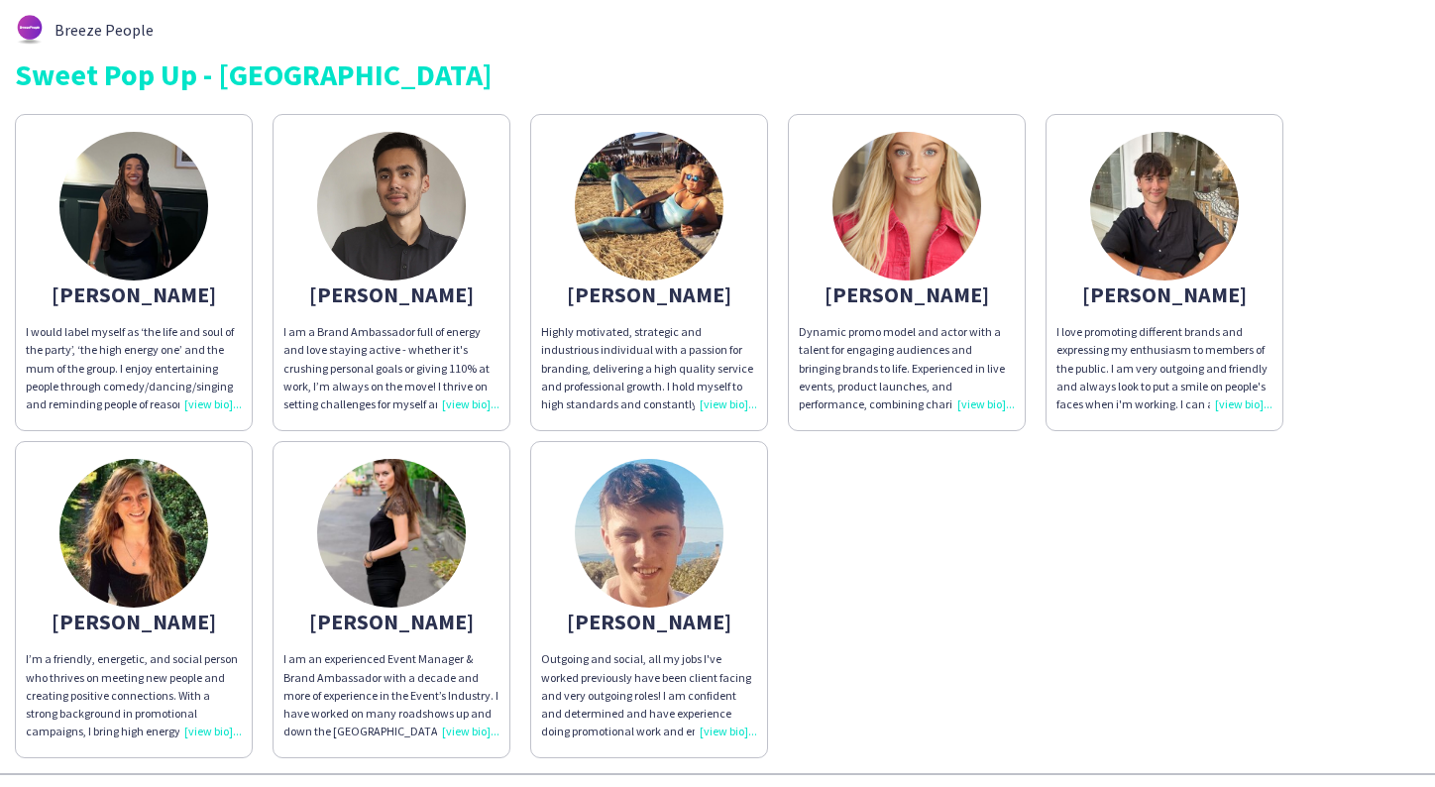
scroll to position [0, 0]
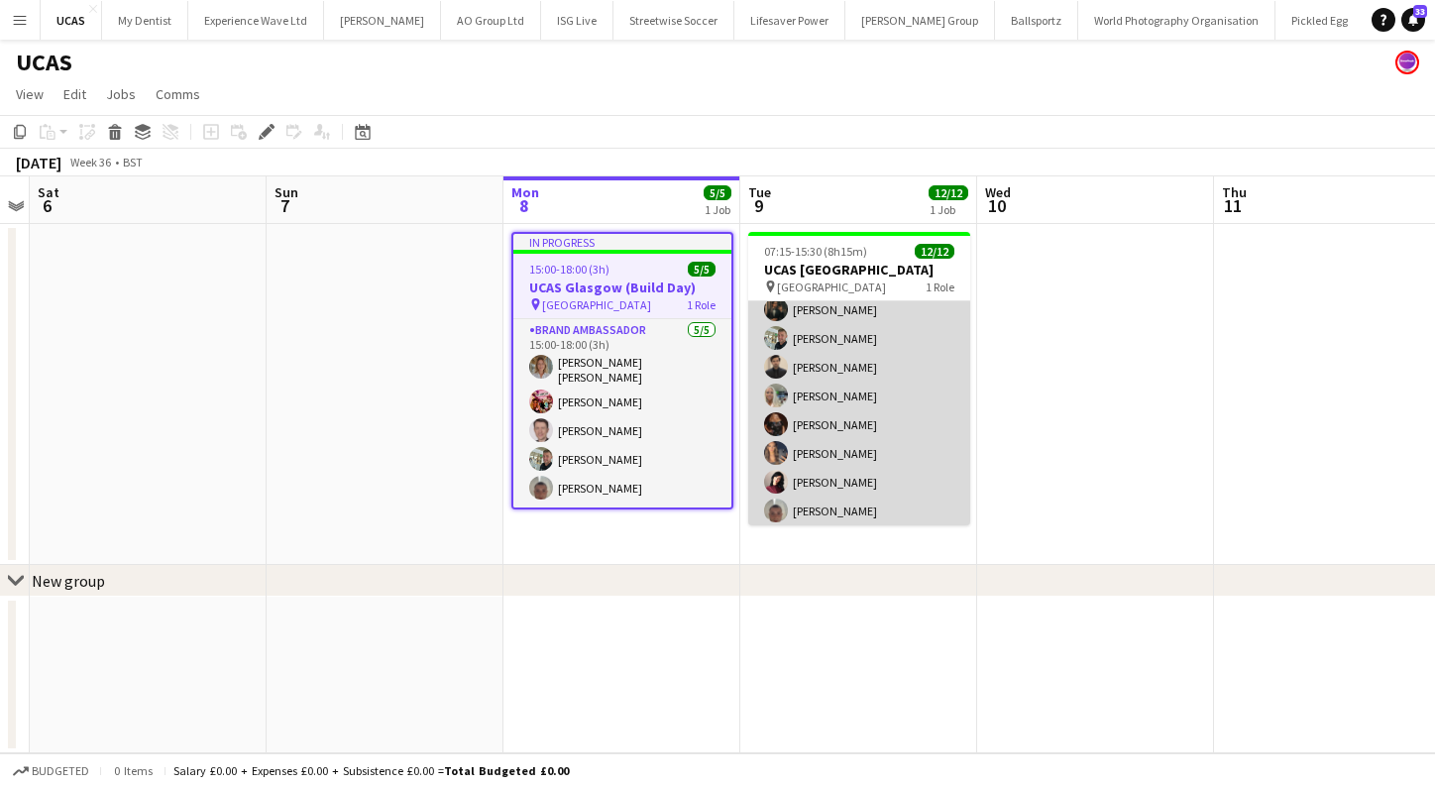
scroll to position [160, 0]
click at [917, 477] on app-card-role "Brand Ambassador [DATE] 07:15-15:30 (8h15m) [PERSON_NAME] da [PERSON_NAME] [PER…" at bounding box center [859, 336] width 222 height 389
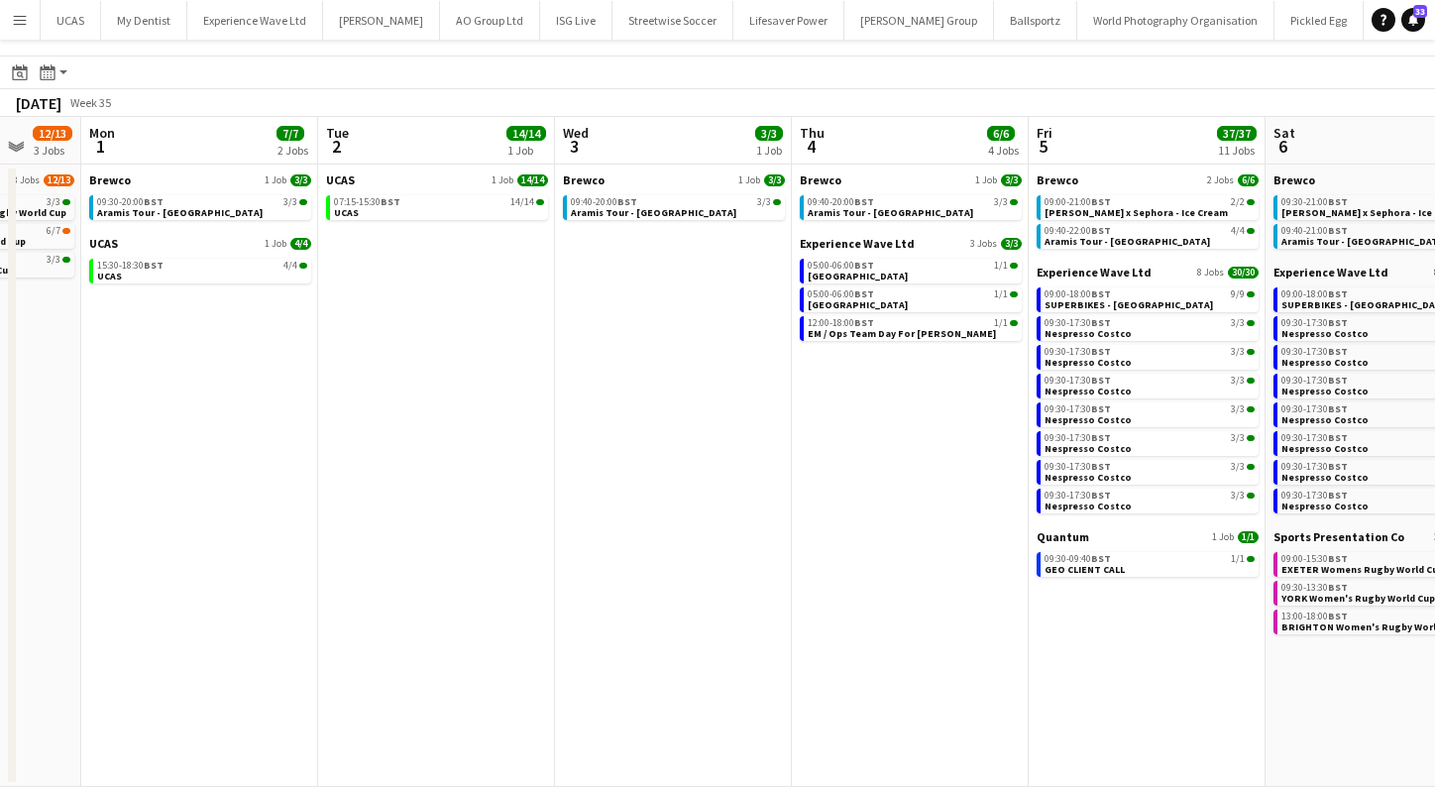
scroll to position [0, 638]
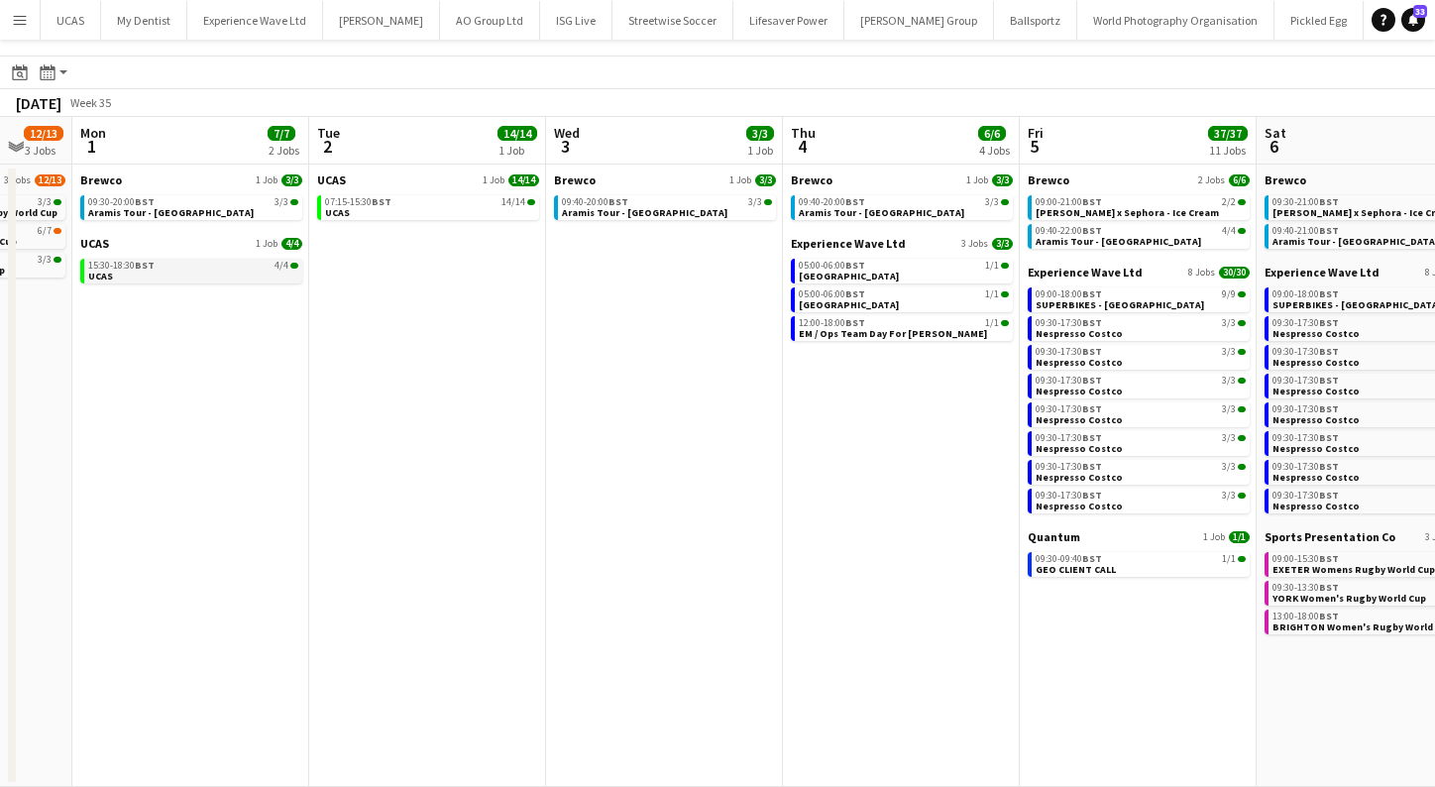
click at [104, 270] on span "UCAS" at bounding box center [100, 276] width 25 height 13
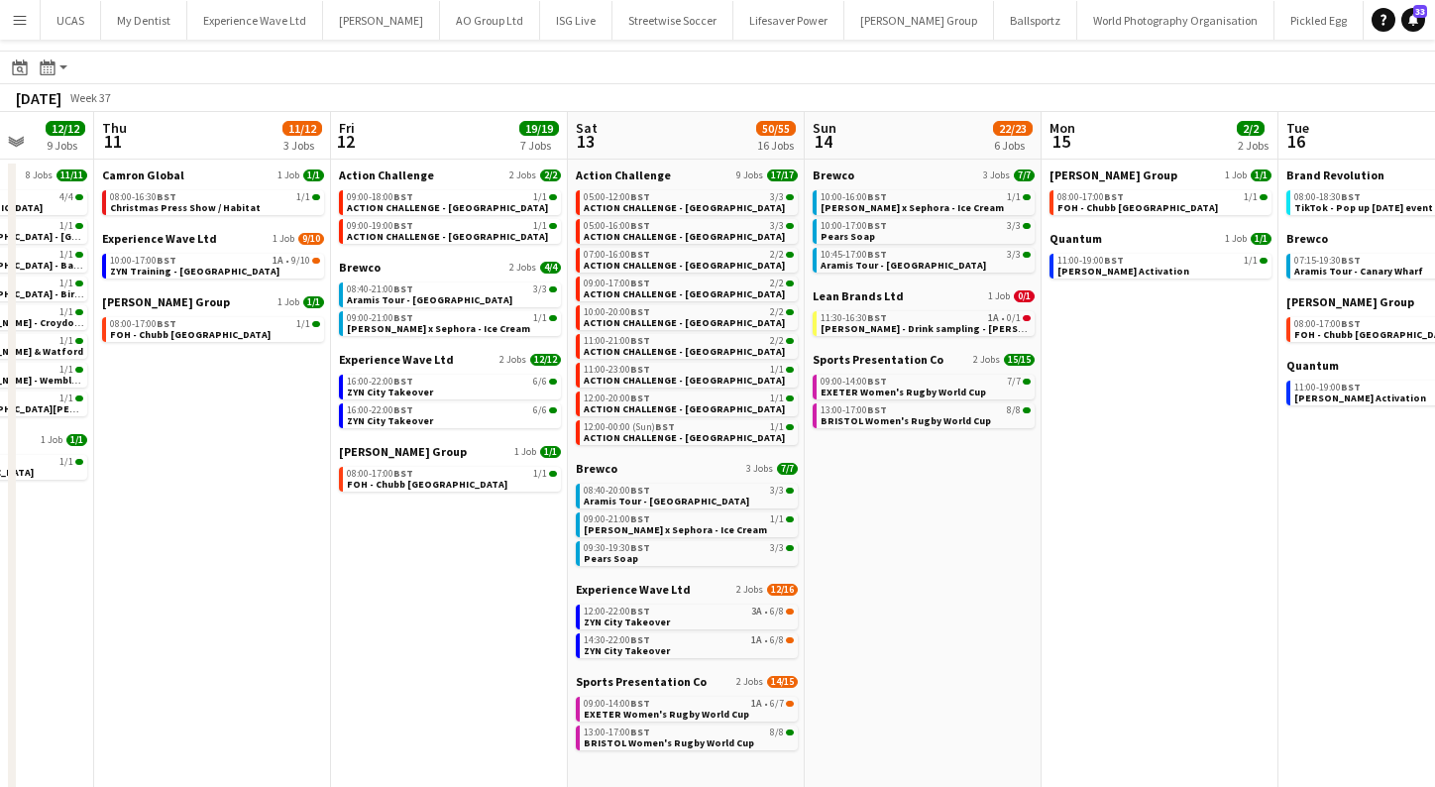
scroll to position [0, 604]
